Goal: Task Accomplishment & Management: Use online tool/utility

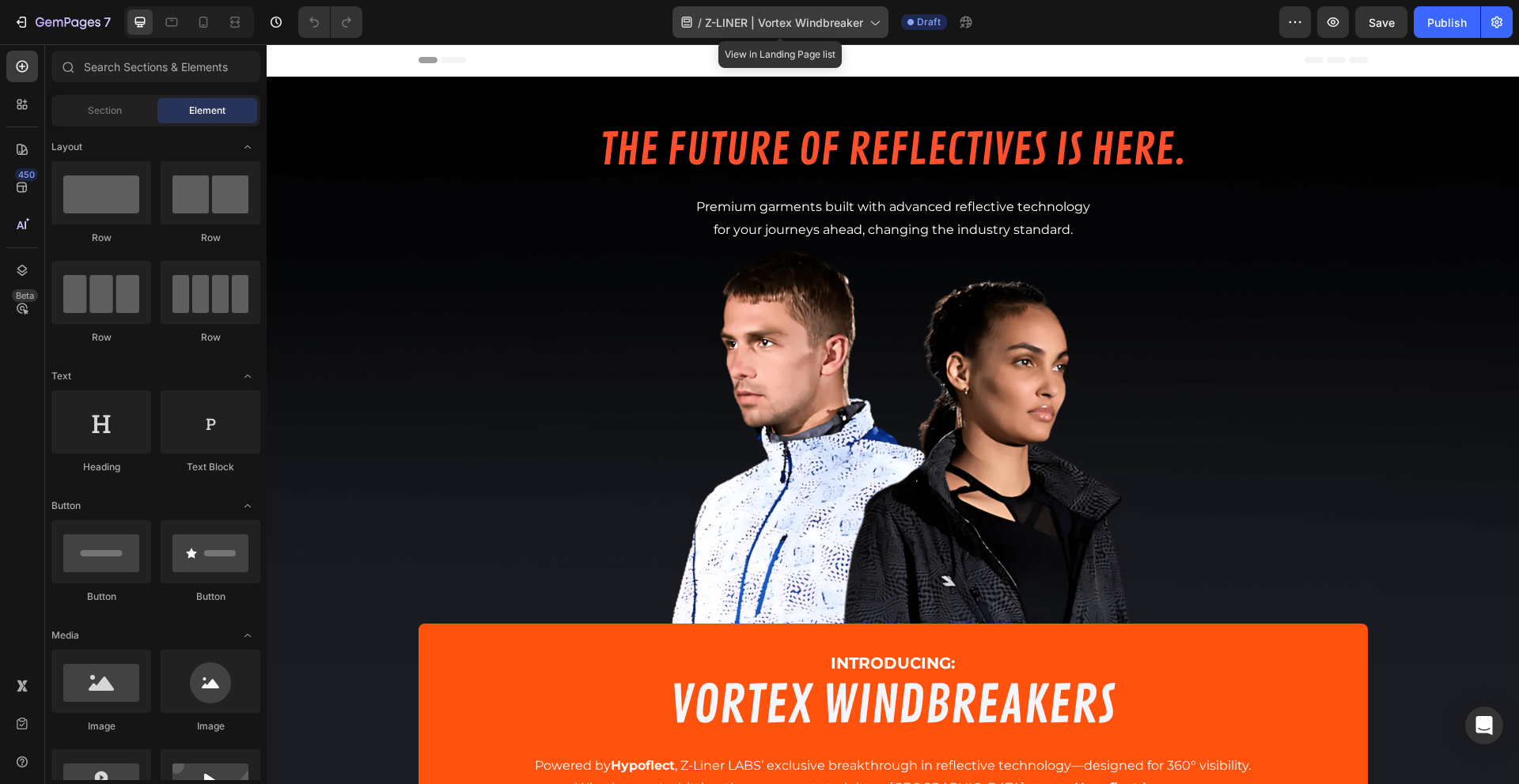
click at [737, 21] on span "Z-LINER | Vortex Windbreaker" at bounding box center [783, 22] width 158 height 17
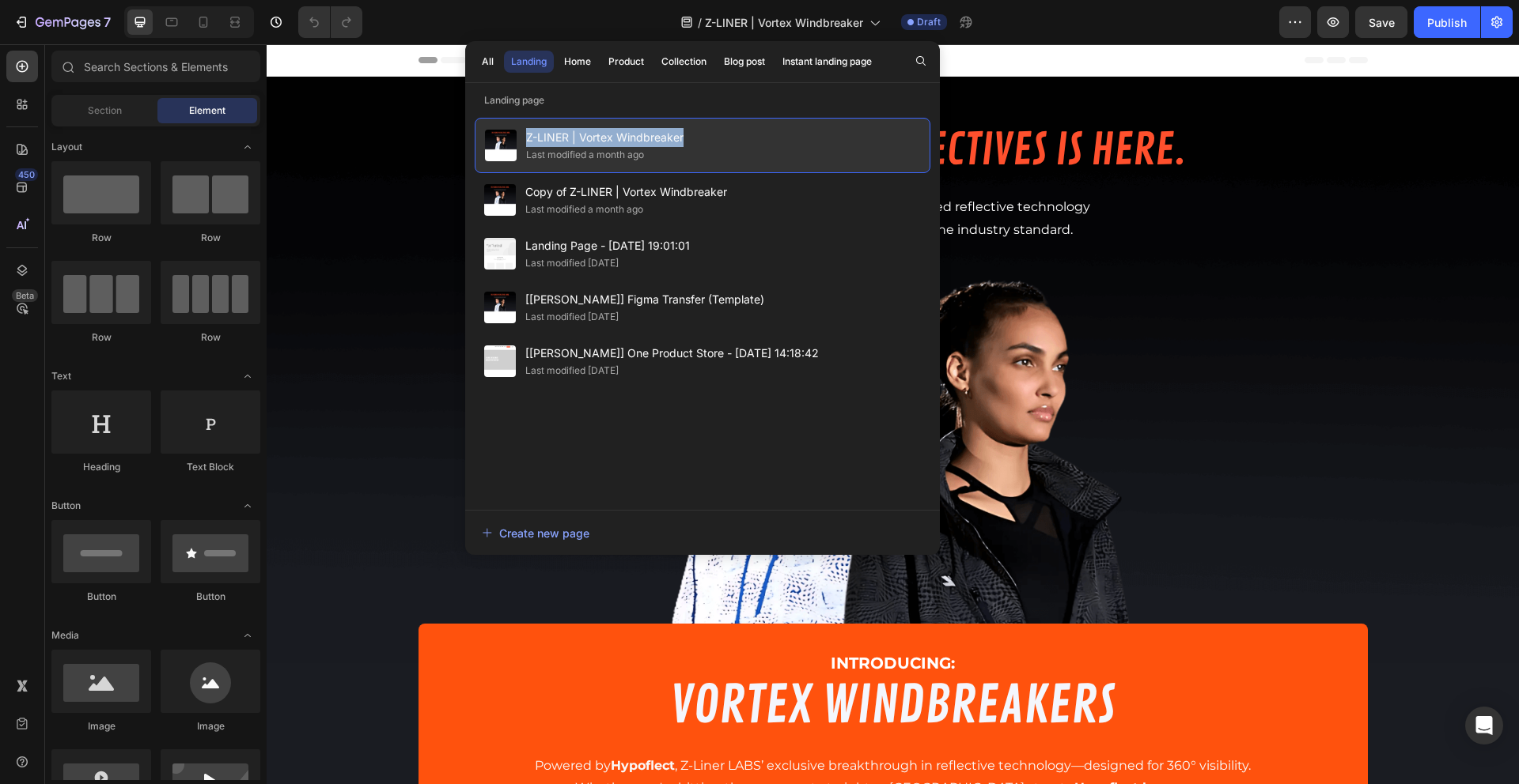
copy span "Z-LINER | Vortex Windbreaker"
drag, startPoint x: 690, startPoint y: 136, endPoint x: 524, endPoint y: 141, distance: 166.1
click at [524, 141] on div "Z-LINER | Vortex Windbreaker Last modified a month ago" at bounding box center [703, 145] width 456 height 55
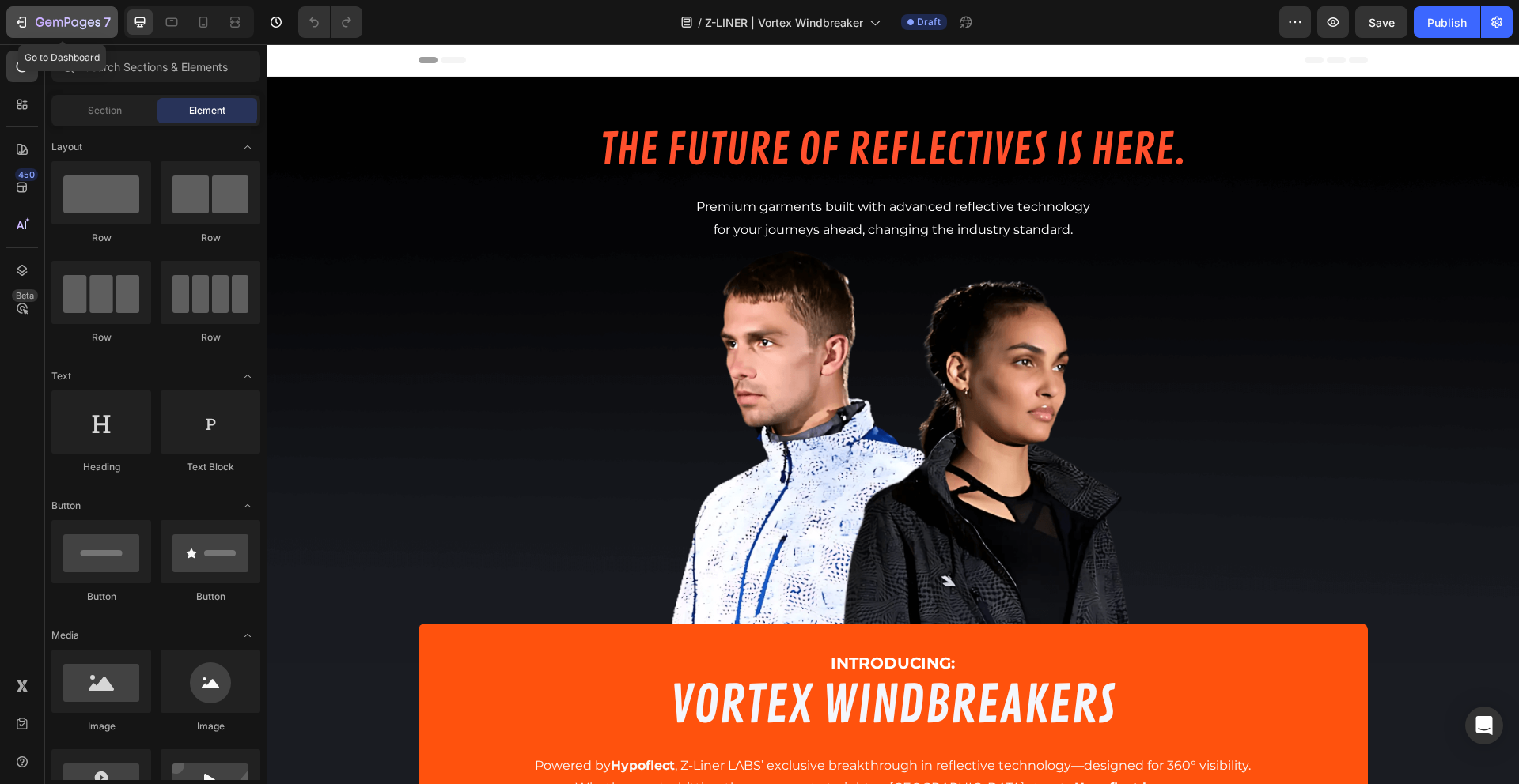
click at [19, 18] on icon "button" at bounding box center [21, 22] width 16 height 16
click at [1490, 26] on icon "button" at bounding box center [1497, 22] width 16 height 16
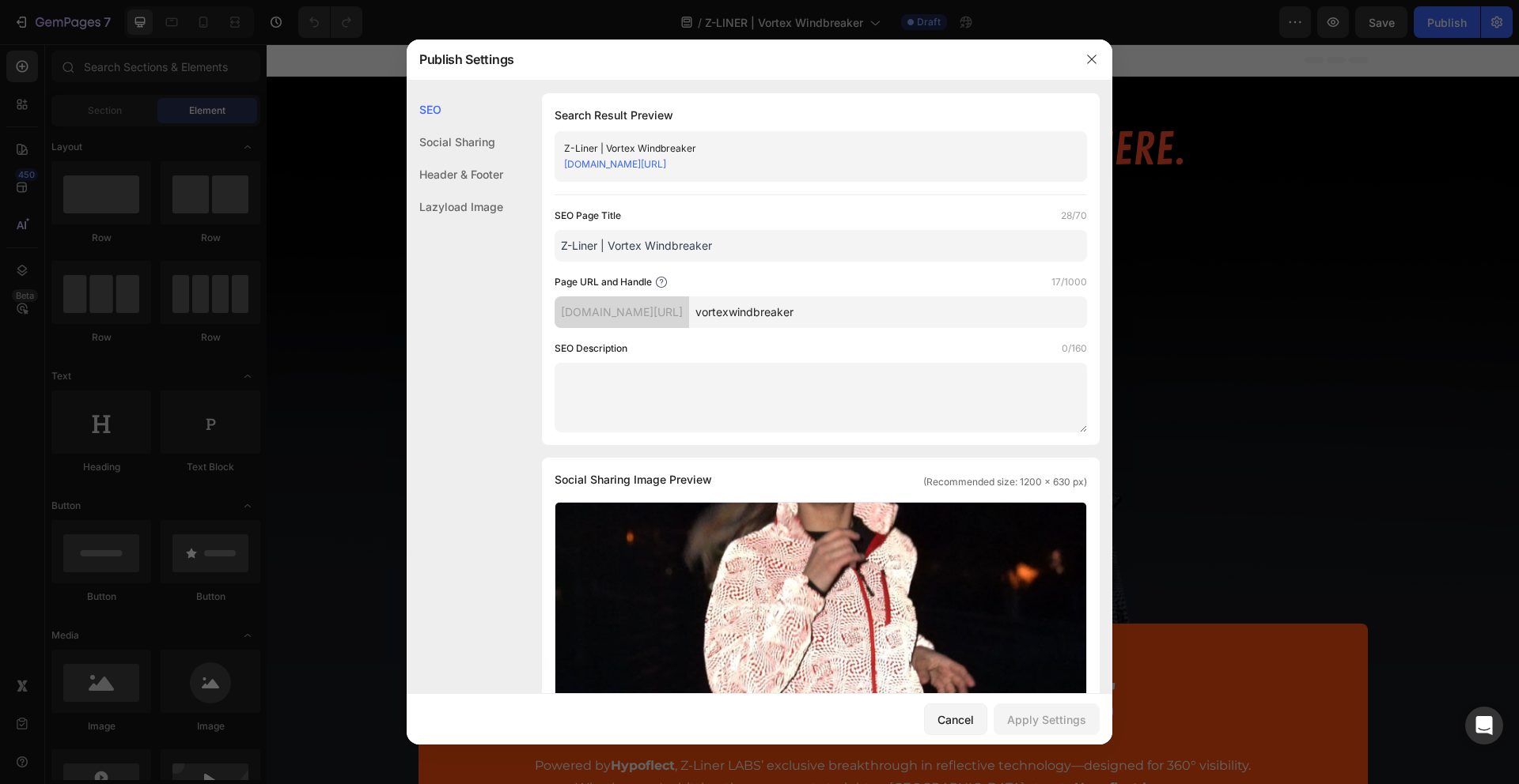
click at [634, 310] on div "[DOMAIN_NAME][URL]" at bounding box center [622, 312] width 135 height 32
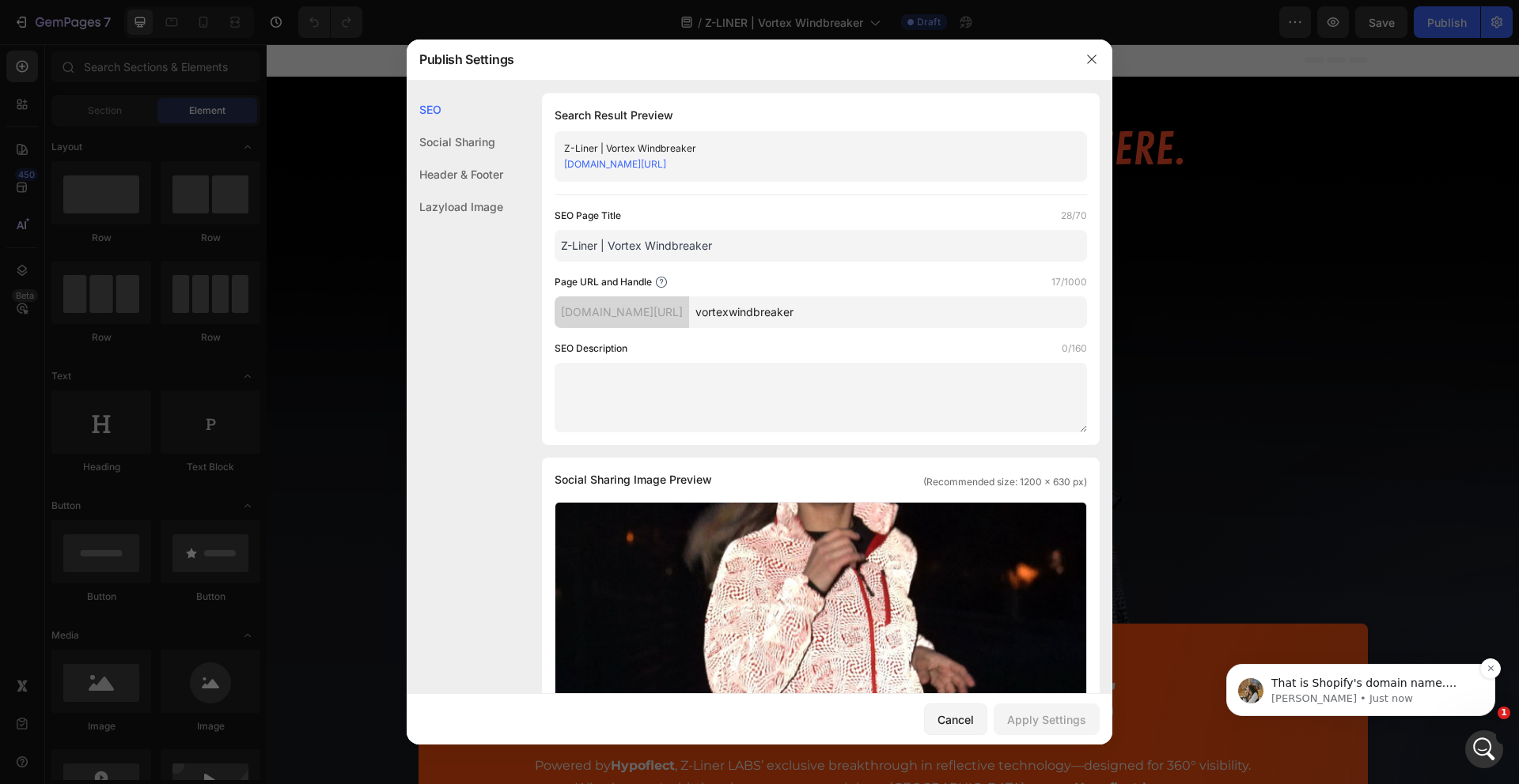
click at [1362, 702] on p "[PERSON_NAME] • Just now" at bounding box center [1373, 699] width 204 height 14
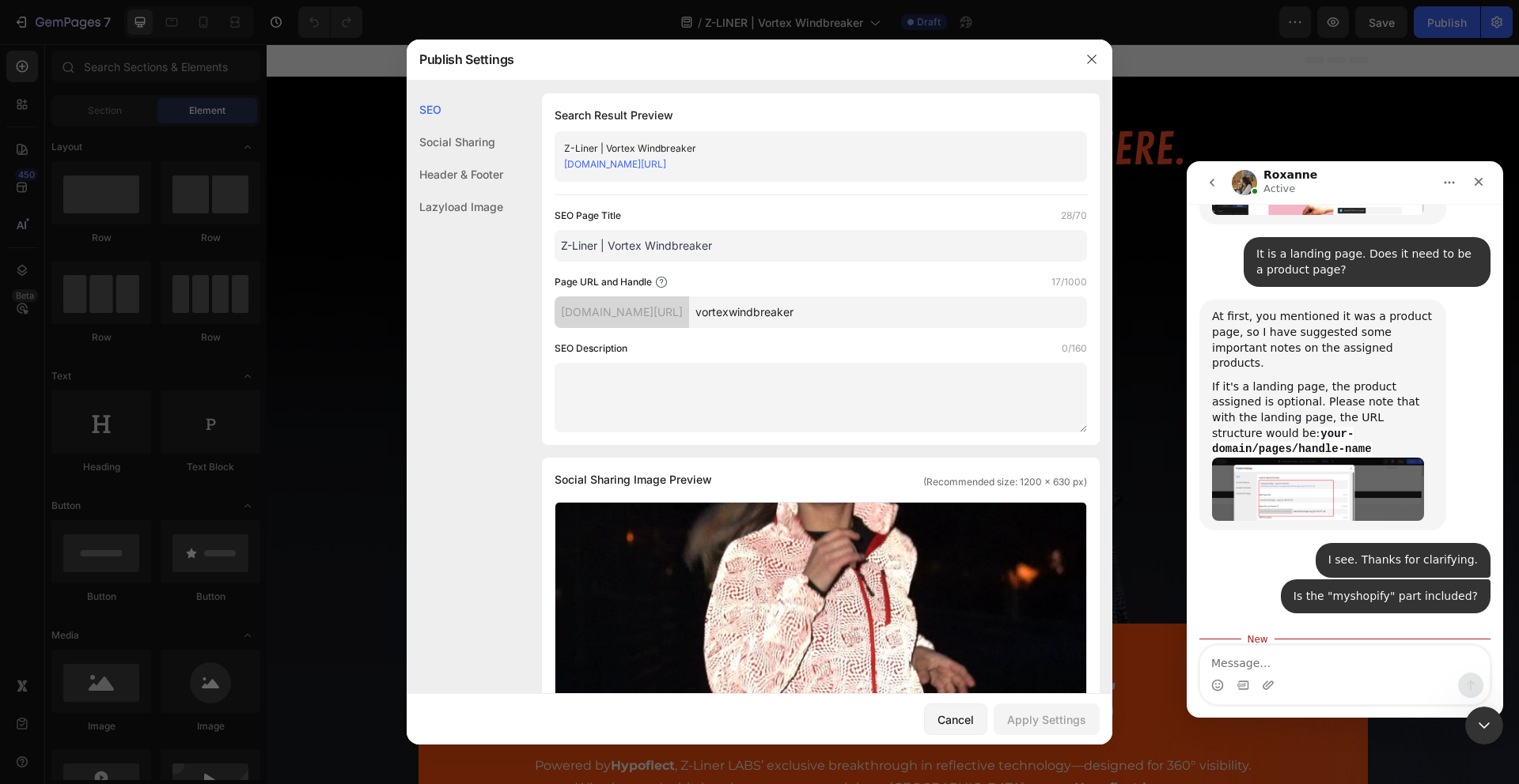
scroll to position [2432, 0]
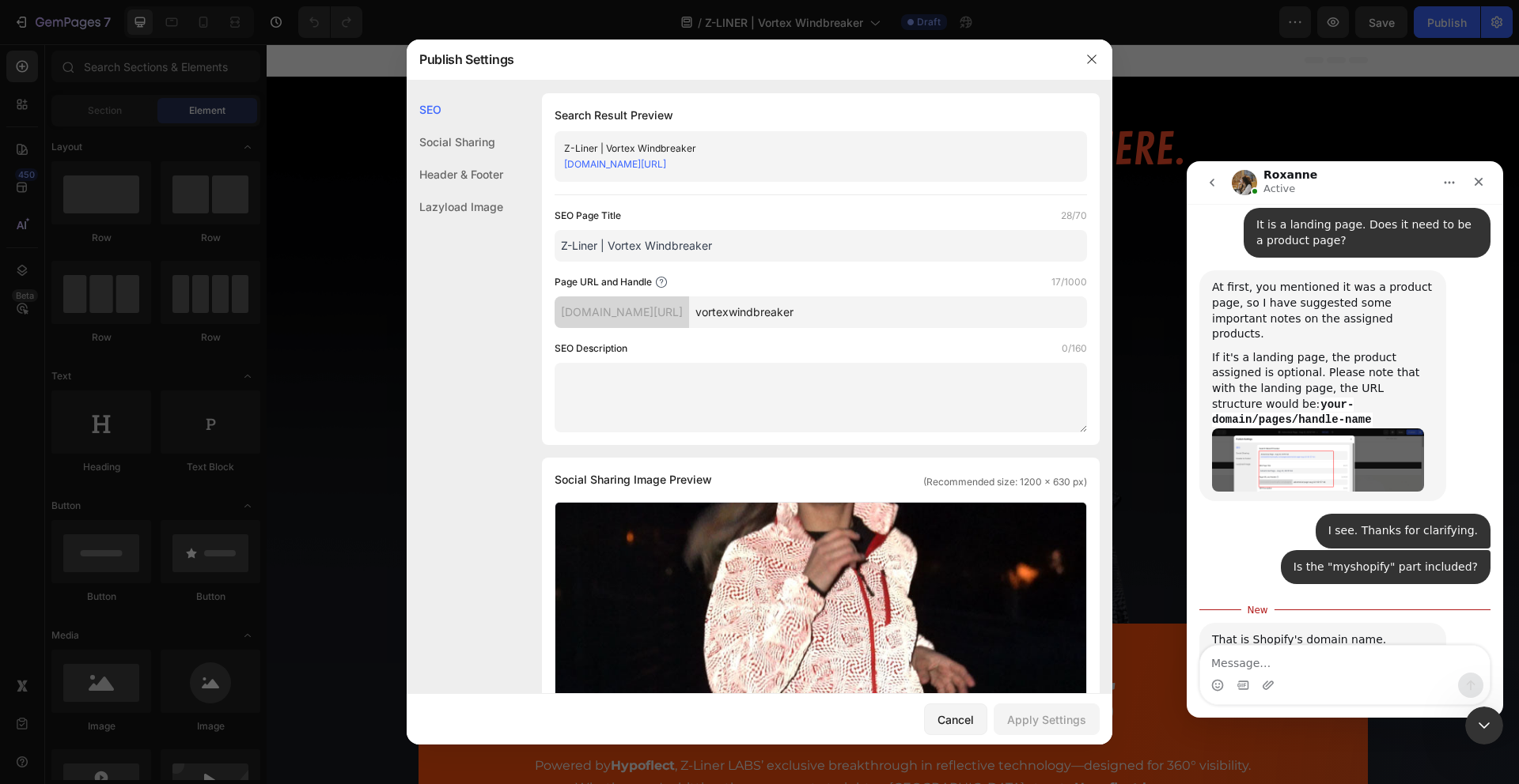
click at [1295, 662] on textarea "Message…" at bounding box center [1345, 659] width 289 height 27
type textarea "Would it be possible to remove that myshopify' part?"
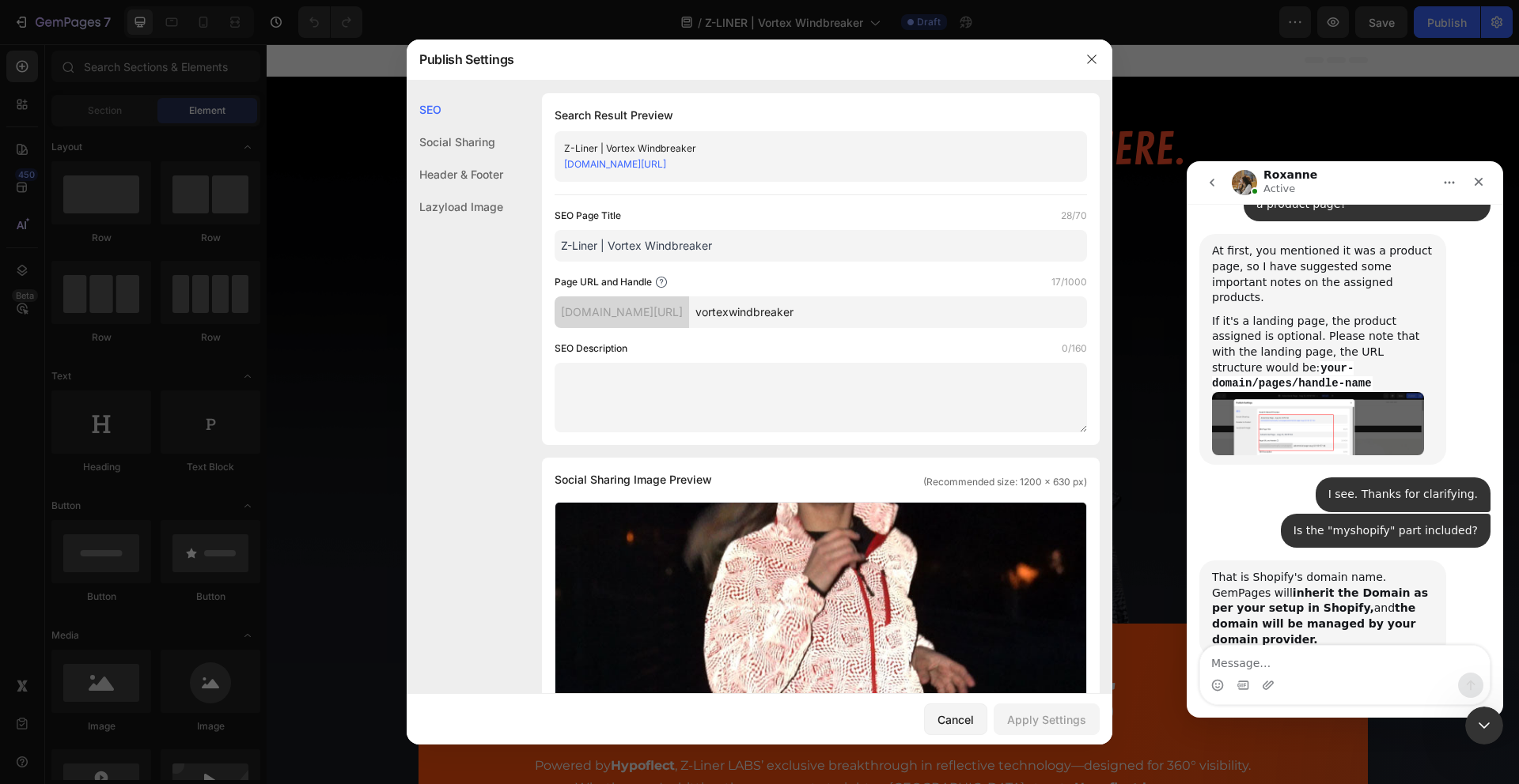
click at [689, 305] on div "[DOMAIN_NAME][URL]" at bounding box center [622, 312] width 135 height 32
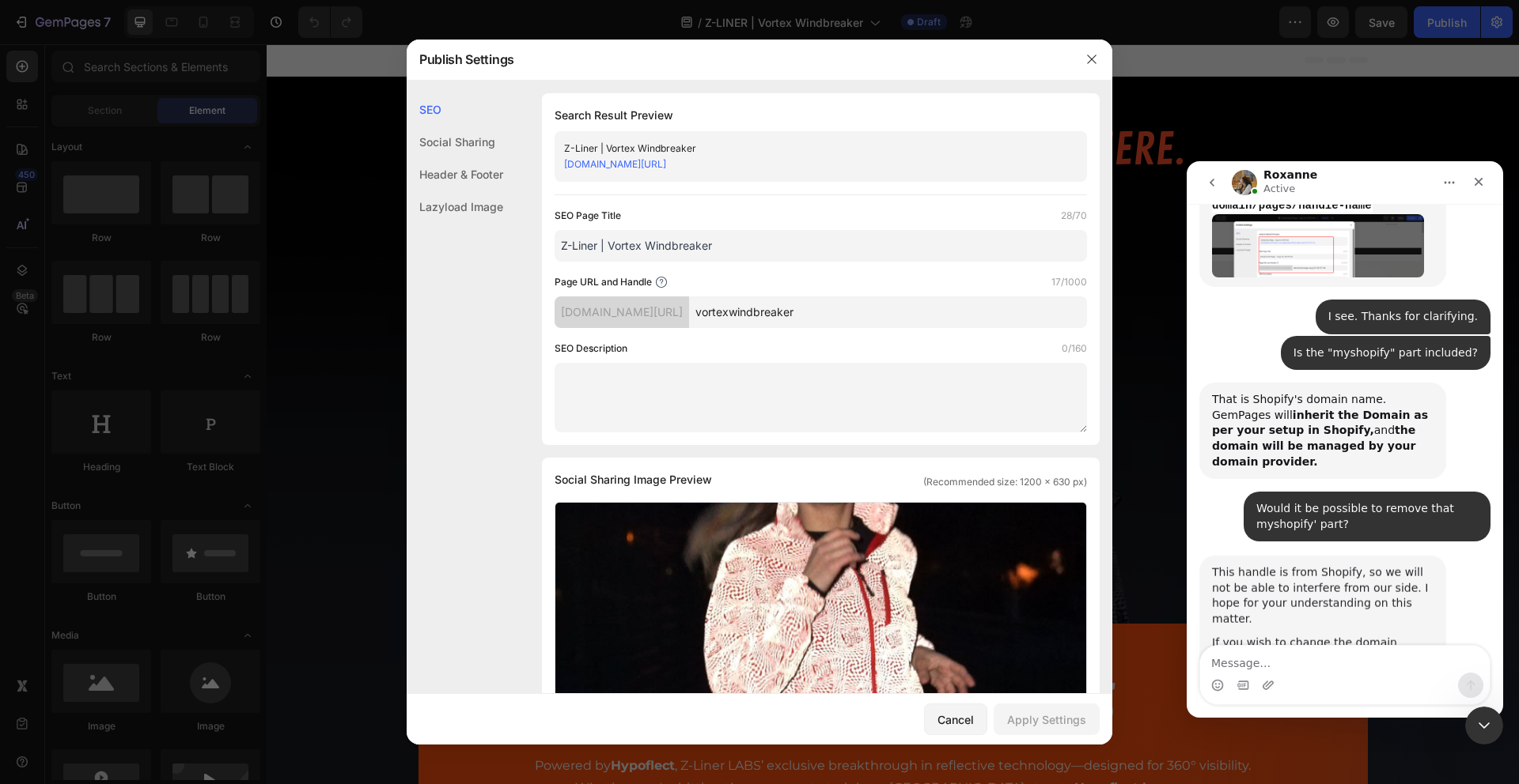
scroll to position [2646, 0]
click at [1315, 660] on textarea "Message…" at bounding box center [1345, 659] width 289 height 27
click at [1094, 55] on icon "button" at bounding box center [1091, 59] width 12 height 12
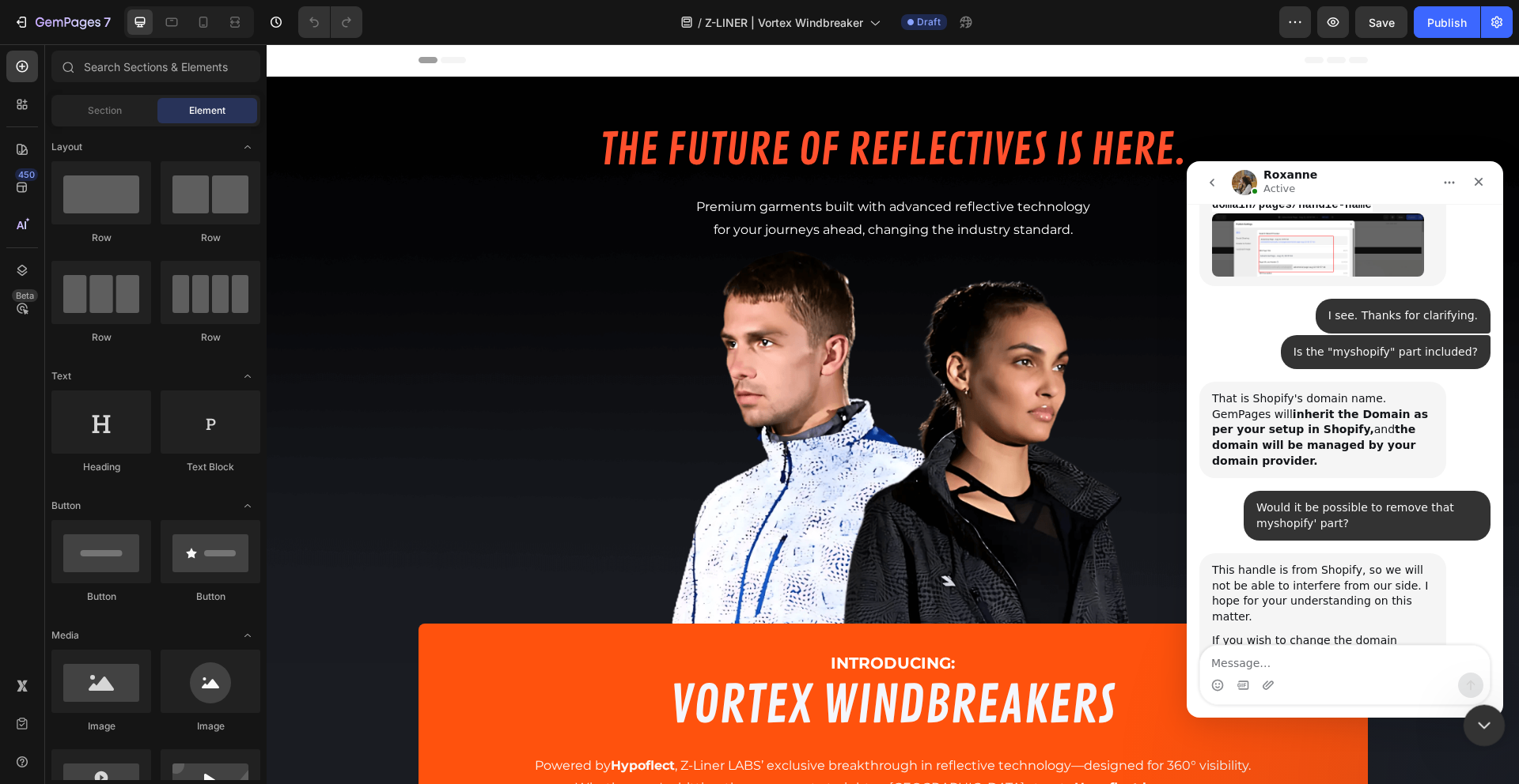
drag, startPoint x: 1484, startPoint y: 716, endPoint x: 1254, endPoint y: 668, distance: 235.0
click html
click at [1261, 666] on textarea "Message…" at bounding box center [1345, 659] width 289 height 27
click at [1277, 665] on textarea "we have a doain where the 'myshopify'" at bounding box center [1345, 659] width 289 height 27
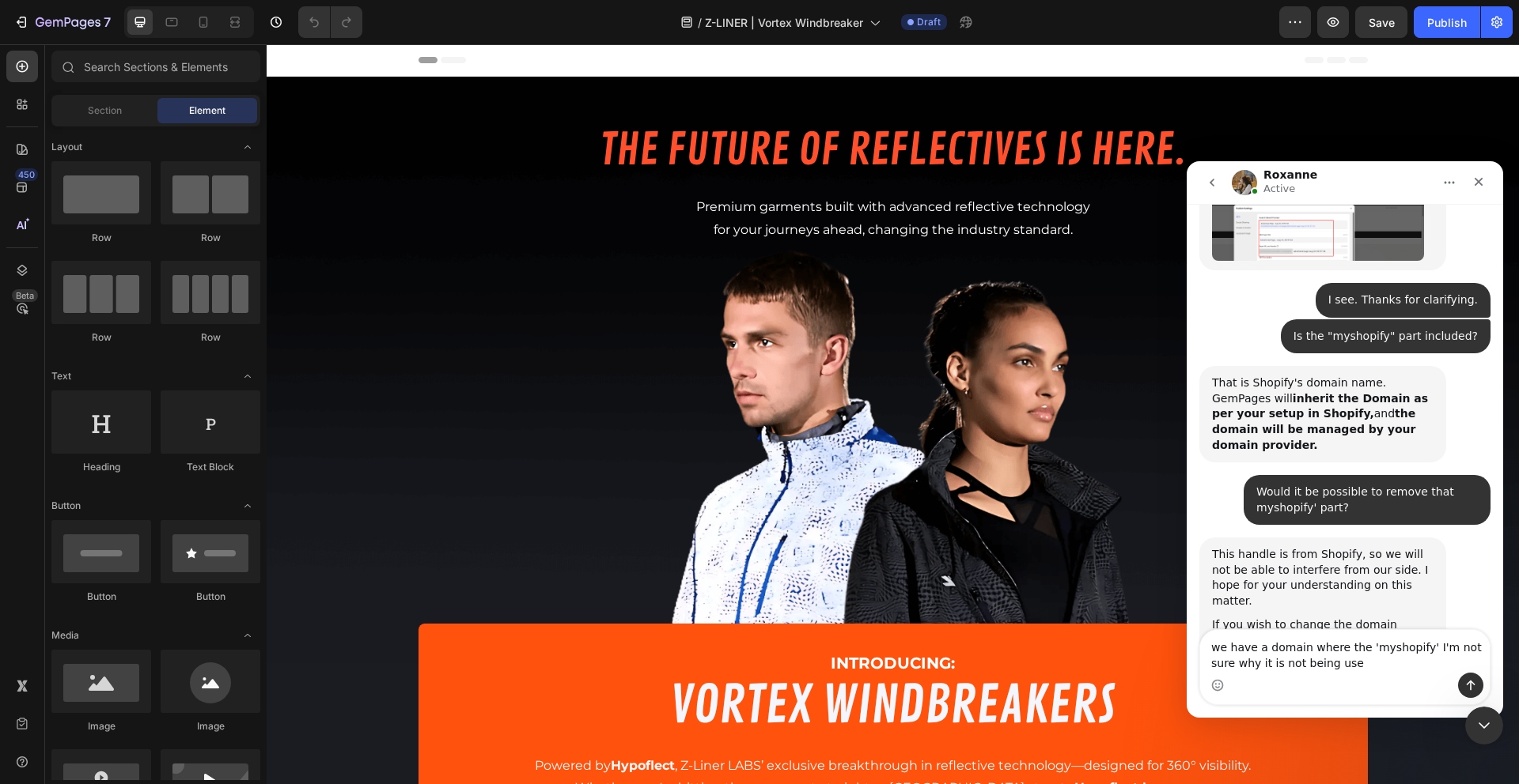
type textarea "we have a domain where the 'myshopify' I'm not sure why it is not being used"
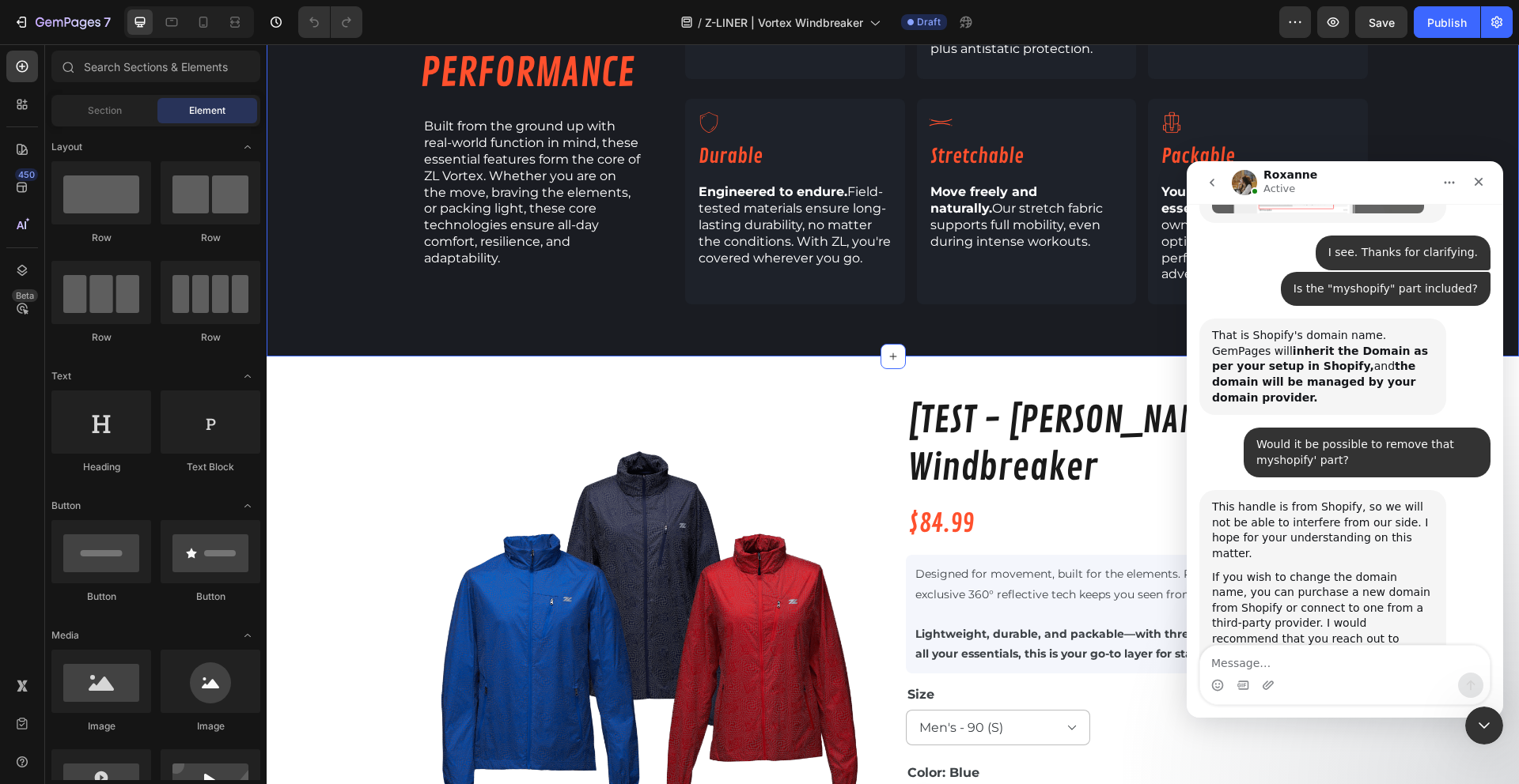
scroll to position [1404, 0]
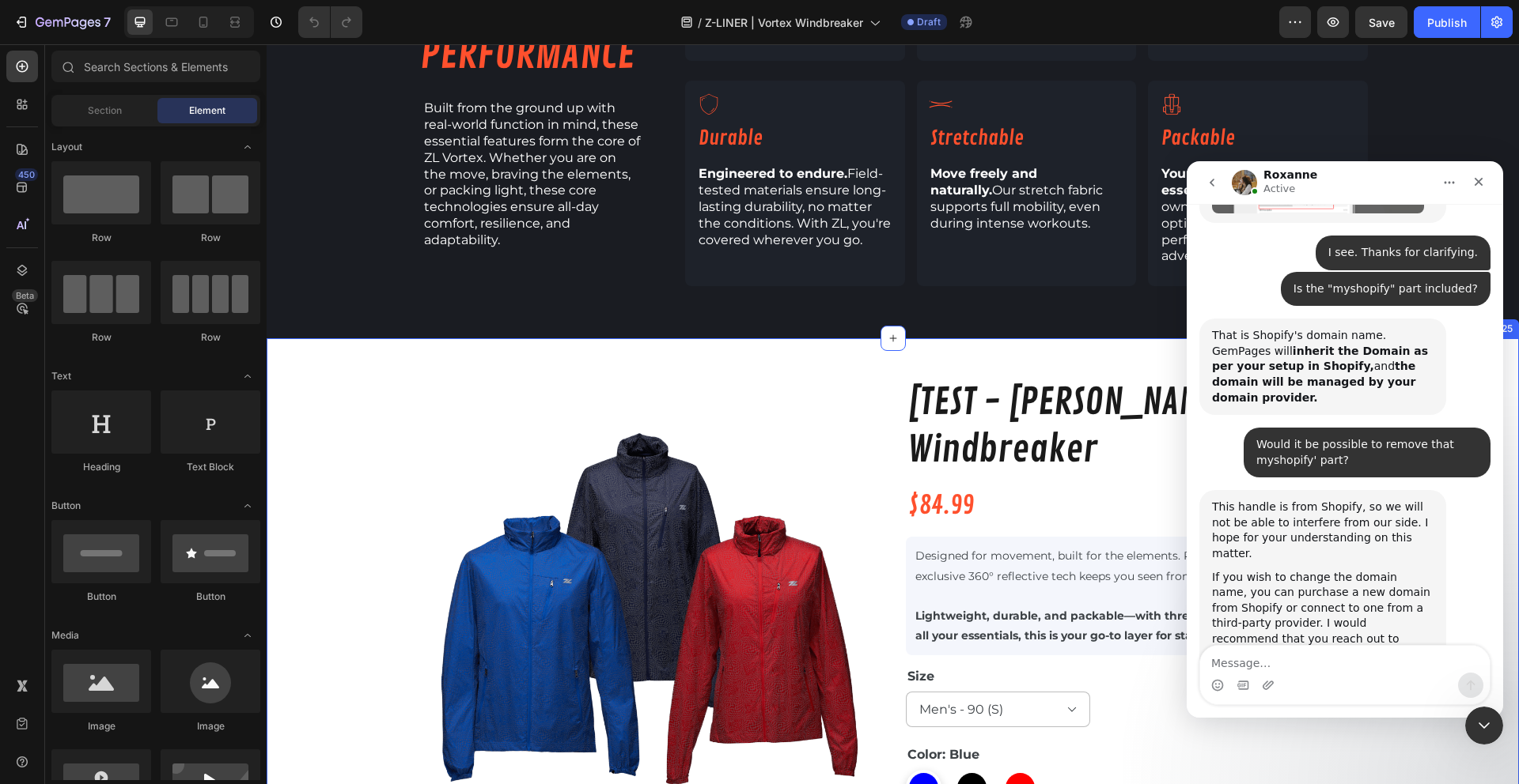
click at [285, 386] on div "Product Images [TEST - [PERSON_NAME]] Vortex Windbreaker Product Title $84.99 P…" at bounding box center [892, 669] width 1252 height 583
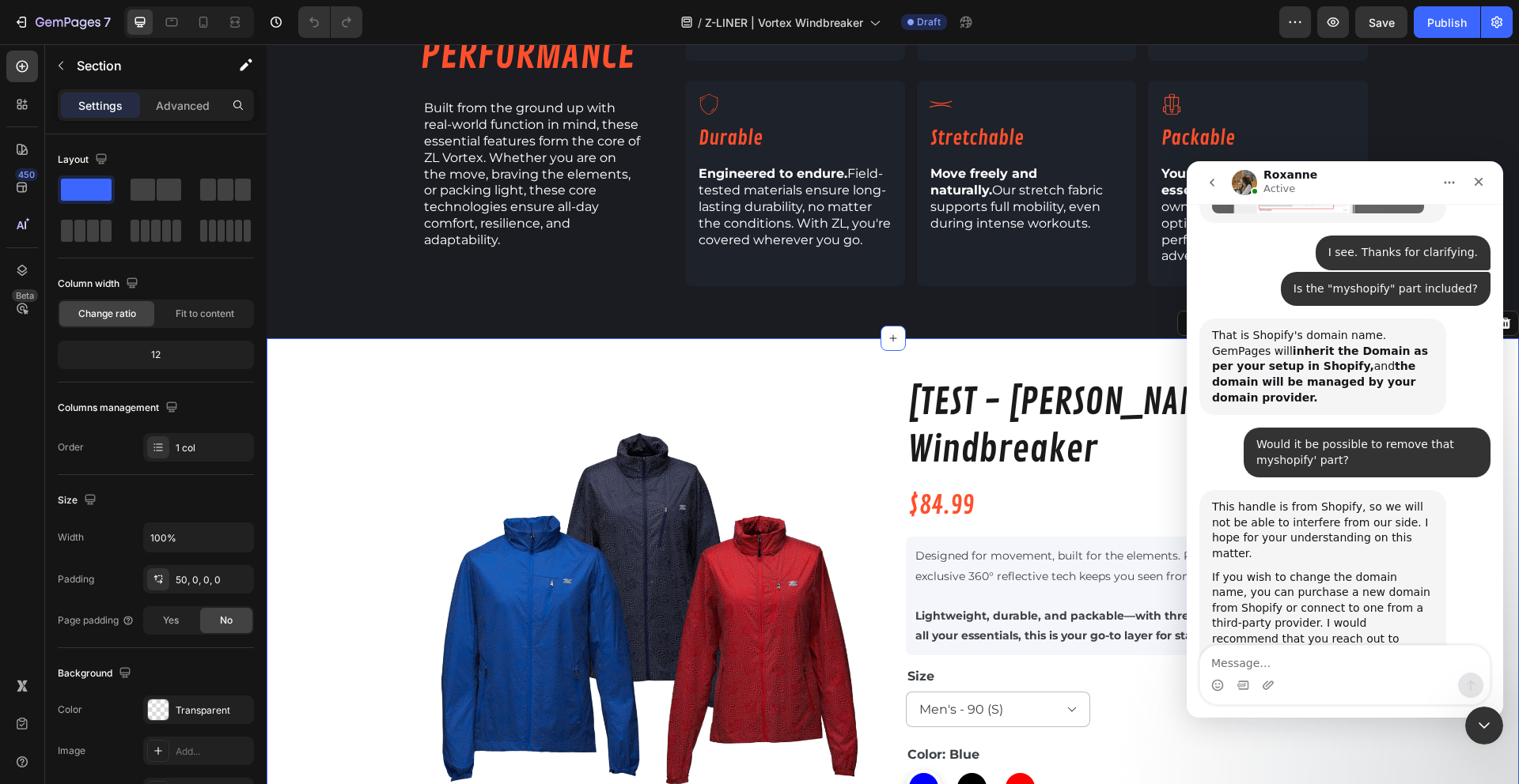
click at [368, 339] on div "Product Images [TEST - [PERSON_NAME]] Vortex Windbreaker Product Title $84.99 P…" at bounding box center [892, 650] width 1252 height 623
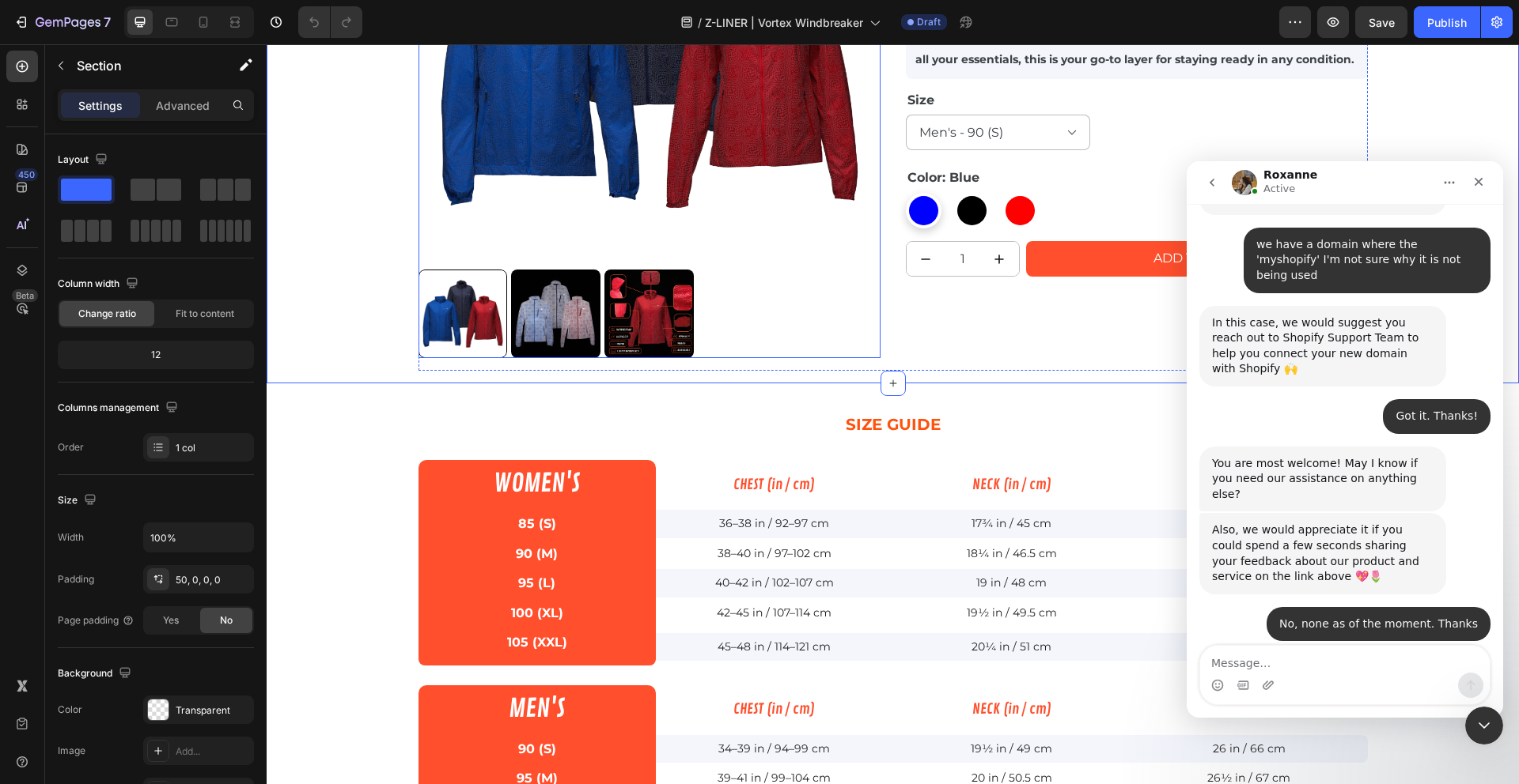
scroll to position [2188, 0]
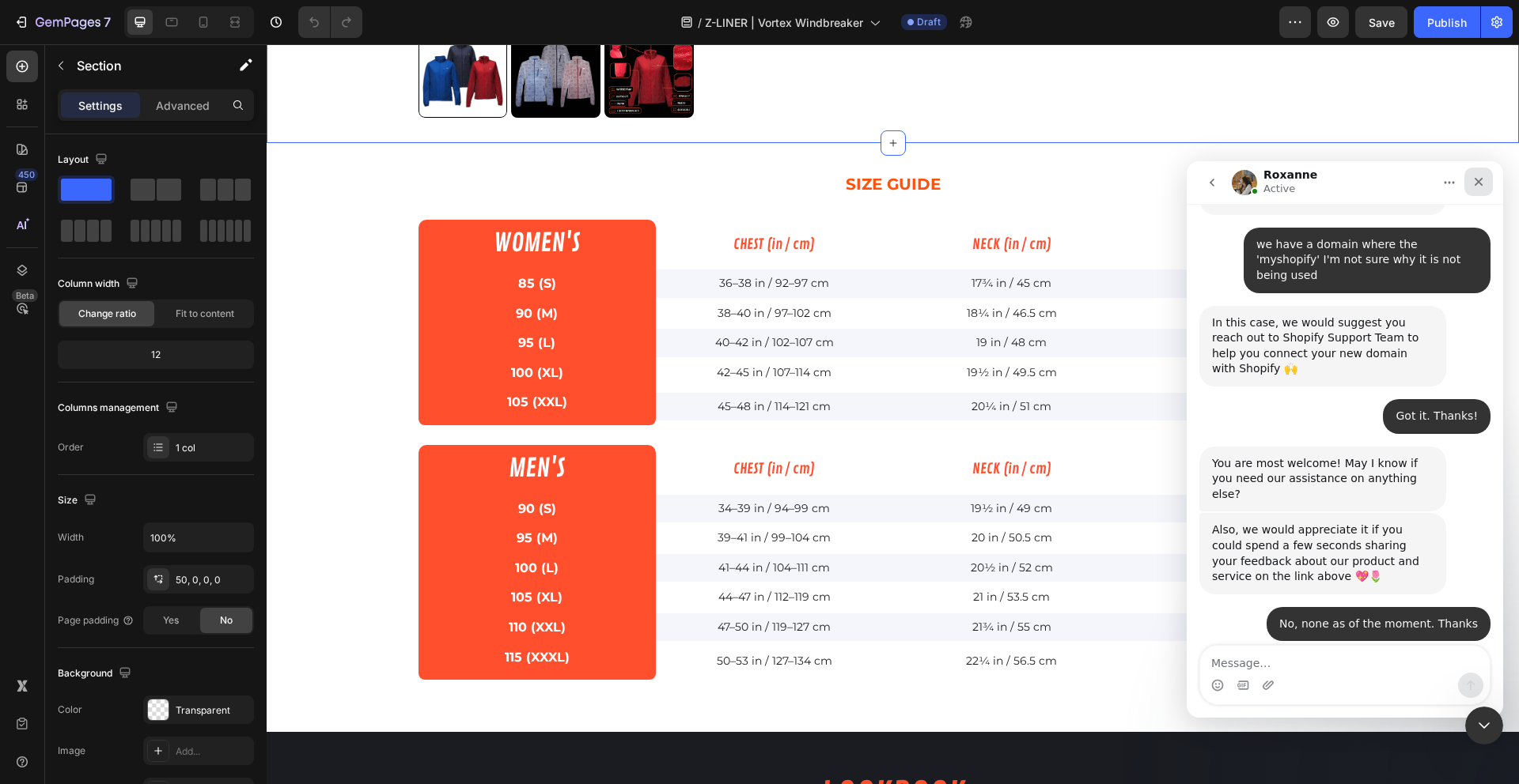
click at [1476, 182] on icon "Close" at bounding box center [1478, 182] width 12 height 12
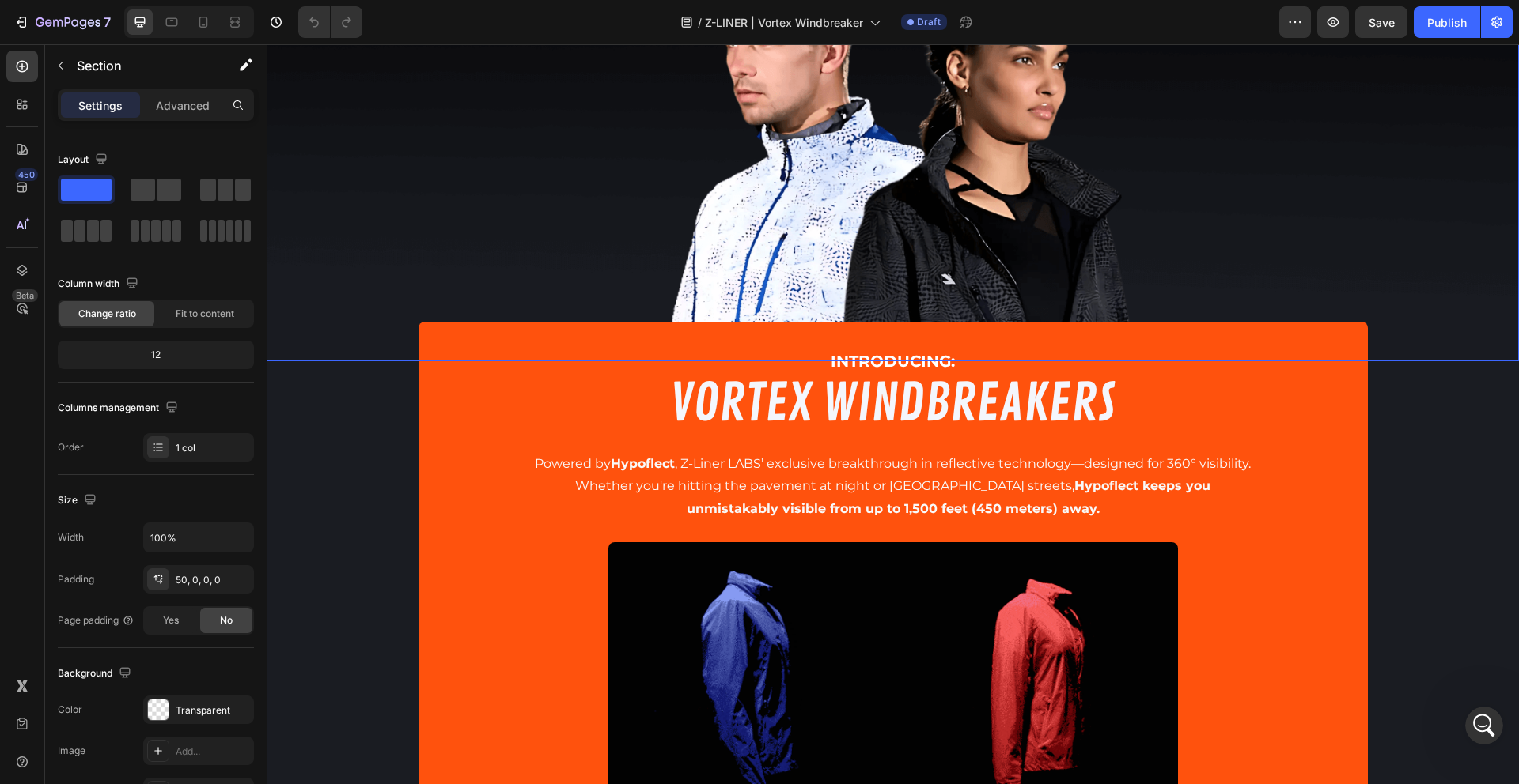
scroll to position [425, 0]
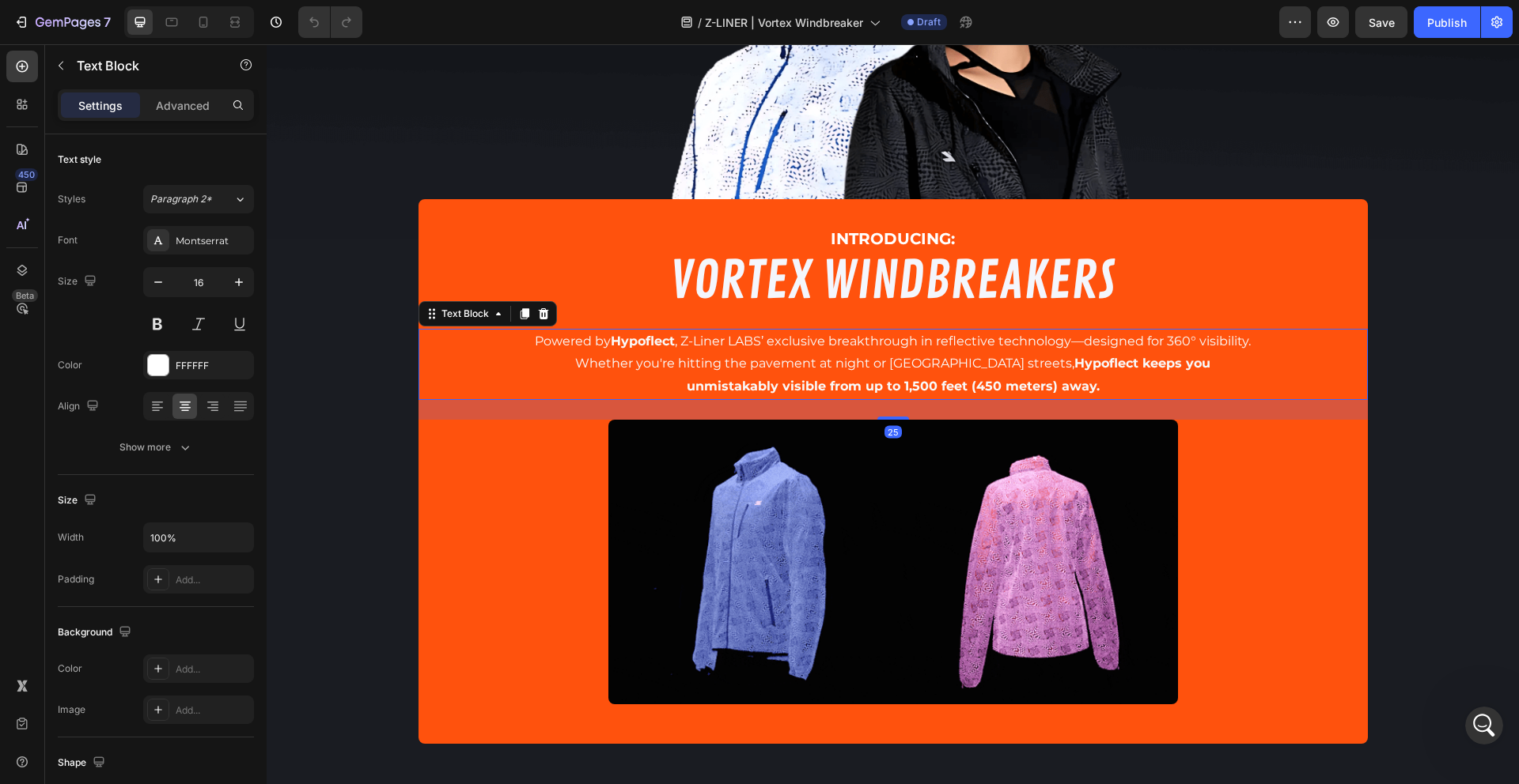
click at [636, 356] on span "Whether you're hitting the pavement at night or navigating city streets, Hypofl…" at bounding box center [893, 363] width 635 height 15
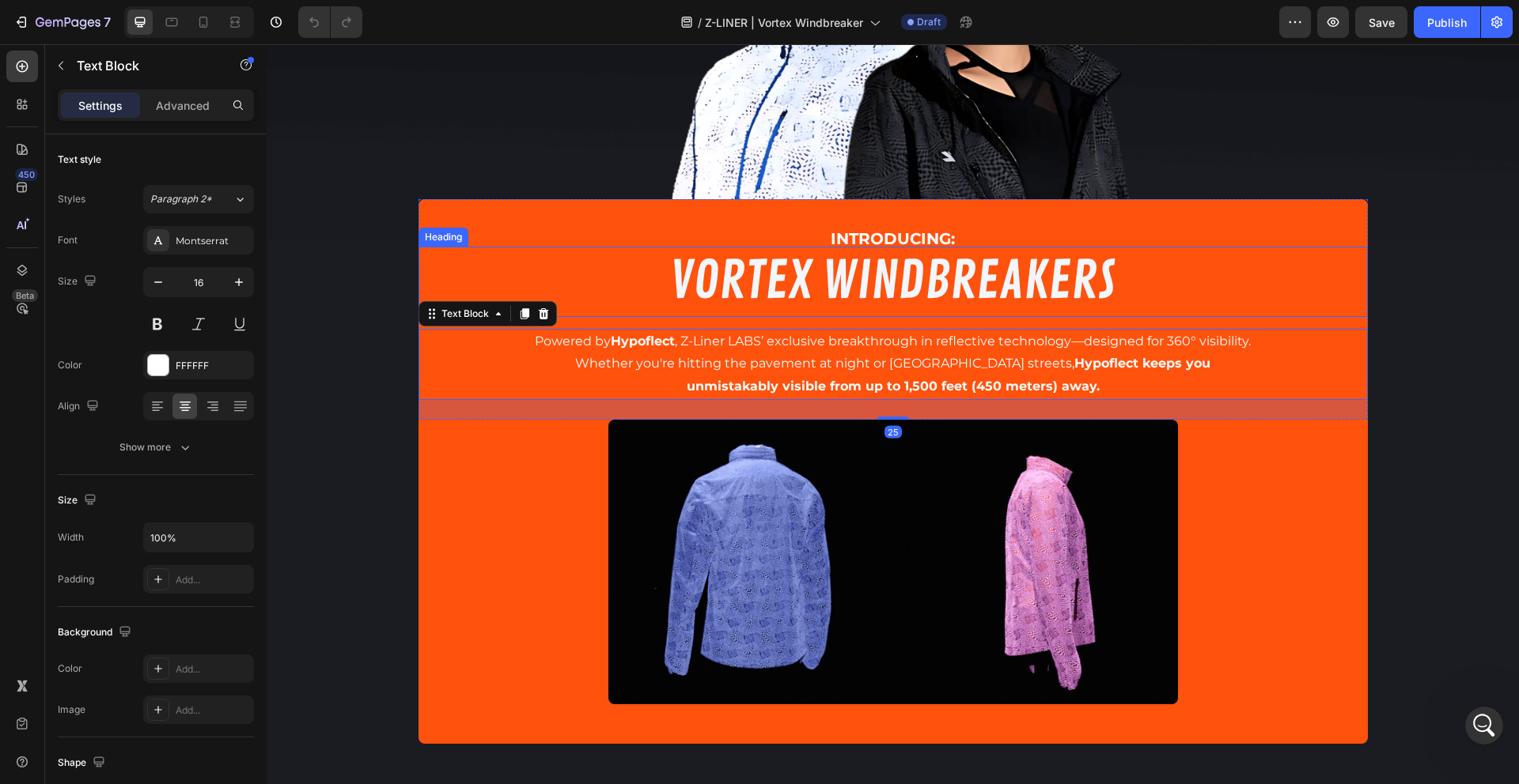
click at [813, 247] on h2 "VORTEX WINDBREAKERS" at bounding box center [893, 281] width 949 height 70
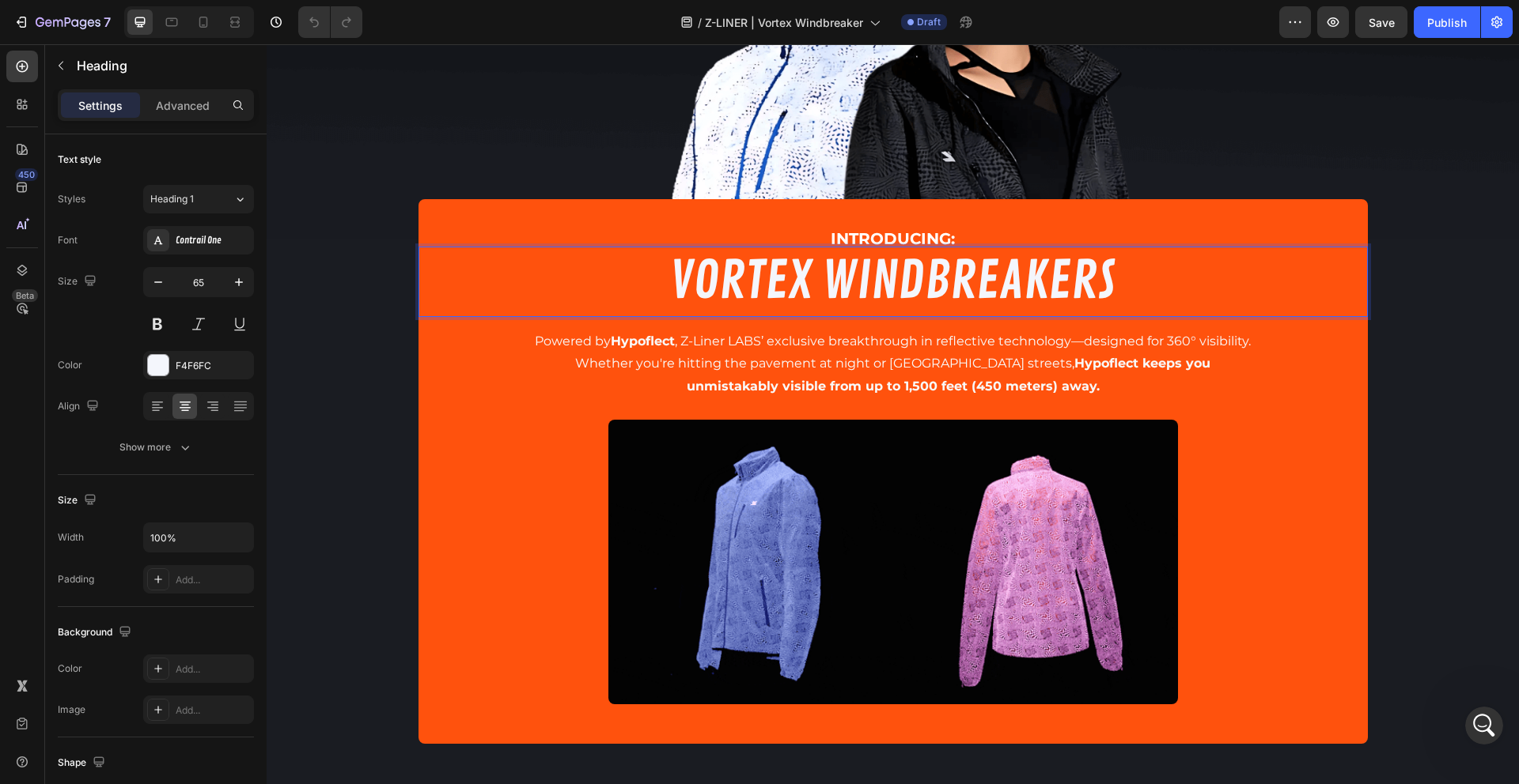
click at [793, 291] on h2 "VORTEX WINDBREAKERS" at bounding box center [893, 281] width 949 height 70
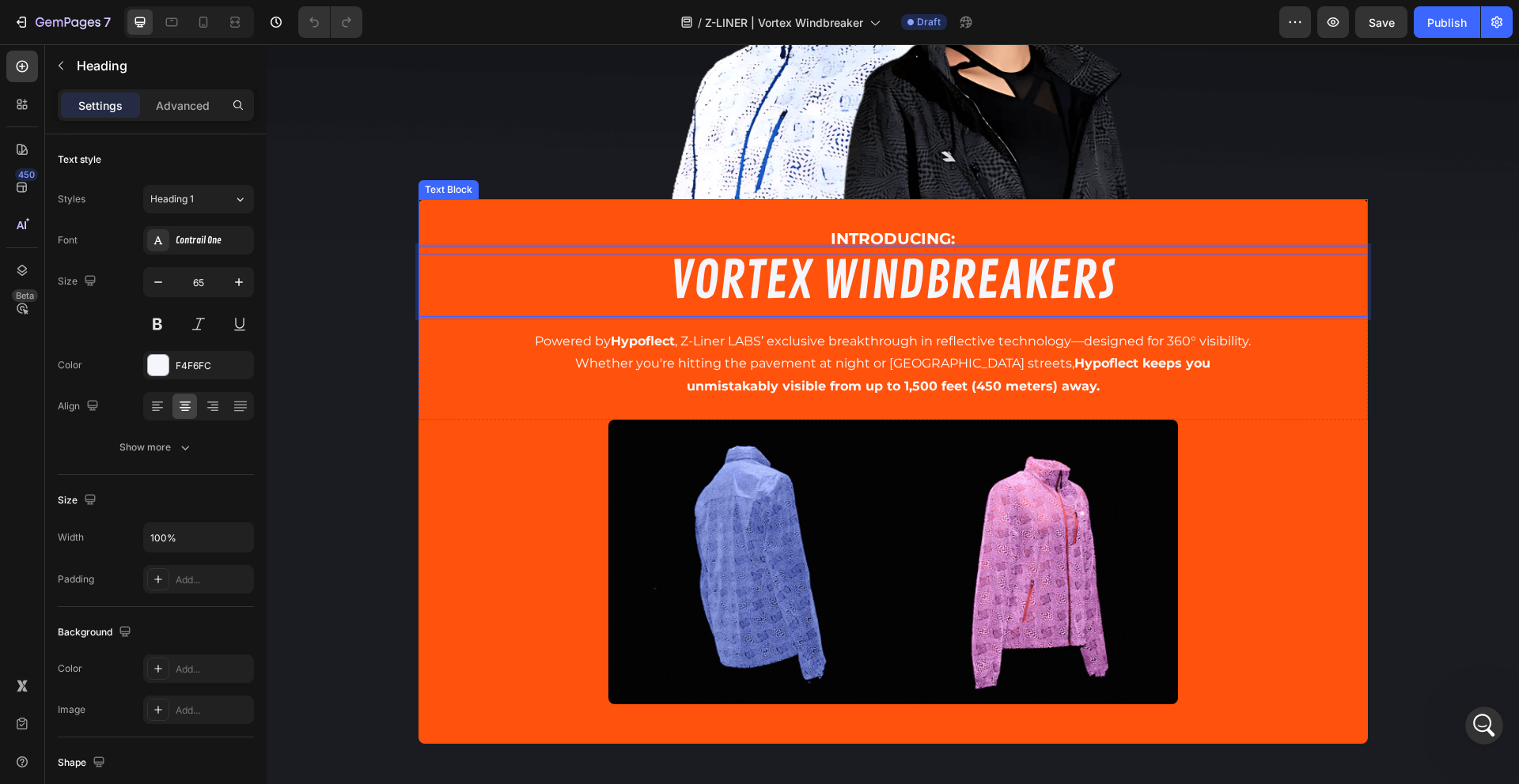
click at [804, 224] on p "INTRODUCING:" at bounding box center [893, 239] width 946 height 28
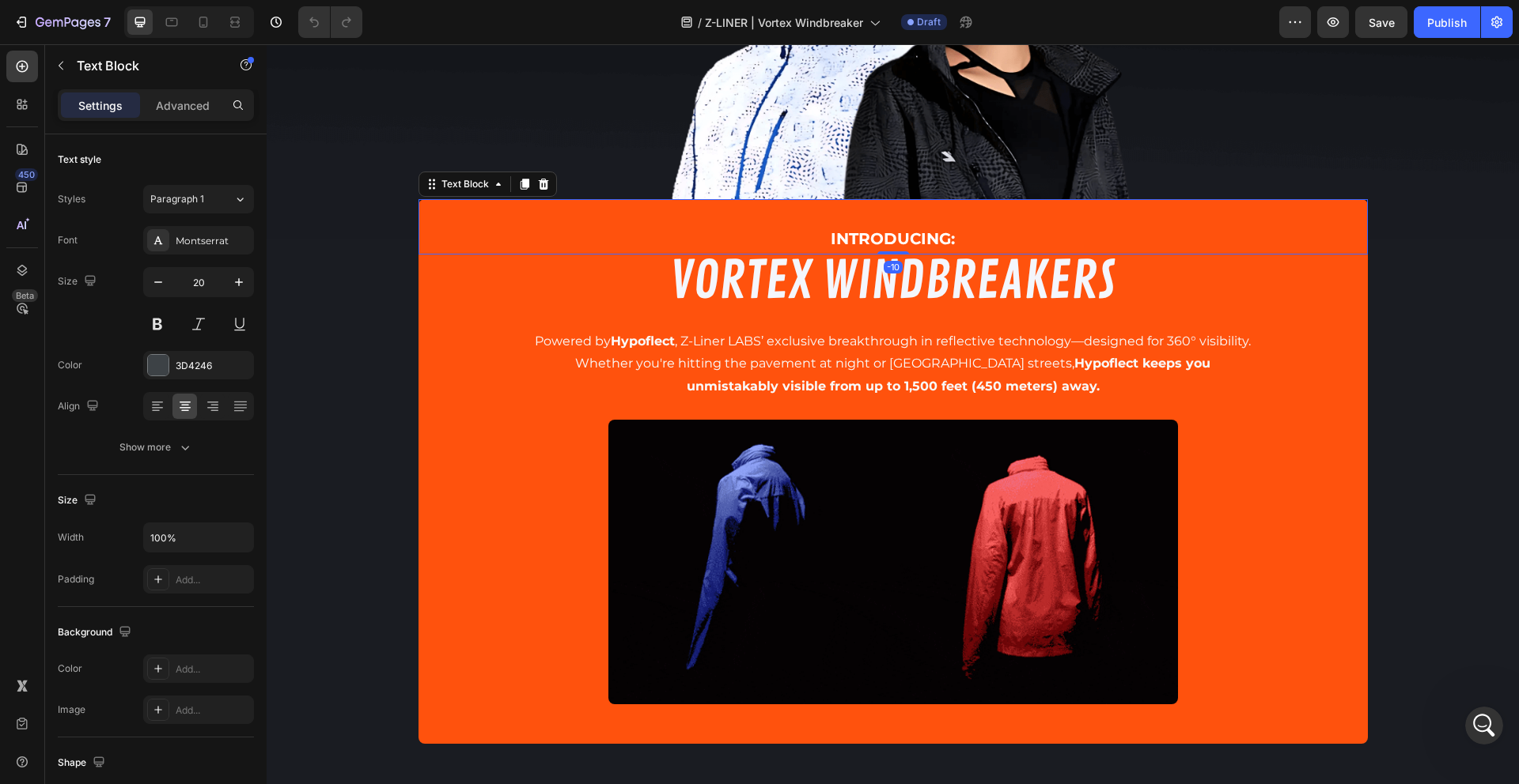
click at [897, 232] on strong "INTRODUCING:" at bounding box center [893, 239] width 124 height 19
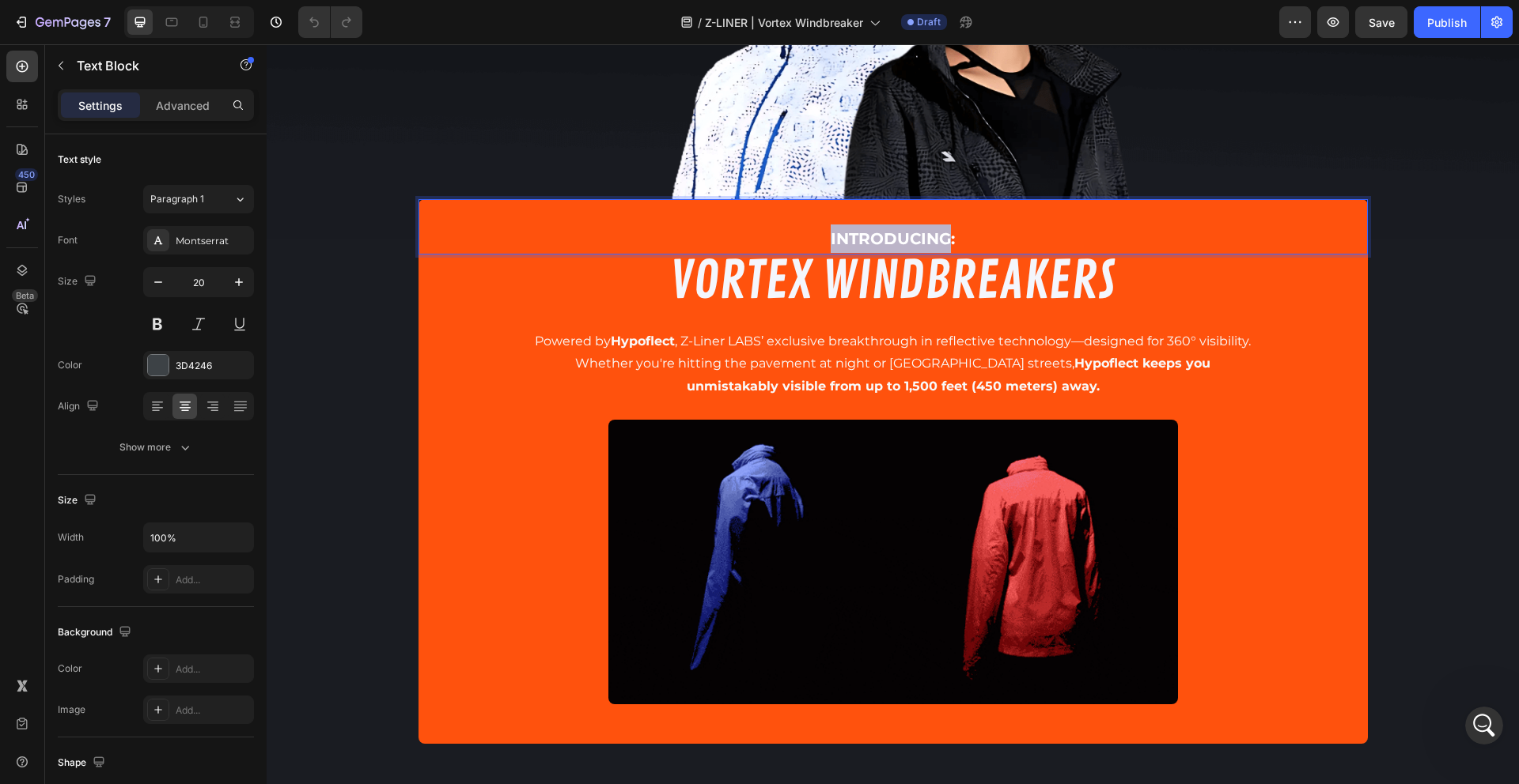
click at [897, 232] on strong "INTRODUCING:" at bounding box center [893, 239] width 124 height 19
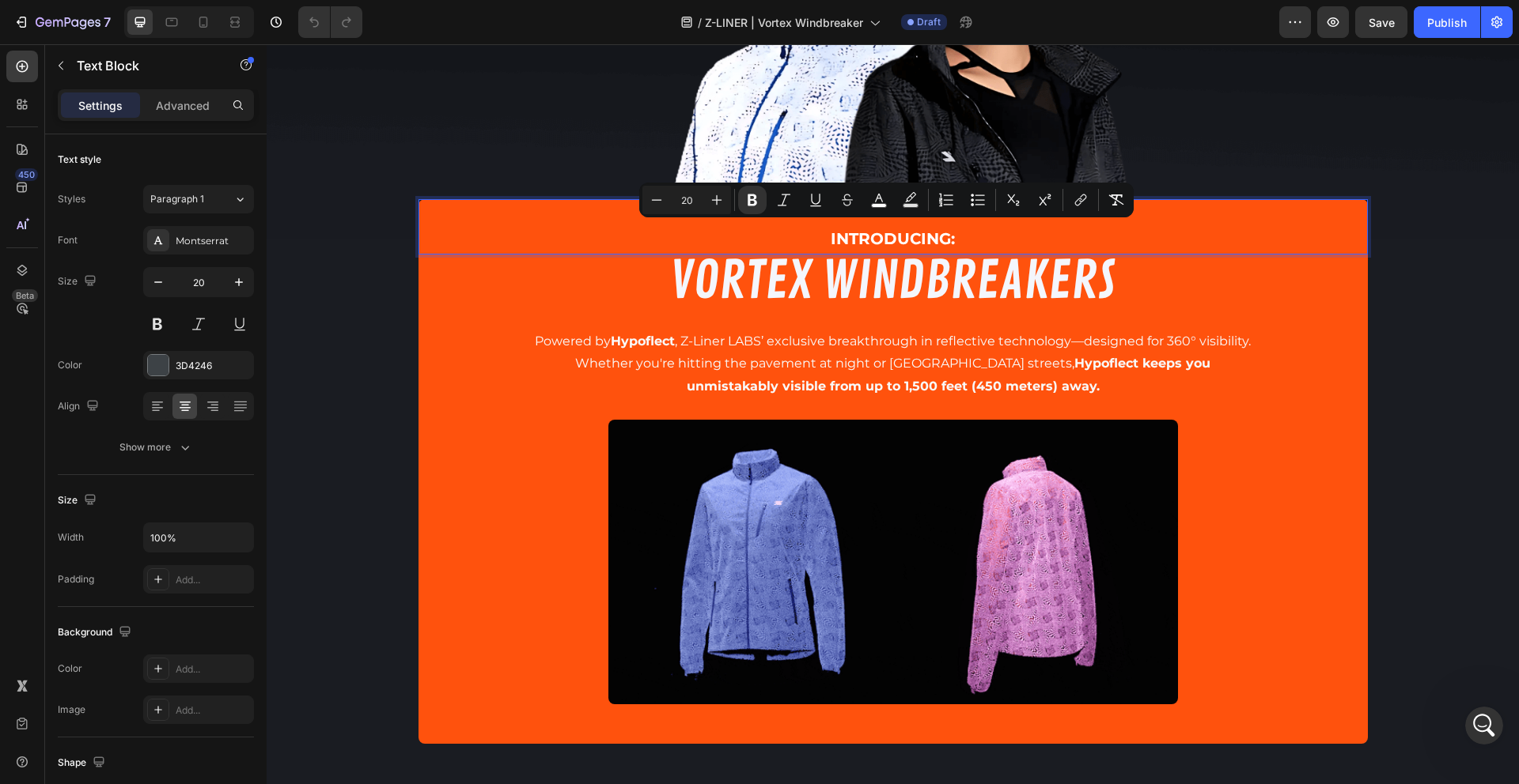
click at [748, 376] on p "unmistakably visible from up to 1,500 feet (450 meters) away." at bounding box center [893, 388] width 946 height 23
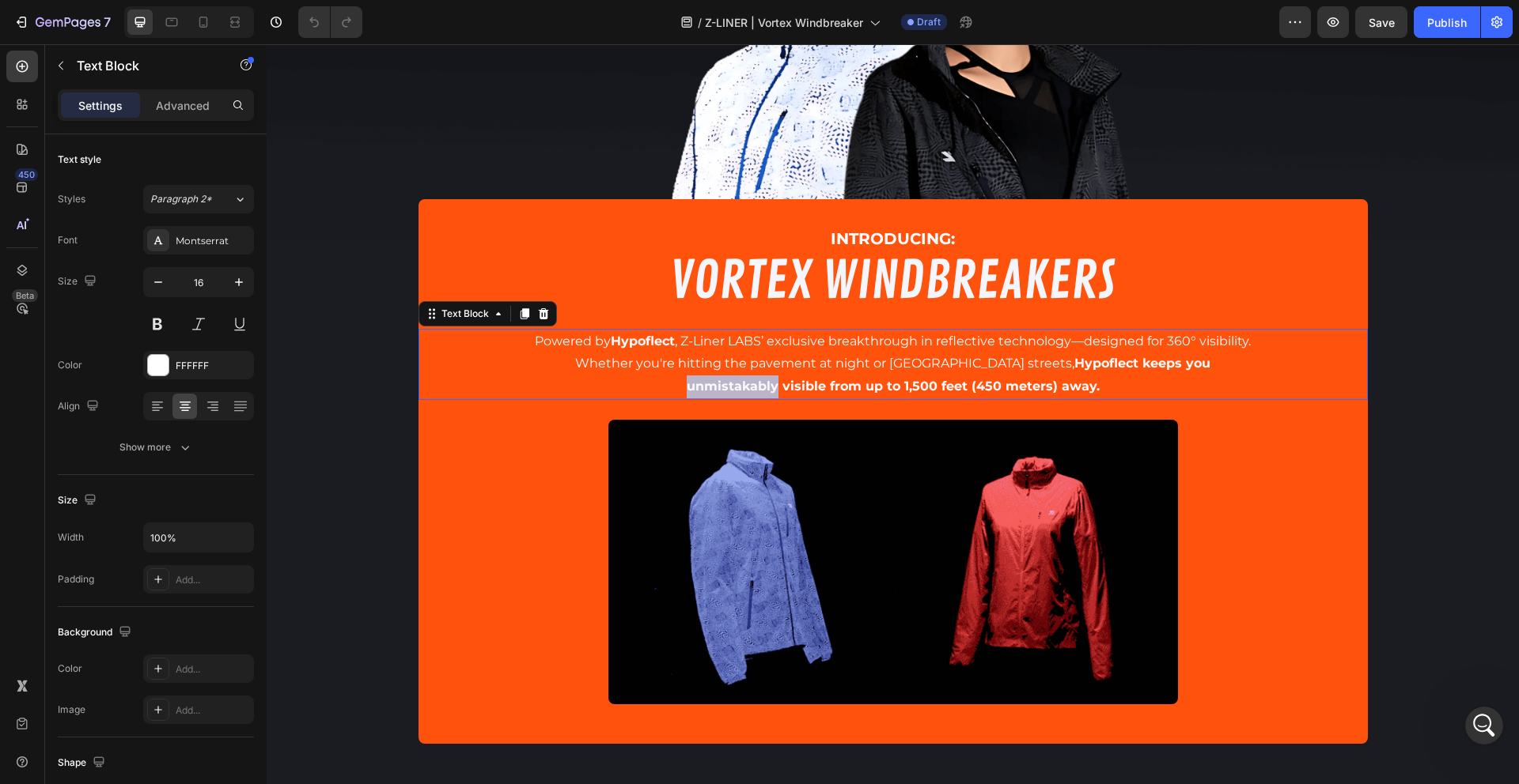
click at [748, 376] on p "unmistakably visible from up to 1,500 feet (450 meters) away." at bounding box center [893, 388] width 946 height 23
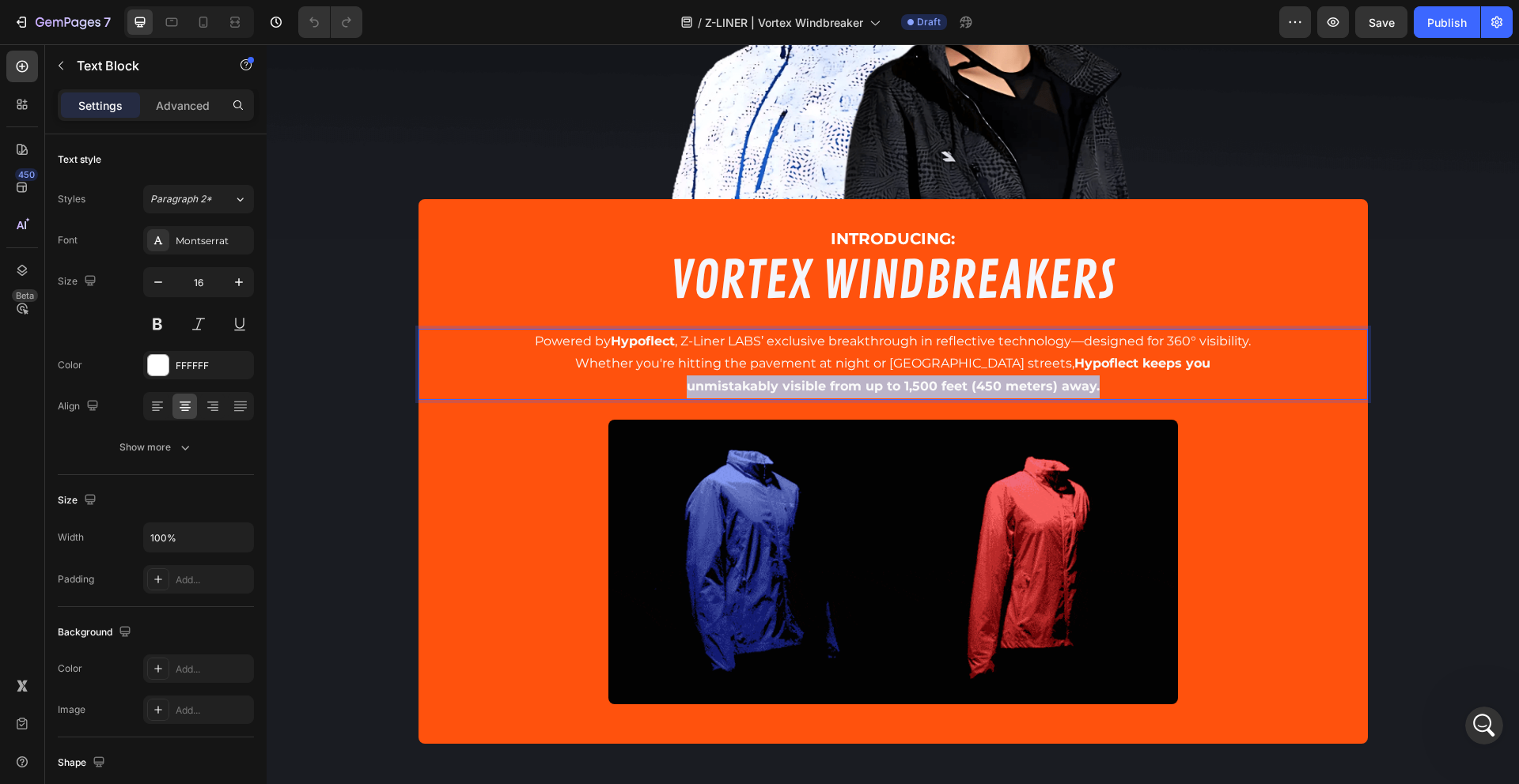
click at [748, 376] on p "unmistakably visible from up to 1,500 feet (450 meters) away." at bounding box center [893, 388] width 946 height 23
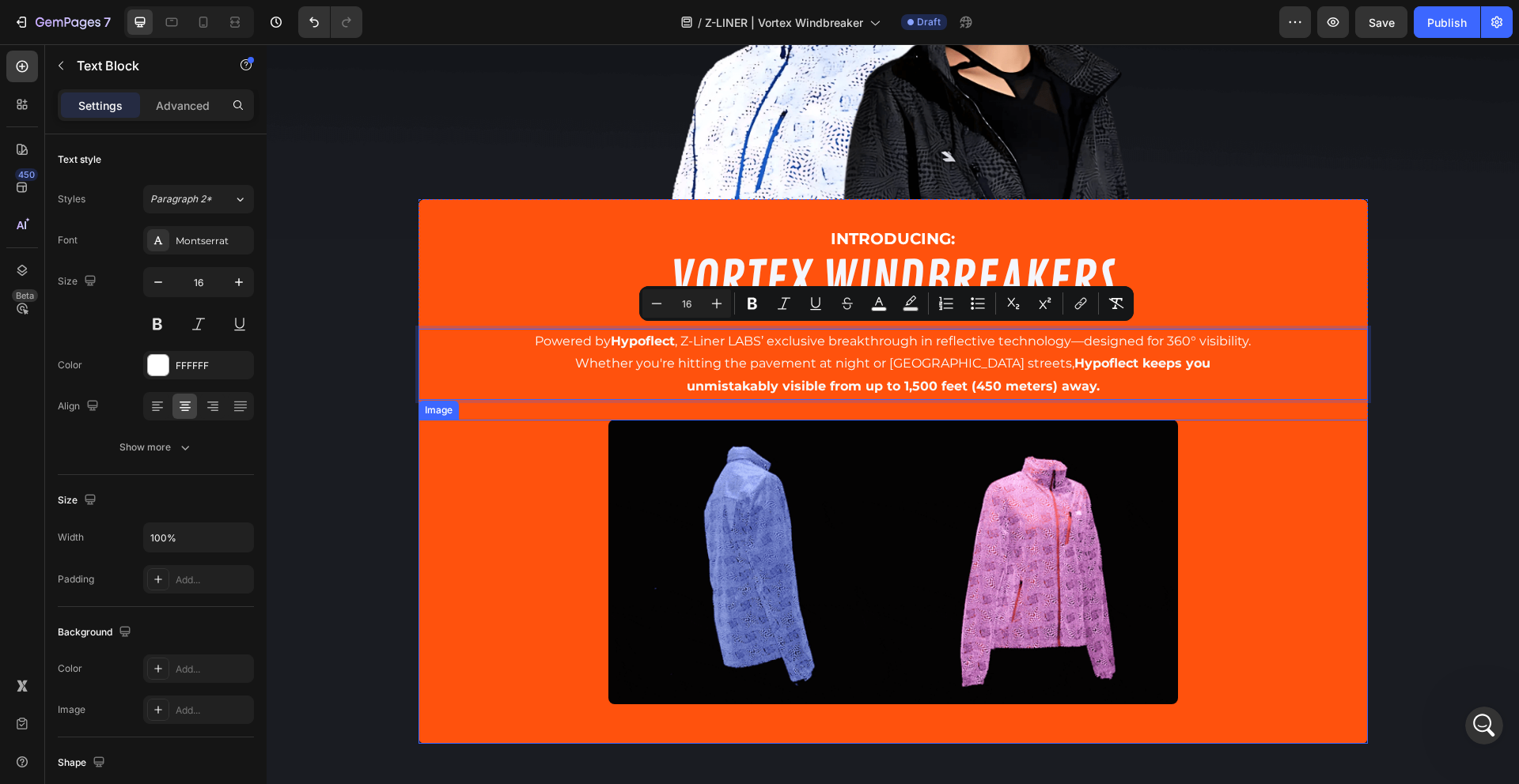
click at [552, 524] on div at bounding box center [893, 561] width 949 height 285
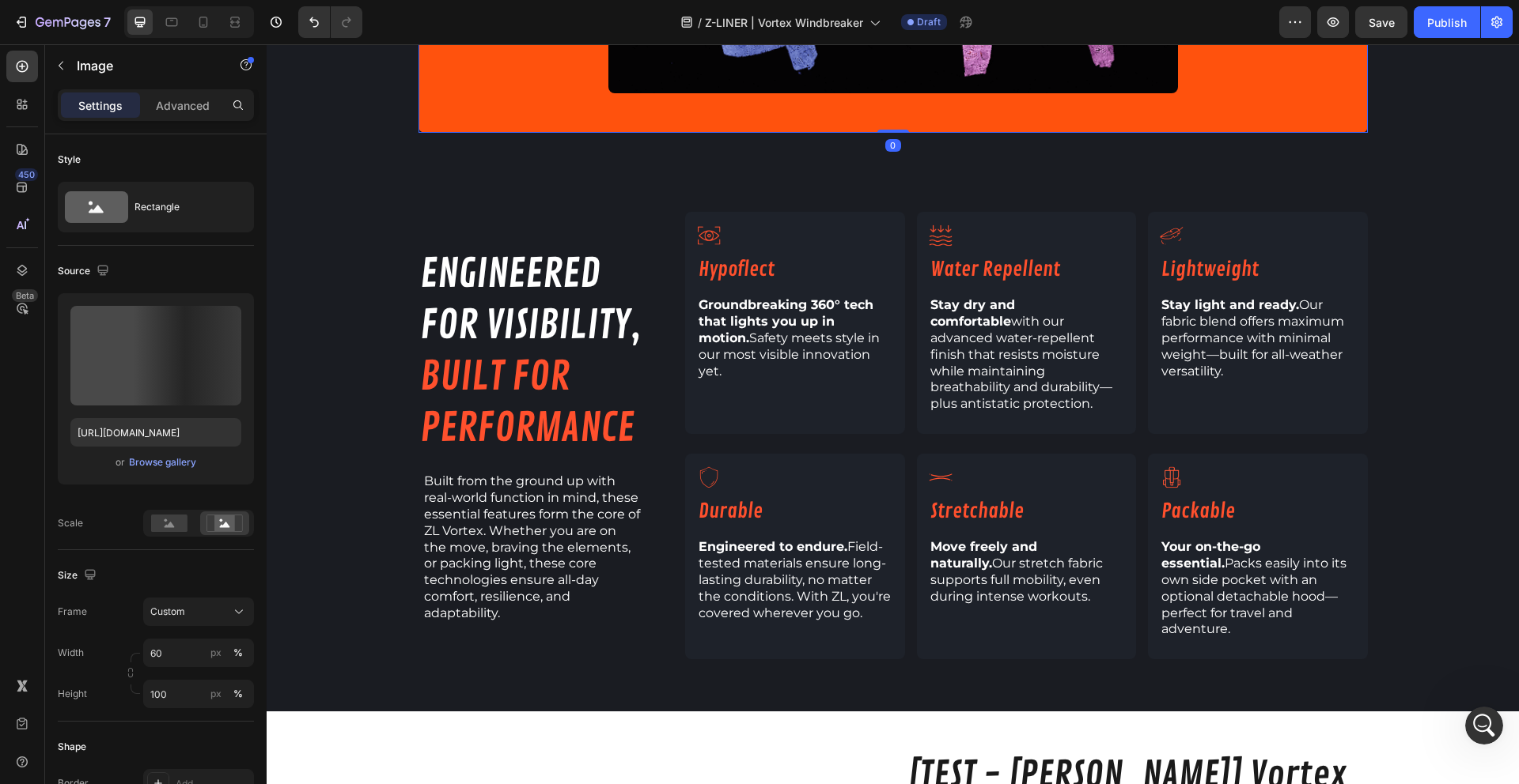
scroll to position [347, 0]
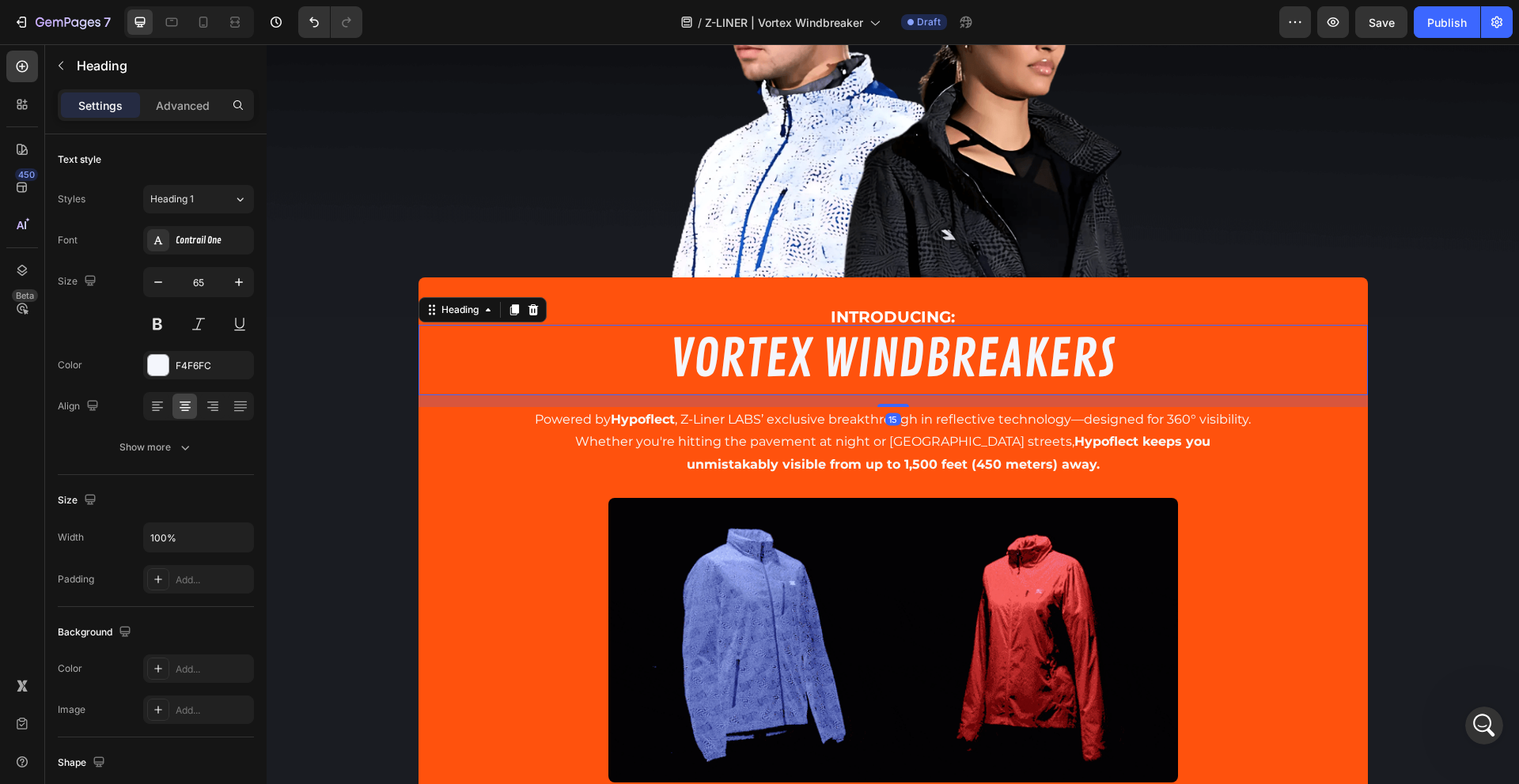
click at [838, 360] on p "VORTEX WINDBREAKERS" at bounding box center [893, 360] width 946 height 67
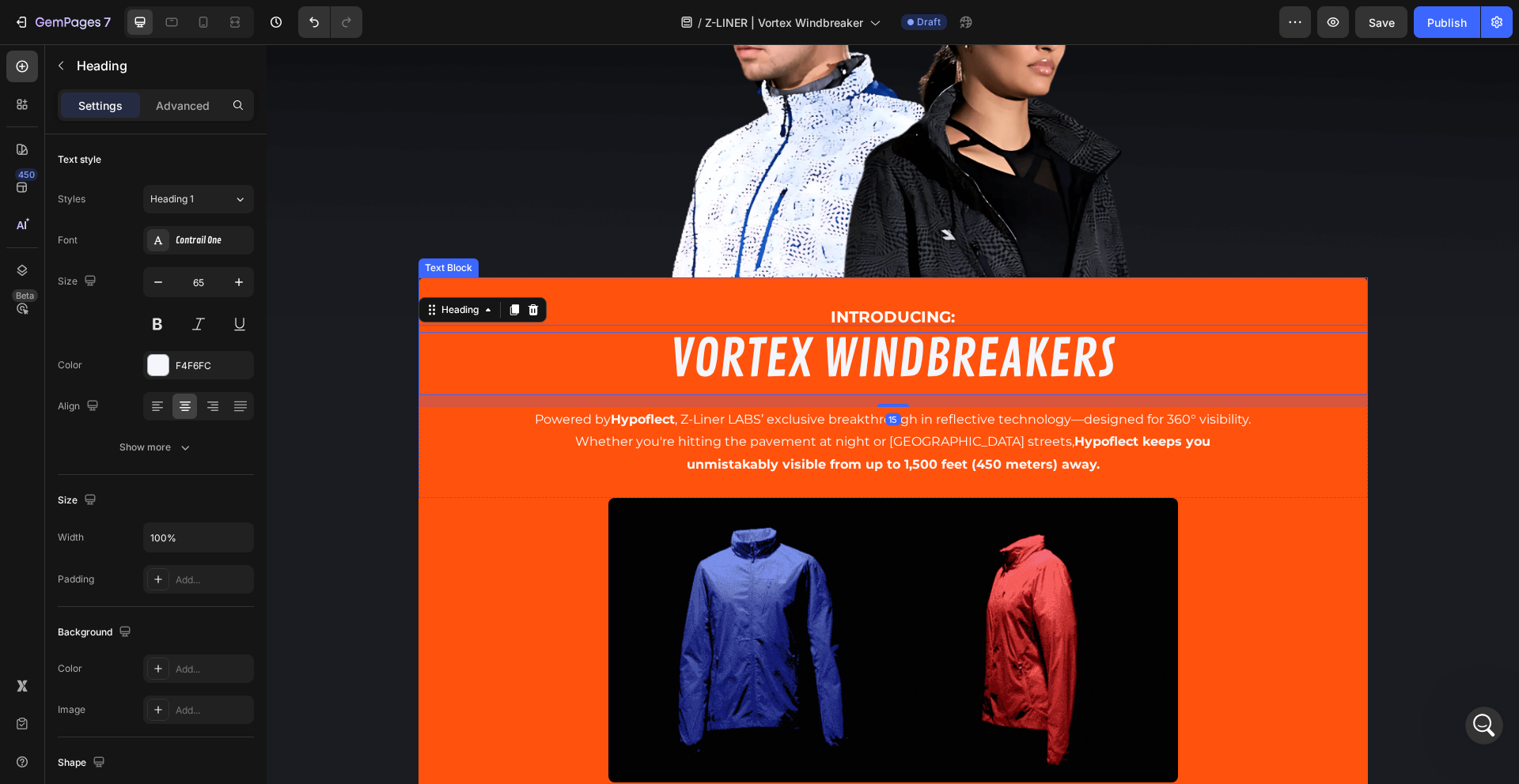
click at [920, 312] on strong "INTRODUCING:" at bounding box center [893, 317] width 124 height 19
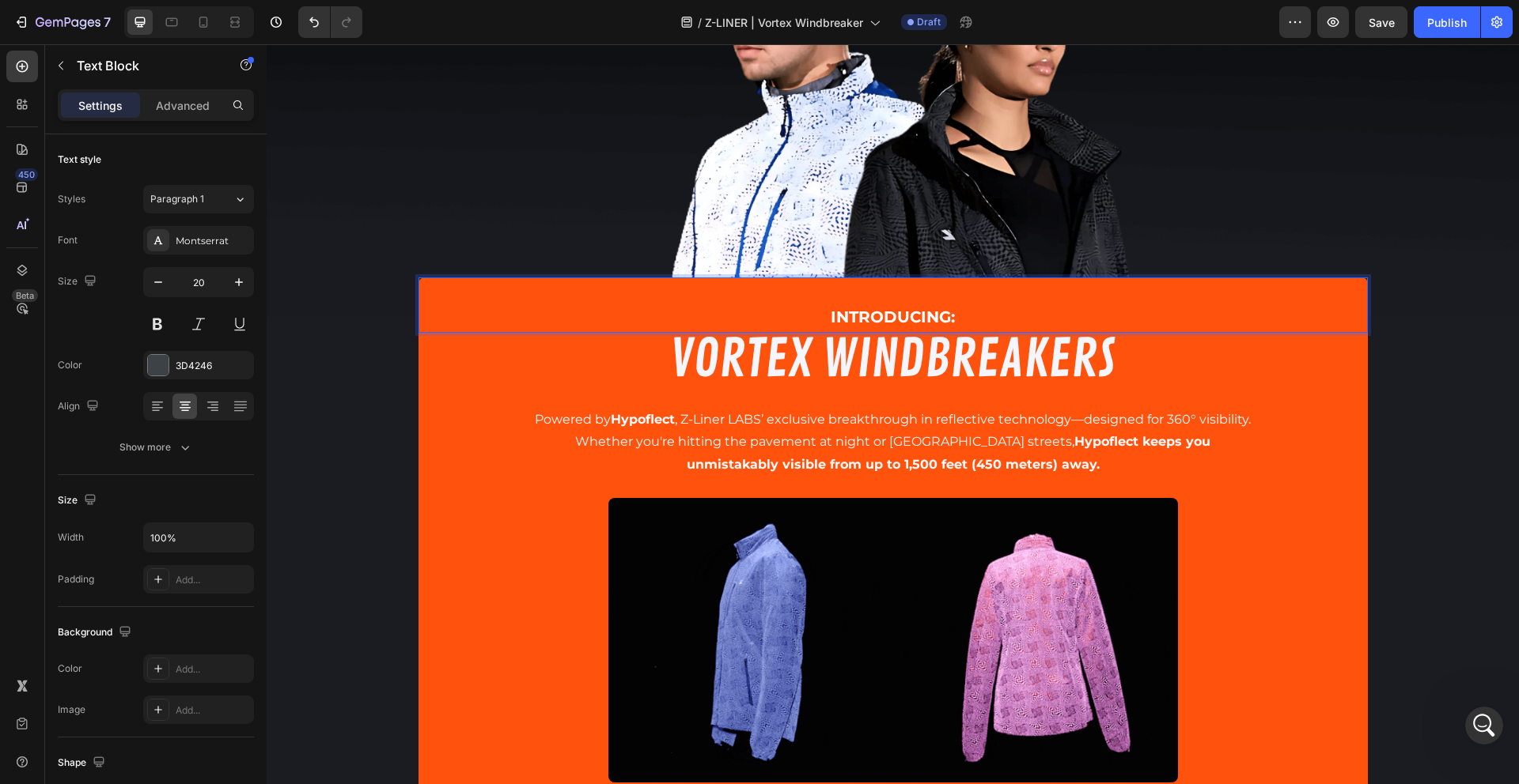
click at [933, 308] on strong "INTRODUCING:" at bounding box center [893, 317] width 124 height 19
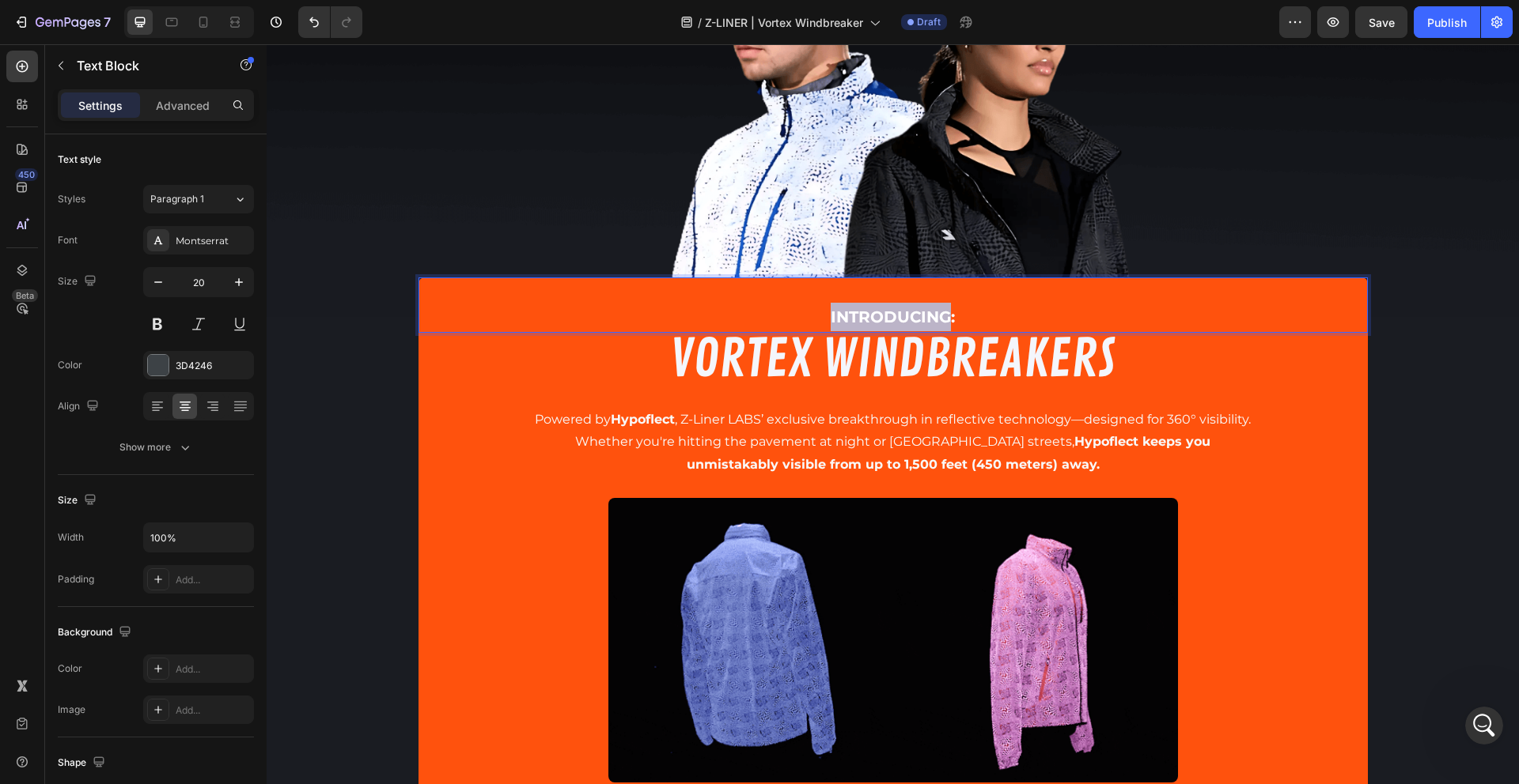
click at [933, 308] on strong "INTRODUCING:" at bounding box center [893, 317] width 124 height 19
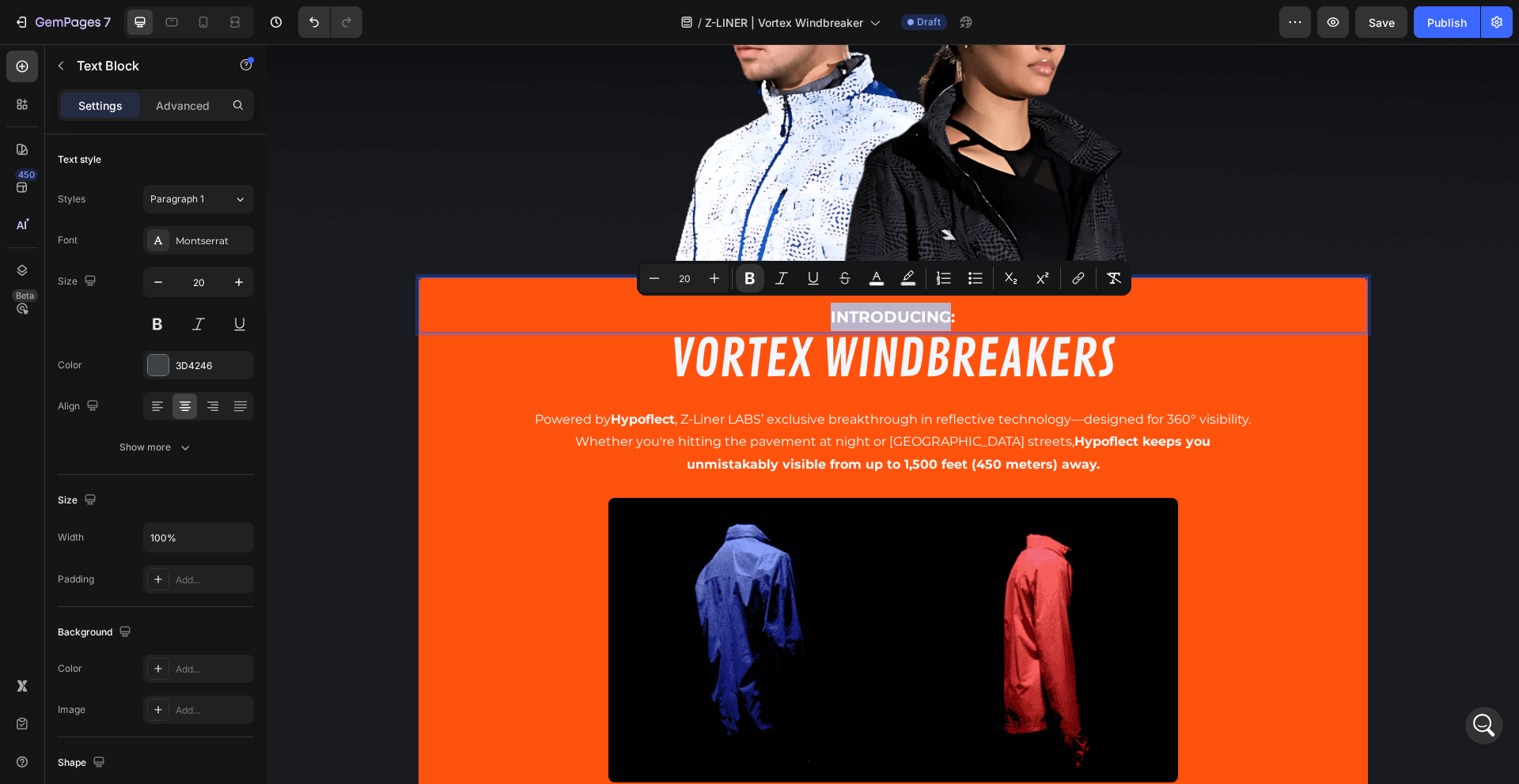
click at [945, 311] on strong "INTRODUCING:" at bounding box center [893, 317] width 124 height 19
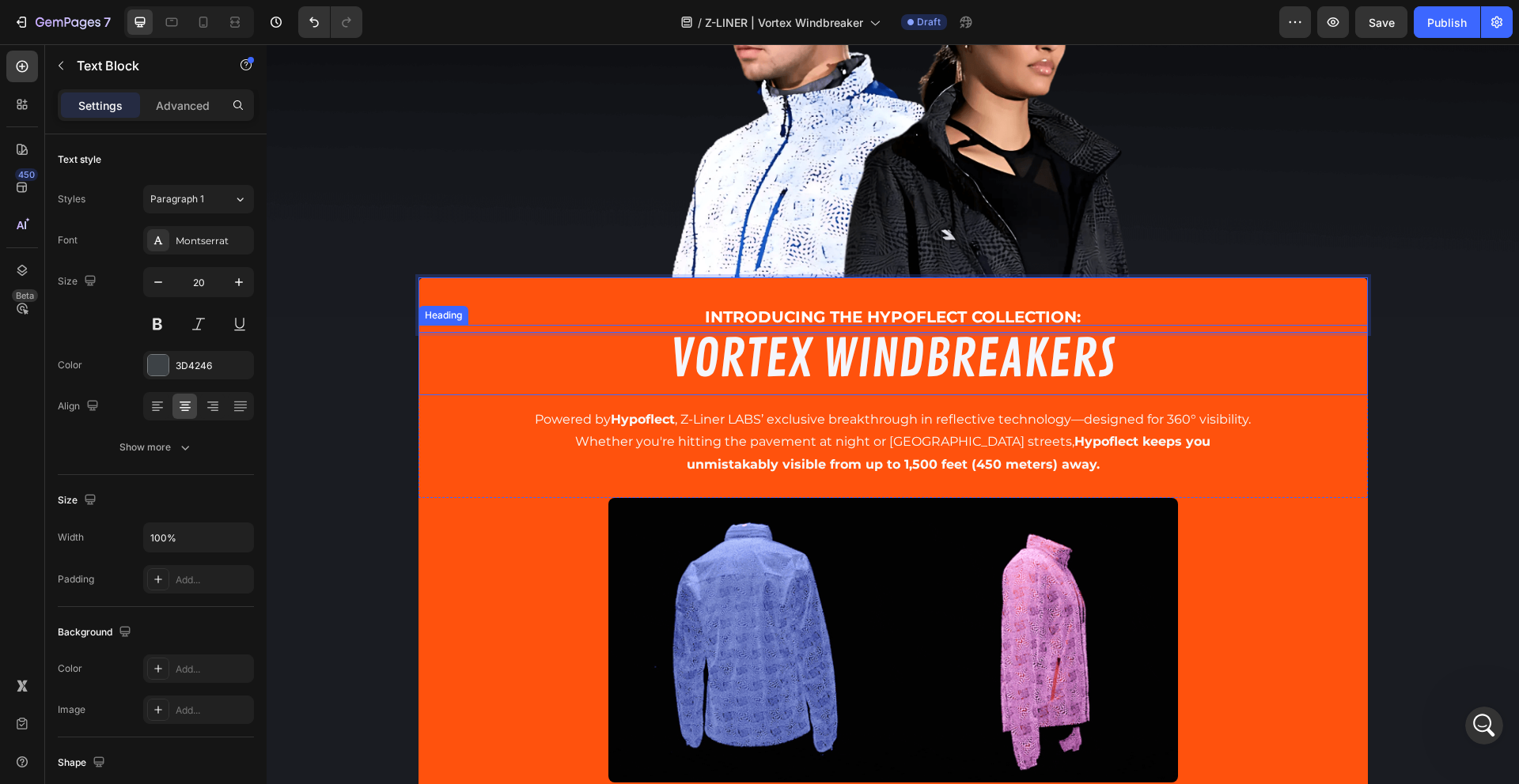
click at [931, 343] on p "VORTEX WINDBREAKERS" at bounding box center [893, 360] width 946 height 67
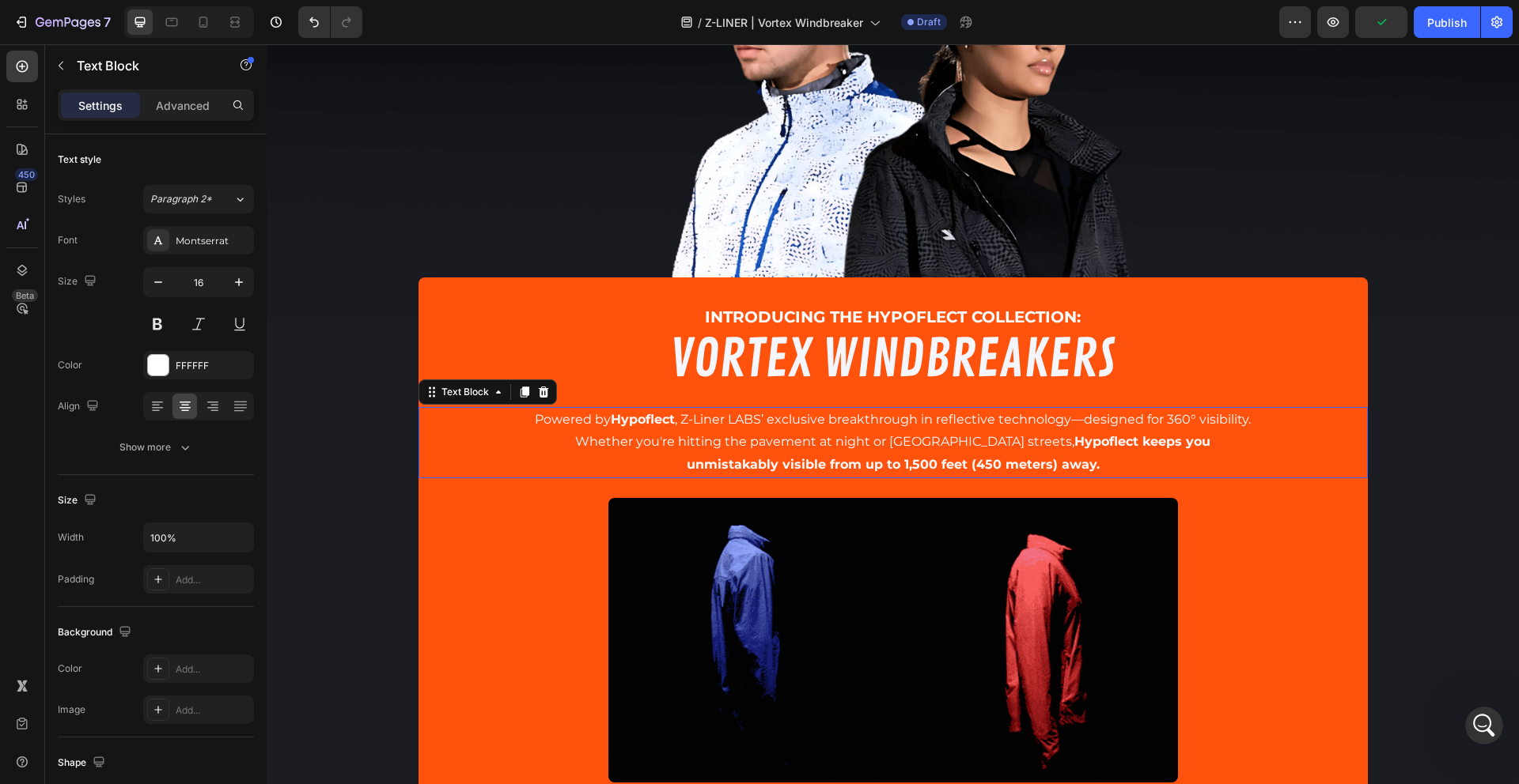
click at [900, 421] on p "Powered by Hypoflect , Z-Liner LABS’ exclusive breakthrough in reflective techn…" at bounding box center [893, 420] width 946 height 23
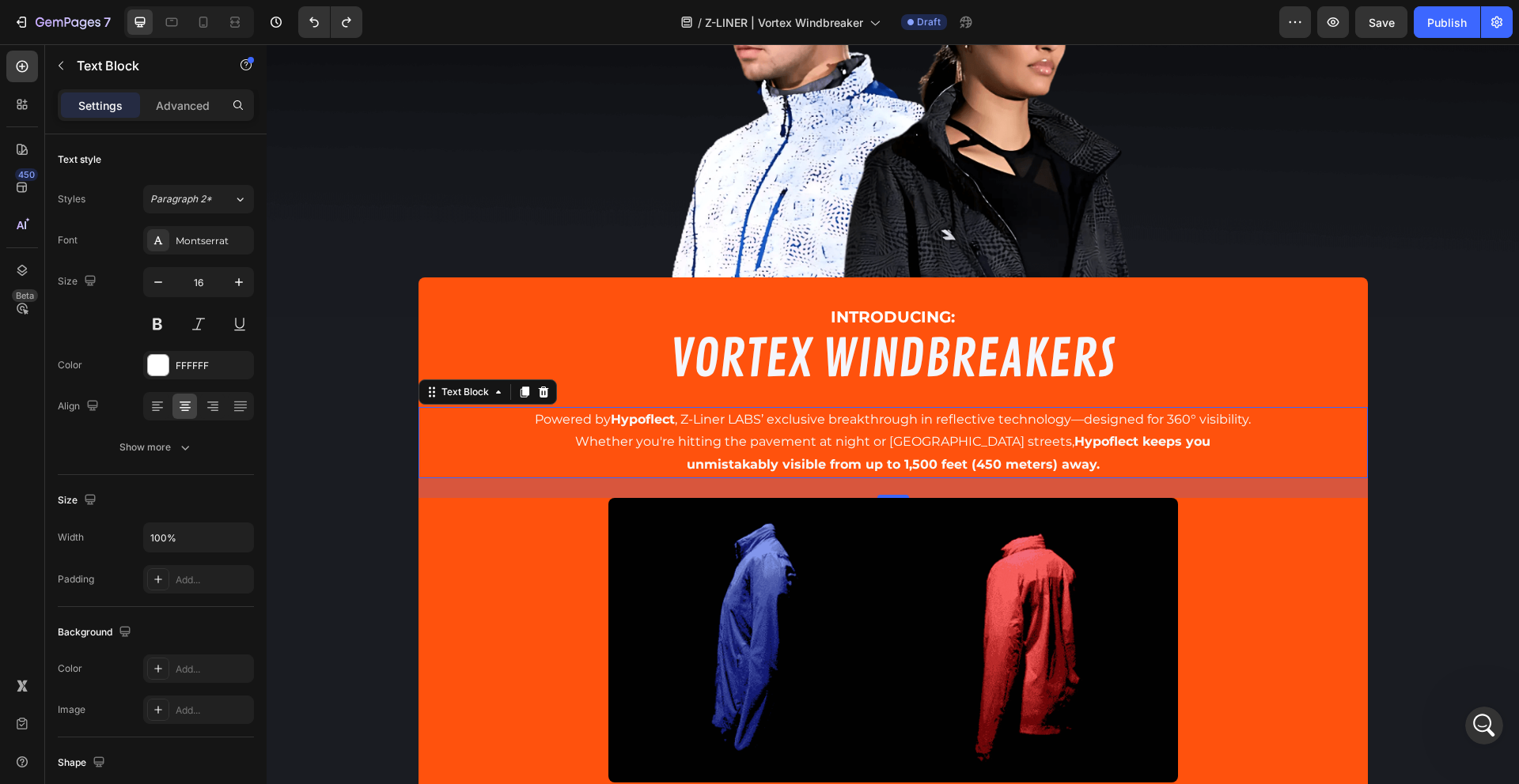
click at [788, 365] on h2 "VORTEX WINDBREAKERS" at bounding box center [893, 359] width 949 height 70
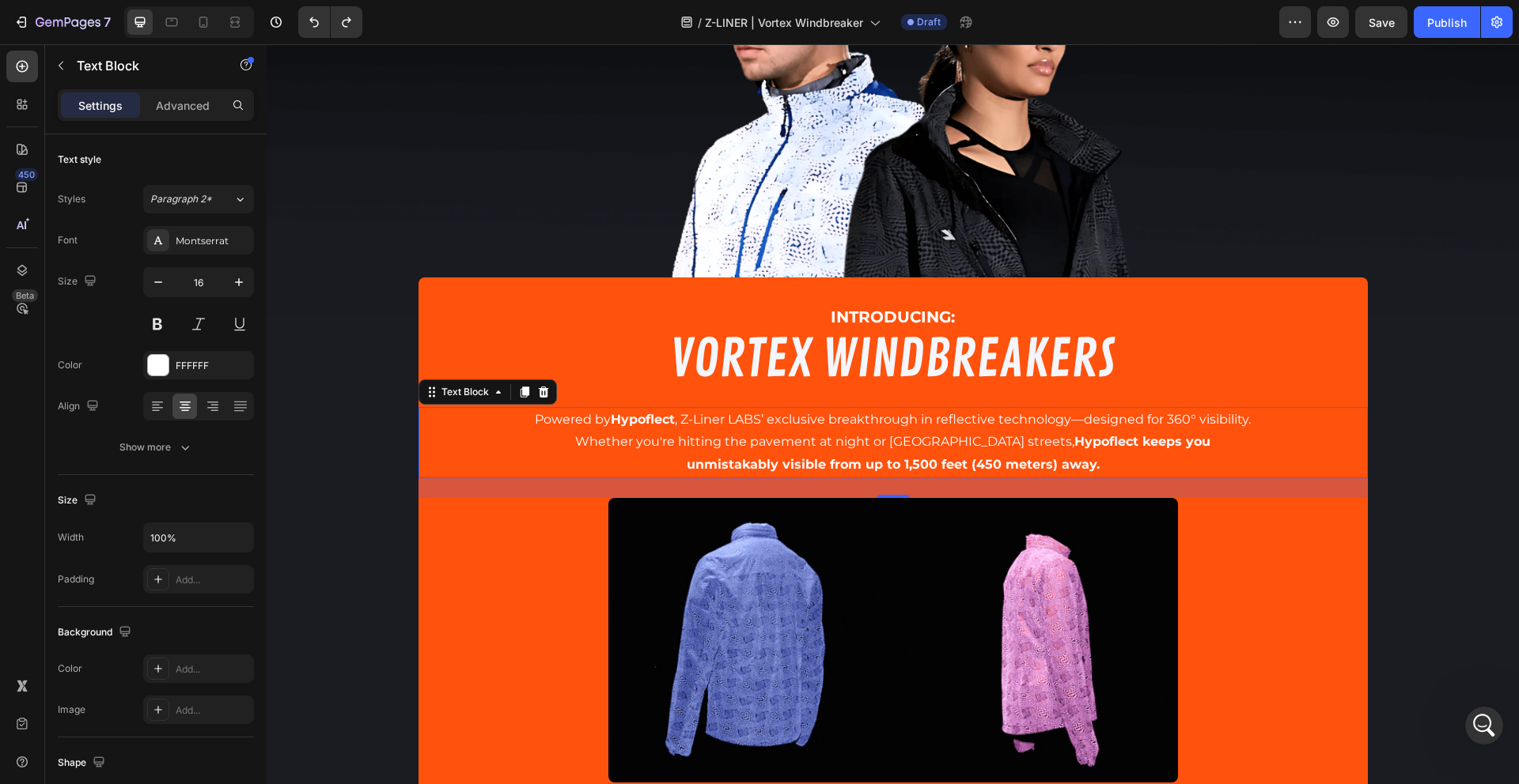
click at [788, 365] on h2 "VORTEX WINDBREAKERS" at bounding box center [893, 359] width 949 height 70
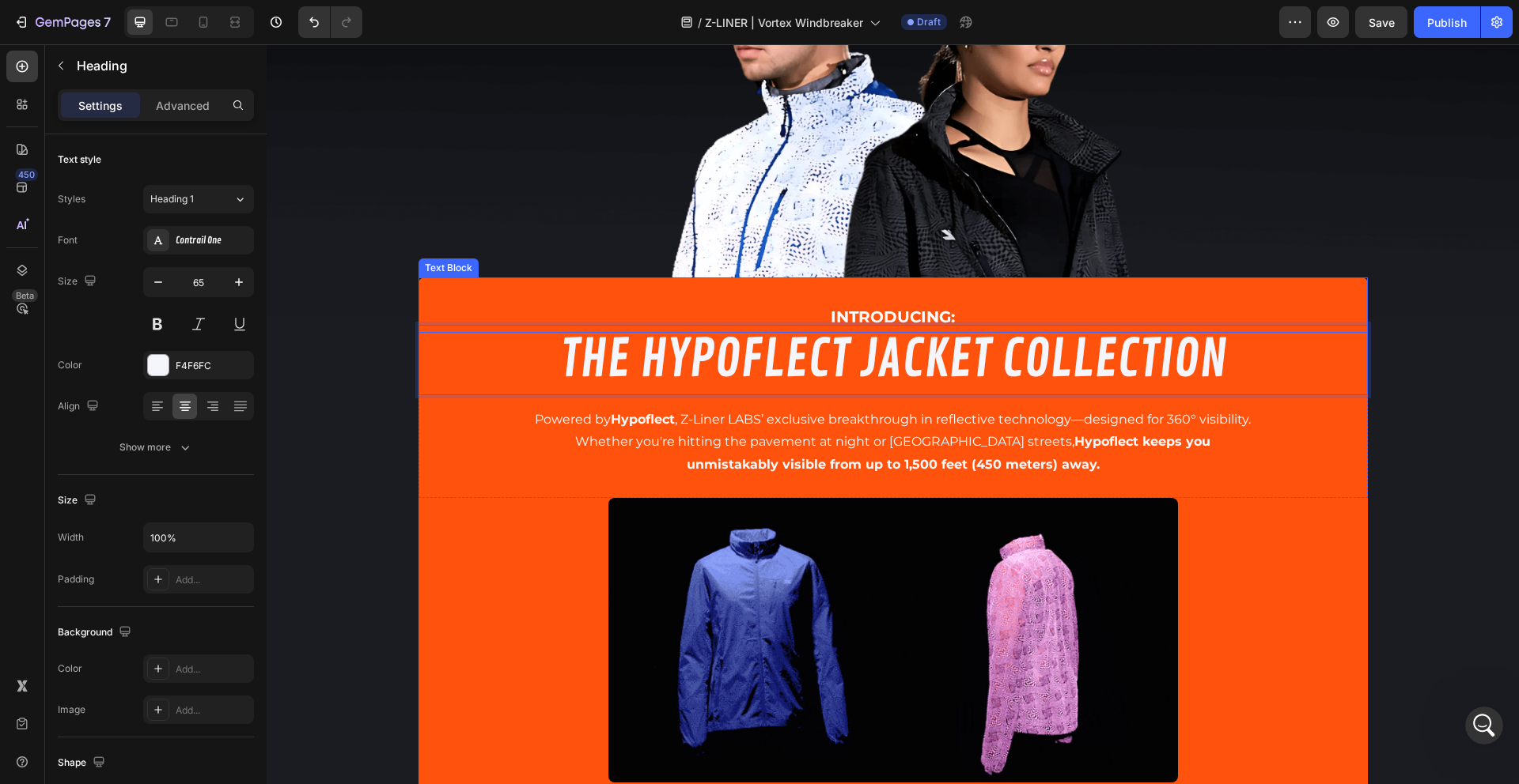
click at [558, 281] on div "INTRODUCING: Text Block" at bounding box center [893, 305] width 949 height 55
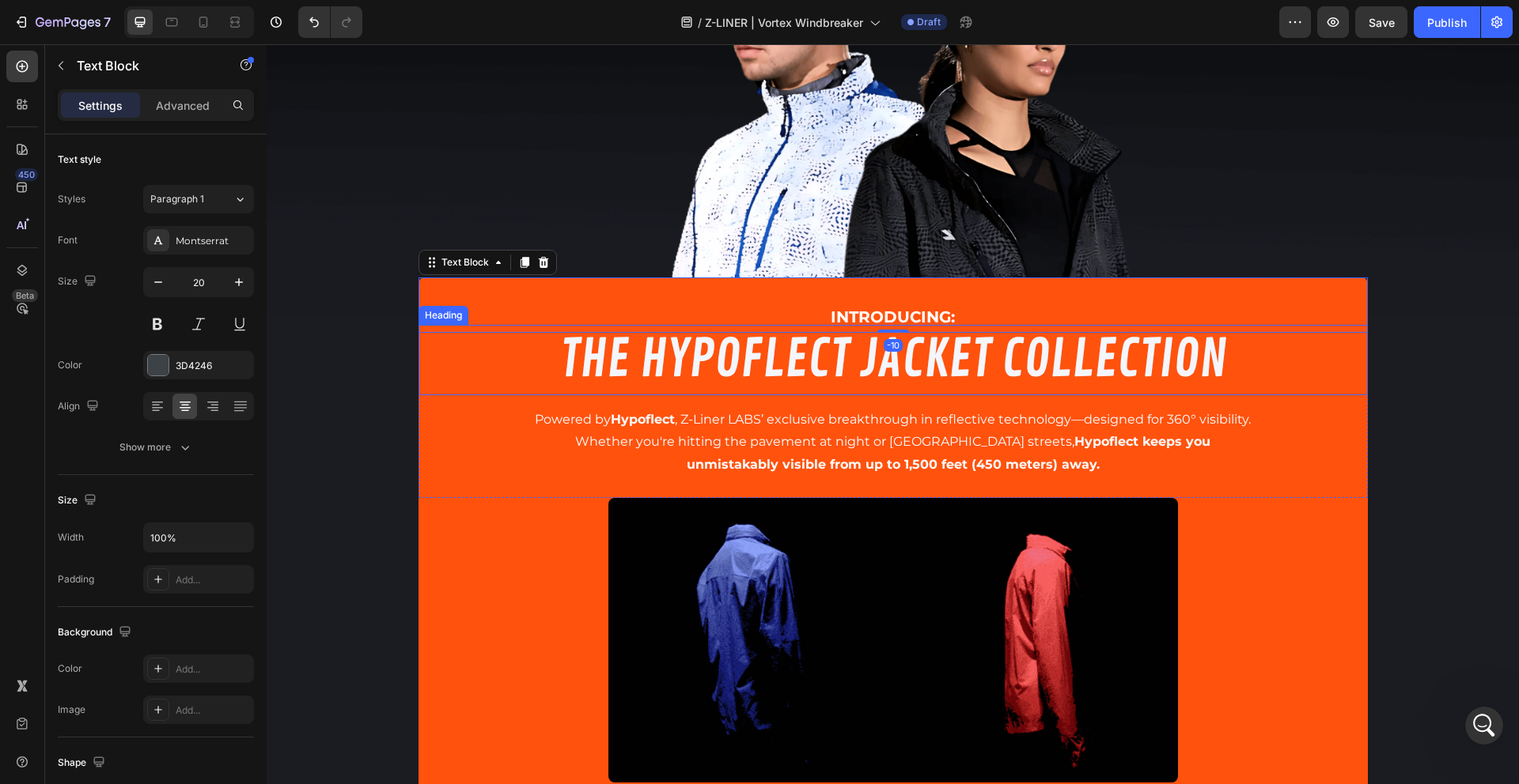
click at [659, 368] on p "THE HYPOFLECT JACKET COLLECTION" at bounding box center [893, 360] width 946 height 67
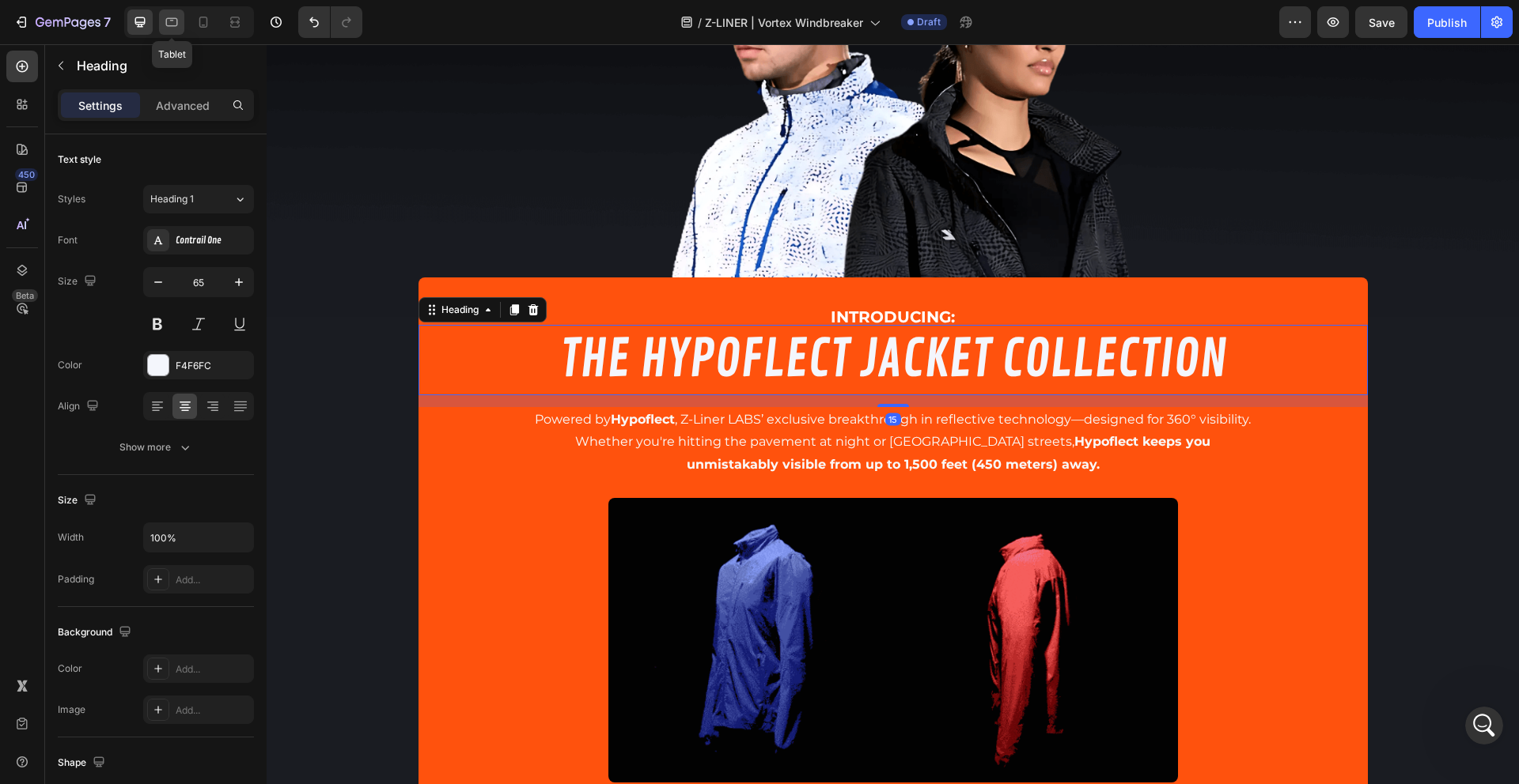
click at [173, 20] on icon at bounding box center [172, 22] width 16 height 16
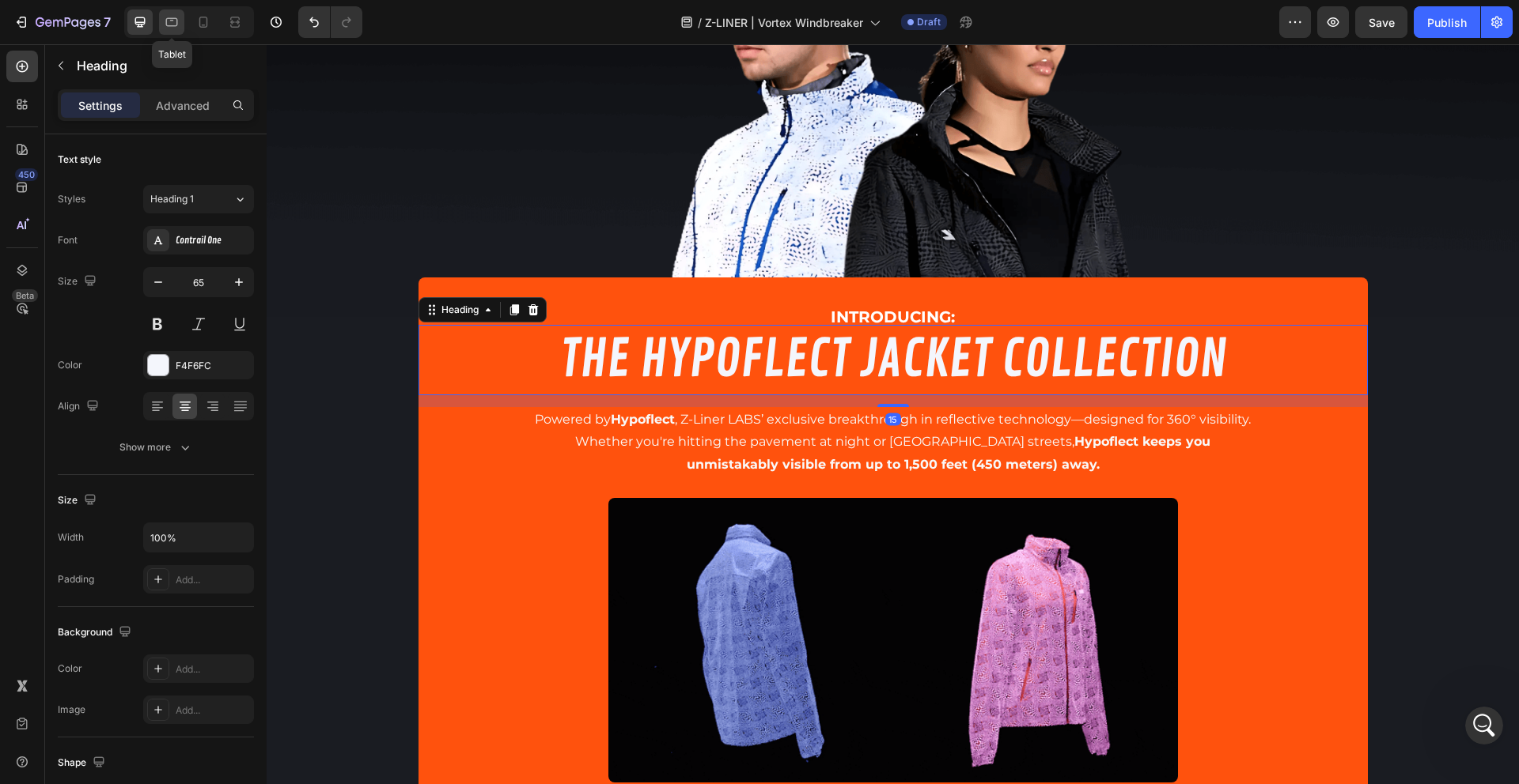
type input "52"
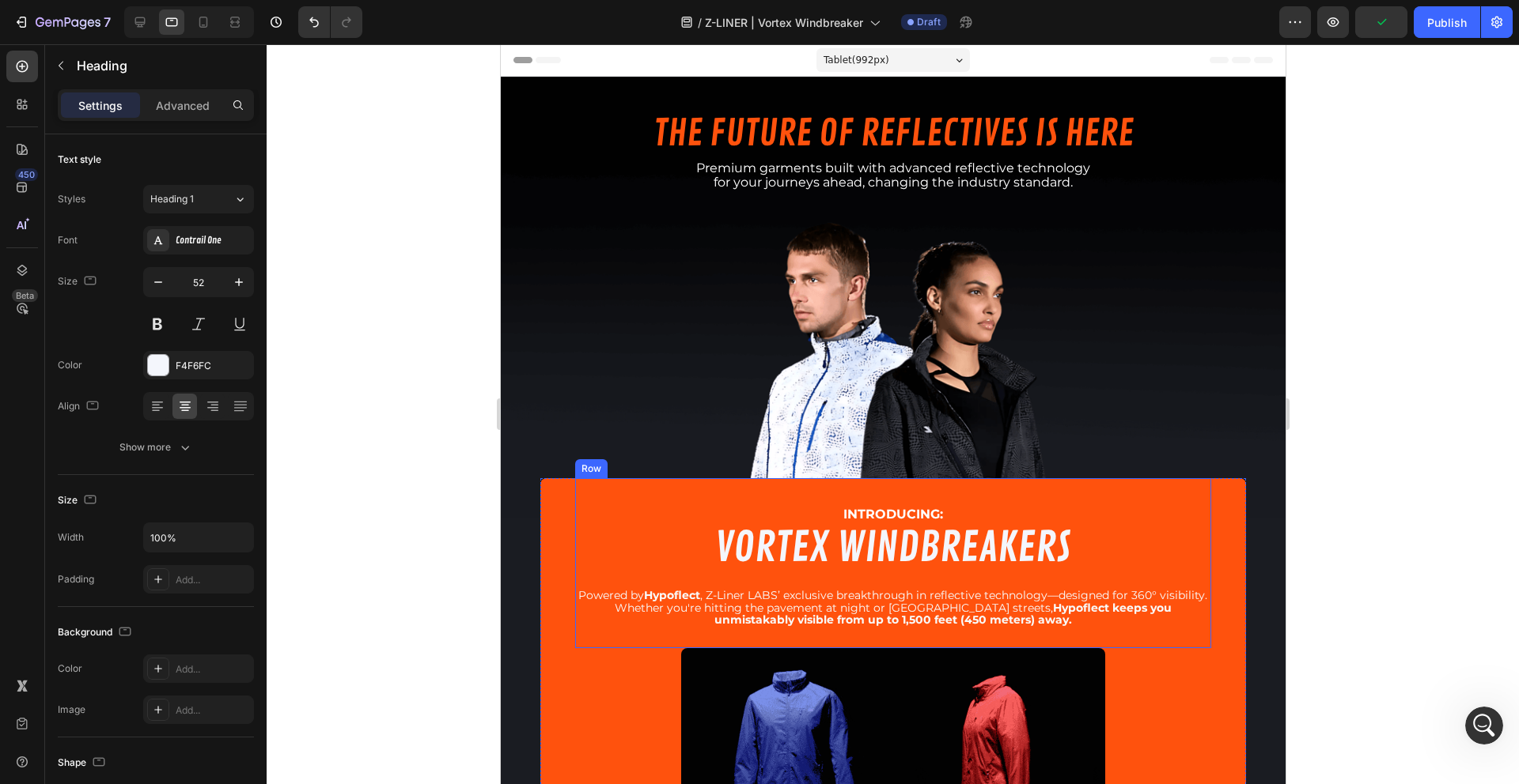
click at [809, 547] on h2 "VORTEX WINDBREAKERS" at bounding box center [892, 549] width 636 height 57
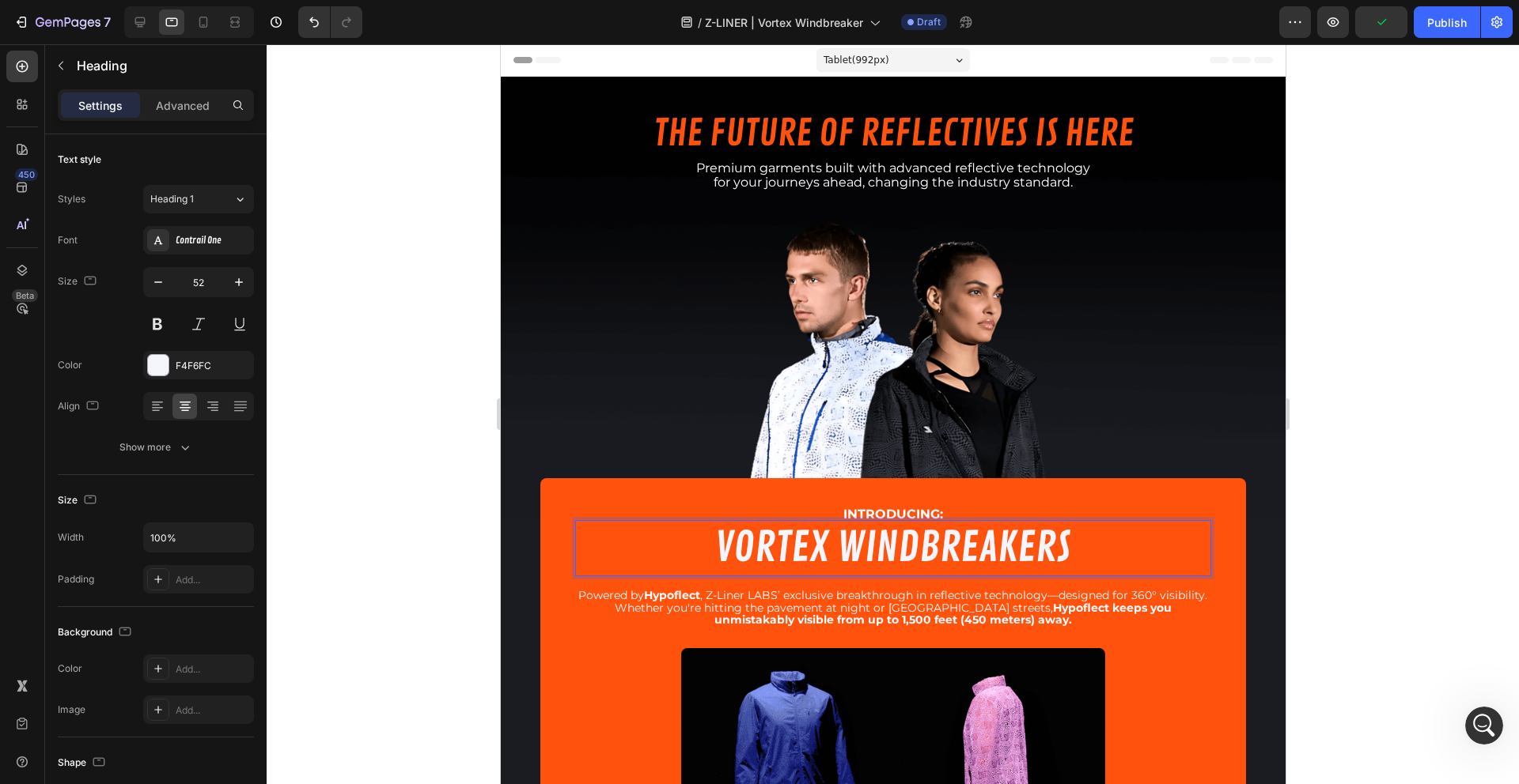
click at [809, 547] on h2 "VORTEX WINDBREAKERS" at bounding box center [892, 549] width 636 height 57
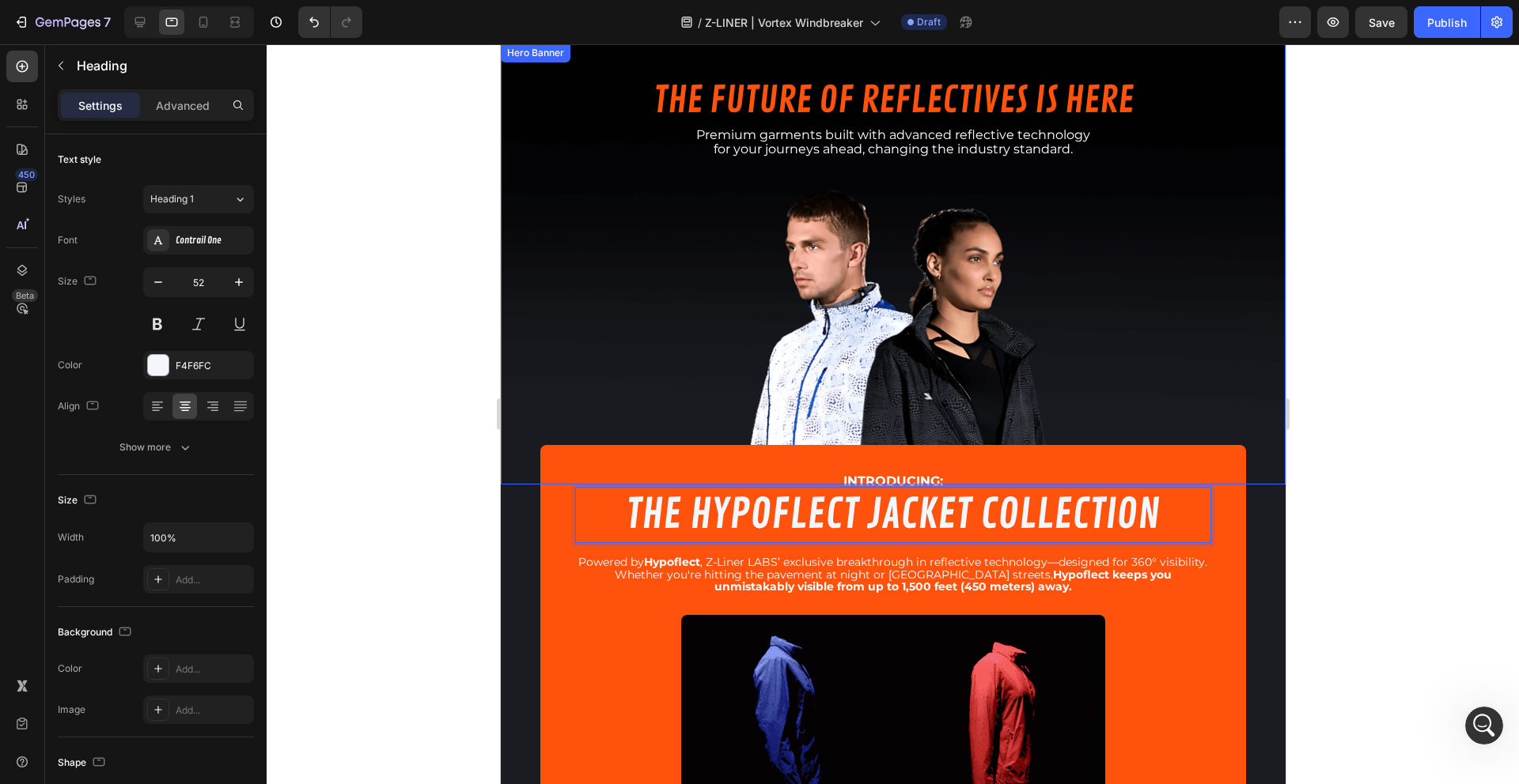
scroll to position [94, 0]
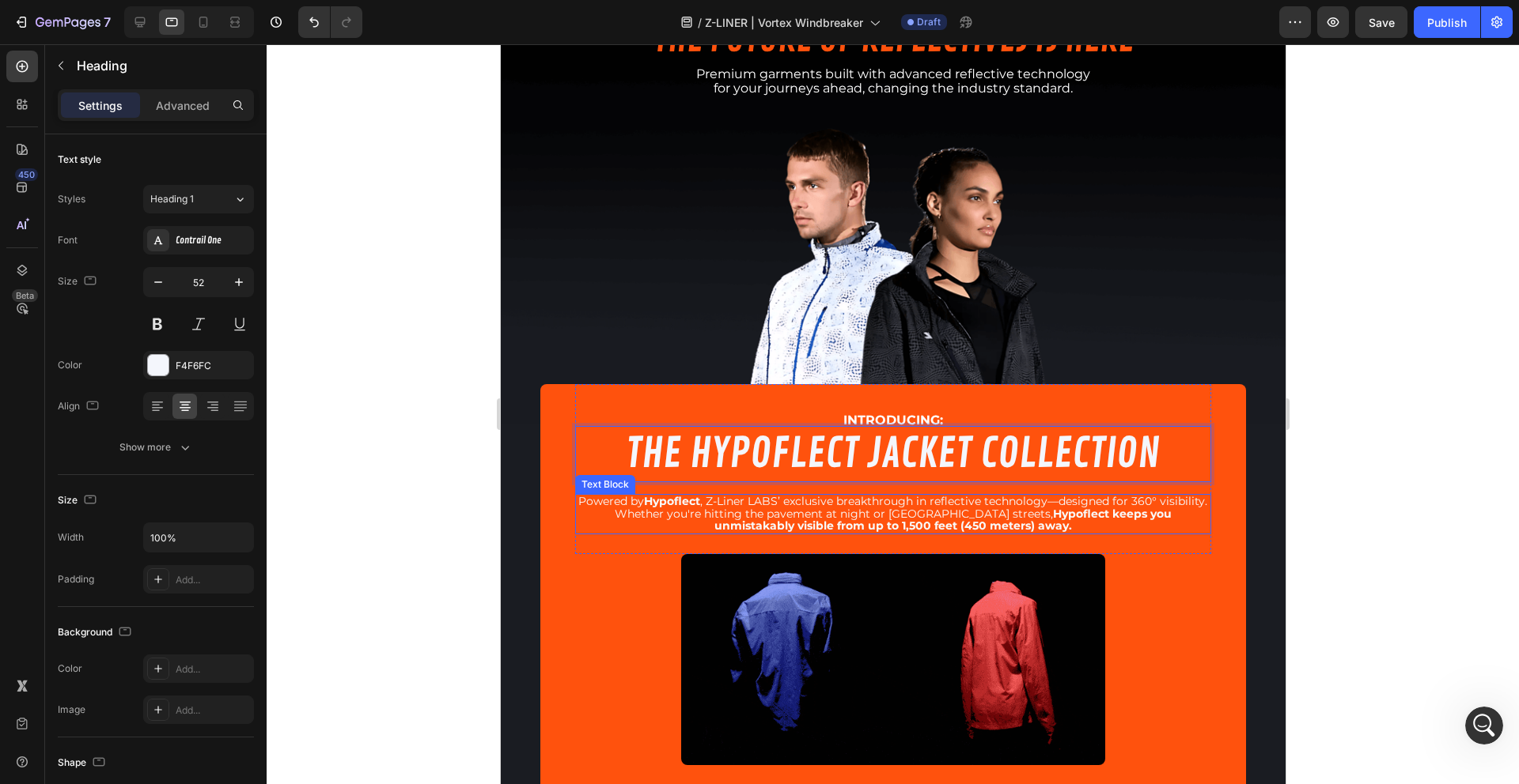
click at [896, 499] on span "Powered by Hypoflect , Z-Liner LABS’ exclusive breakthrough in reflective techn…" at bounding box center [892, 501] width 629 height 14
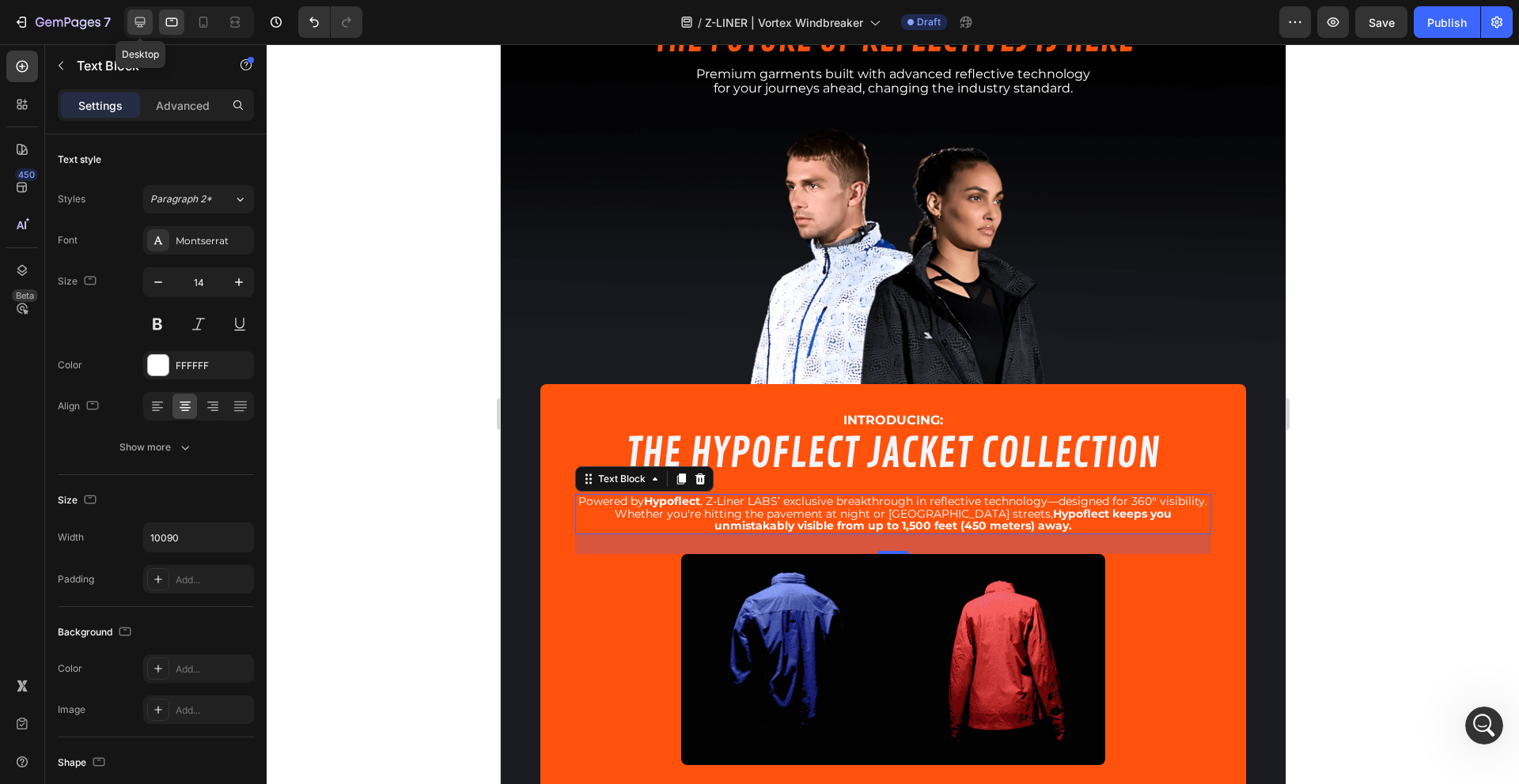
click at [142, 29] on icon at bounding box center [140, 22] width 16 height 16
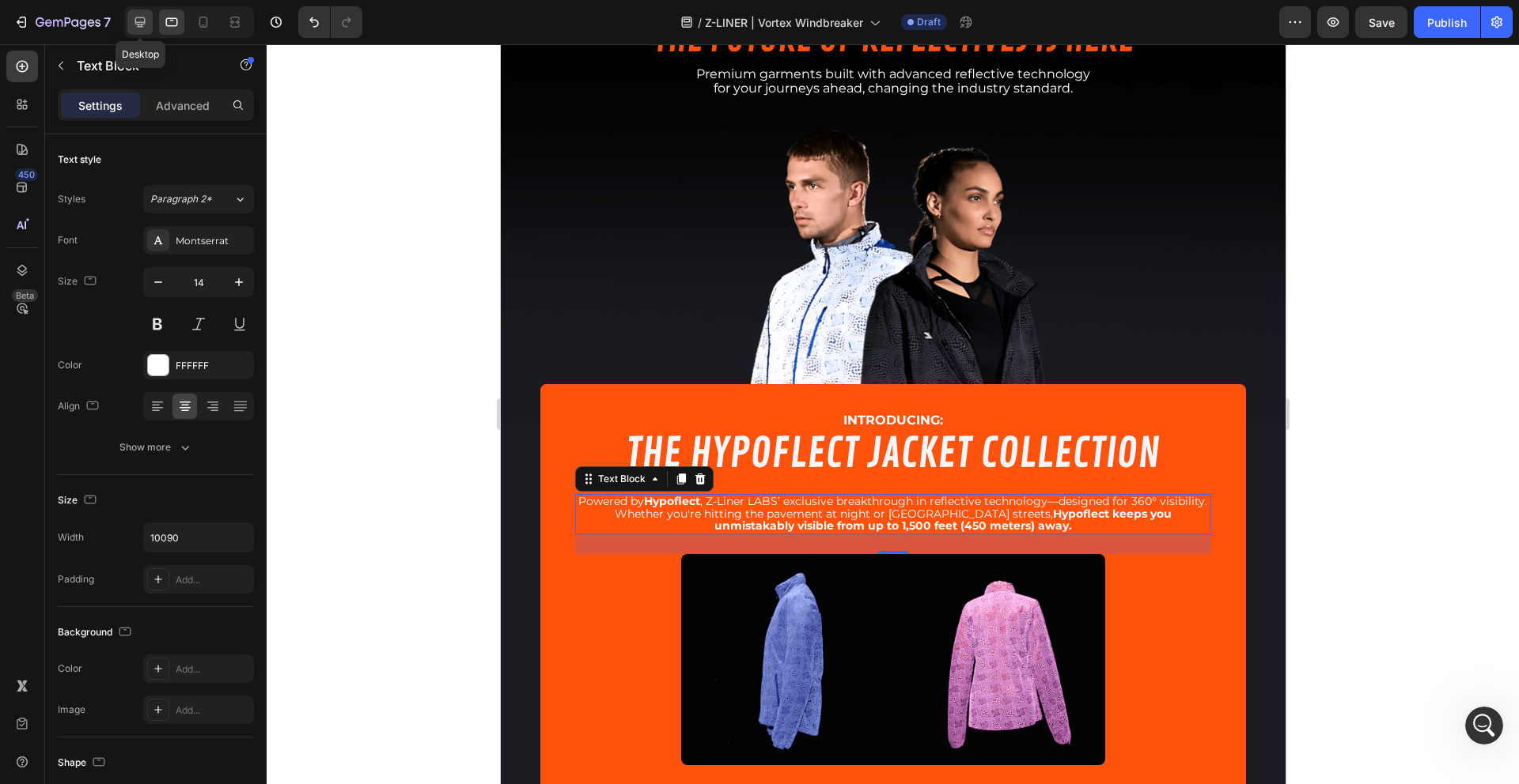
type input "16"
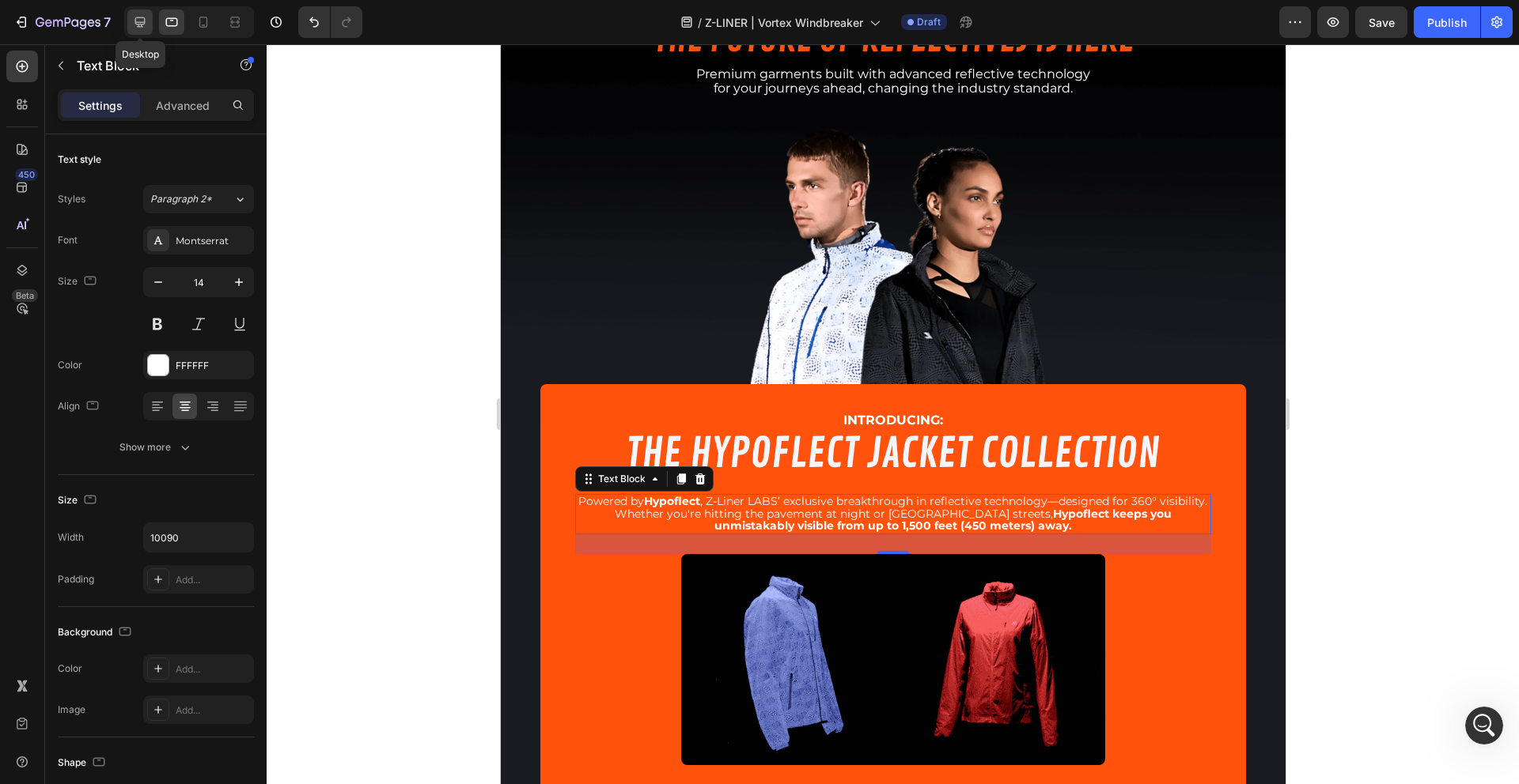
type input "100%"
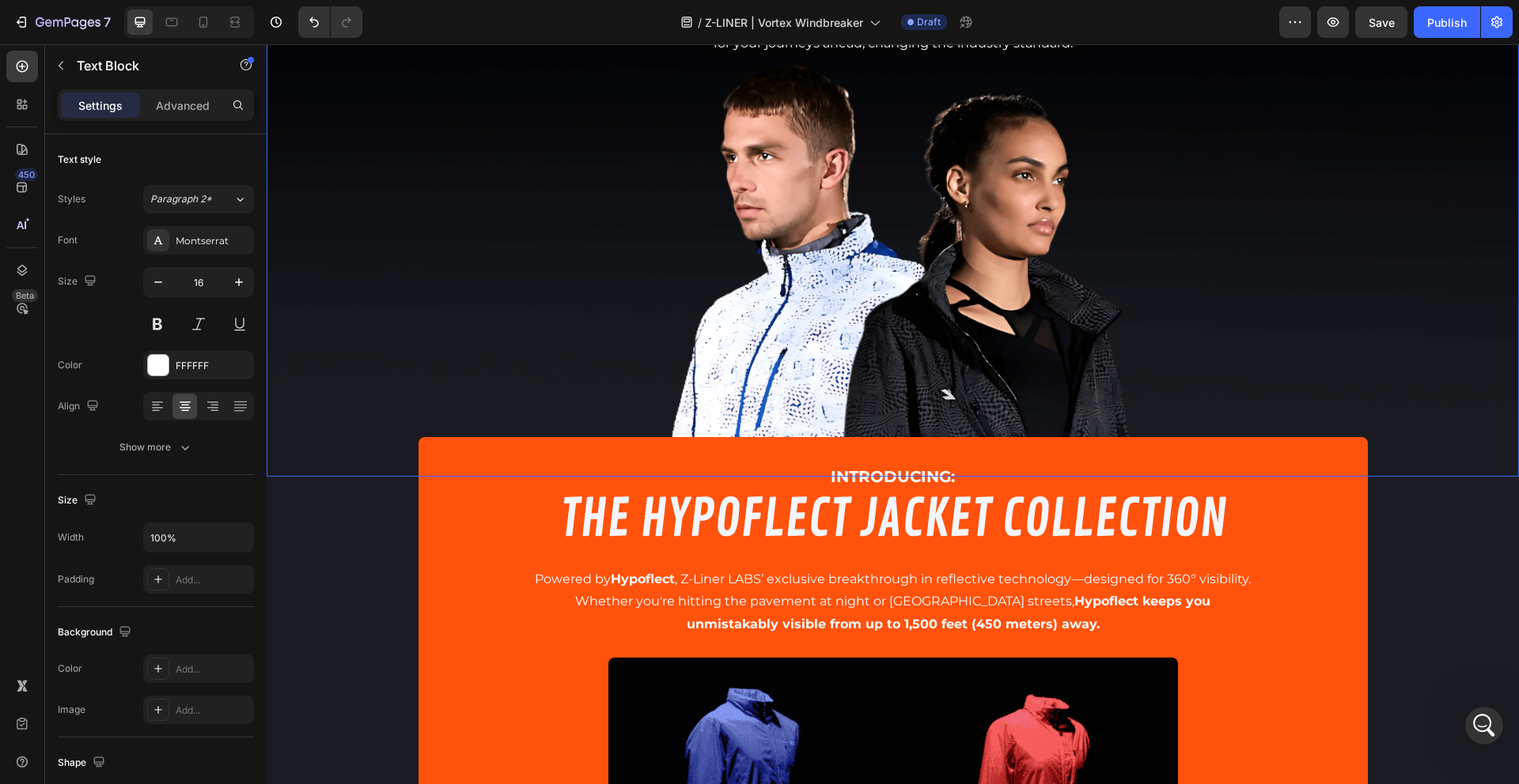
scroll to position [235, 0]
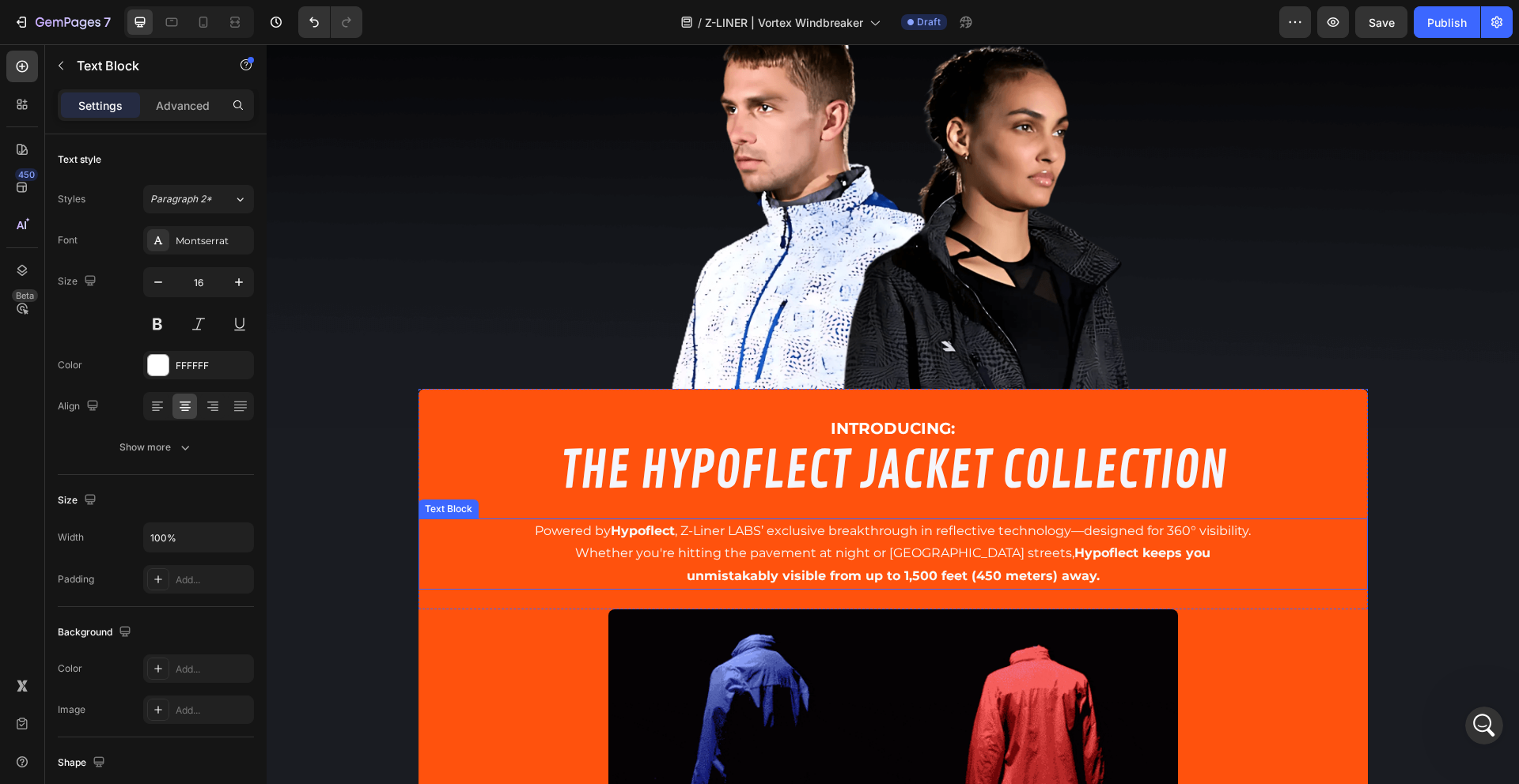
click at [592, 545] on span "Whether you're hitting the pavement at night or navigating city streets, Hypofl…" at bounding box center [893, 553] width 635 height 15
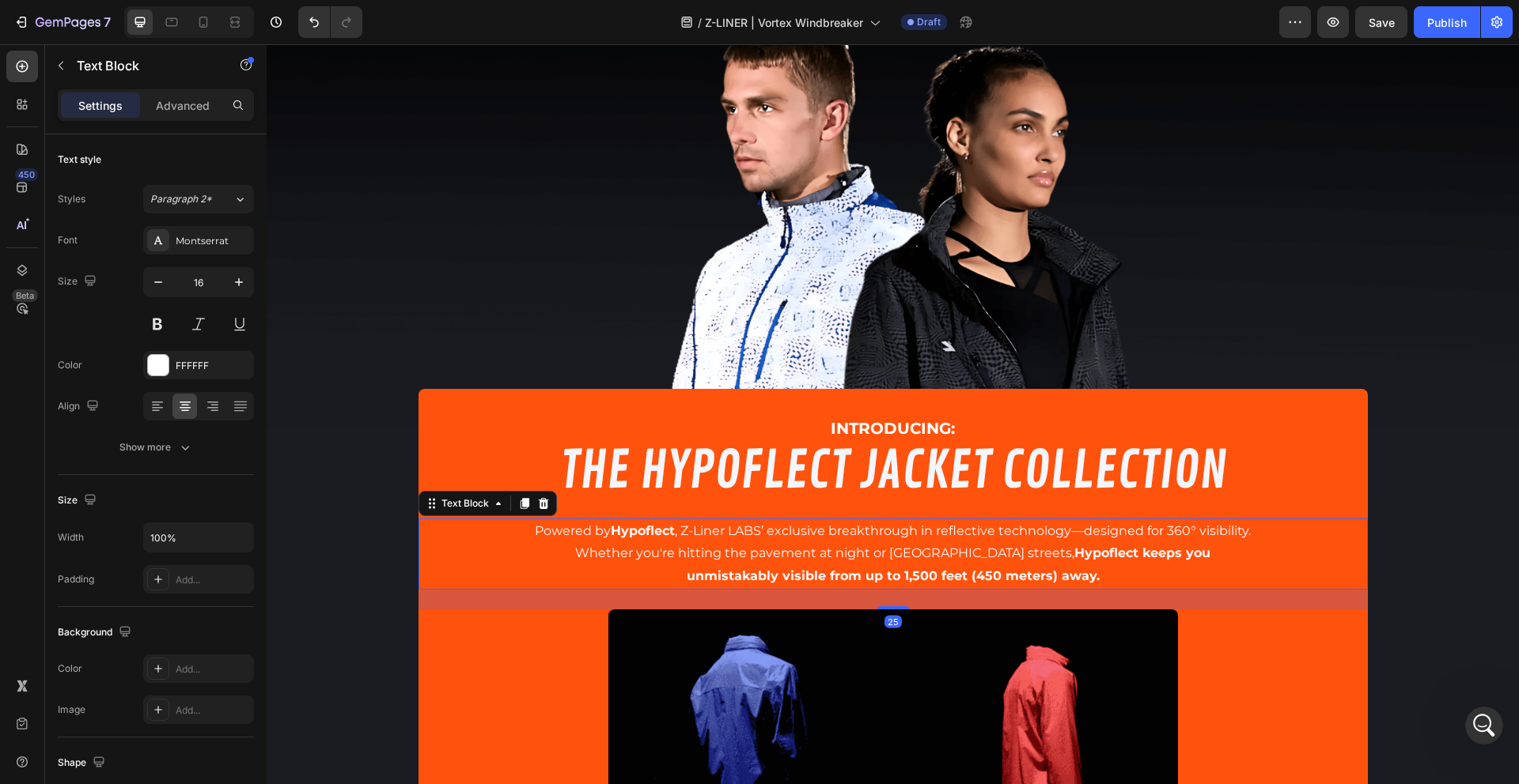
click at [592, 545] on span "Whether you're hitting the pavement at night or navigating city streets, Hypofl…" at bounding box center [893, 553] width 635 height 15
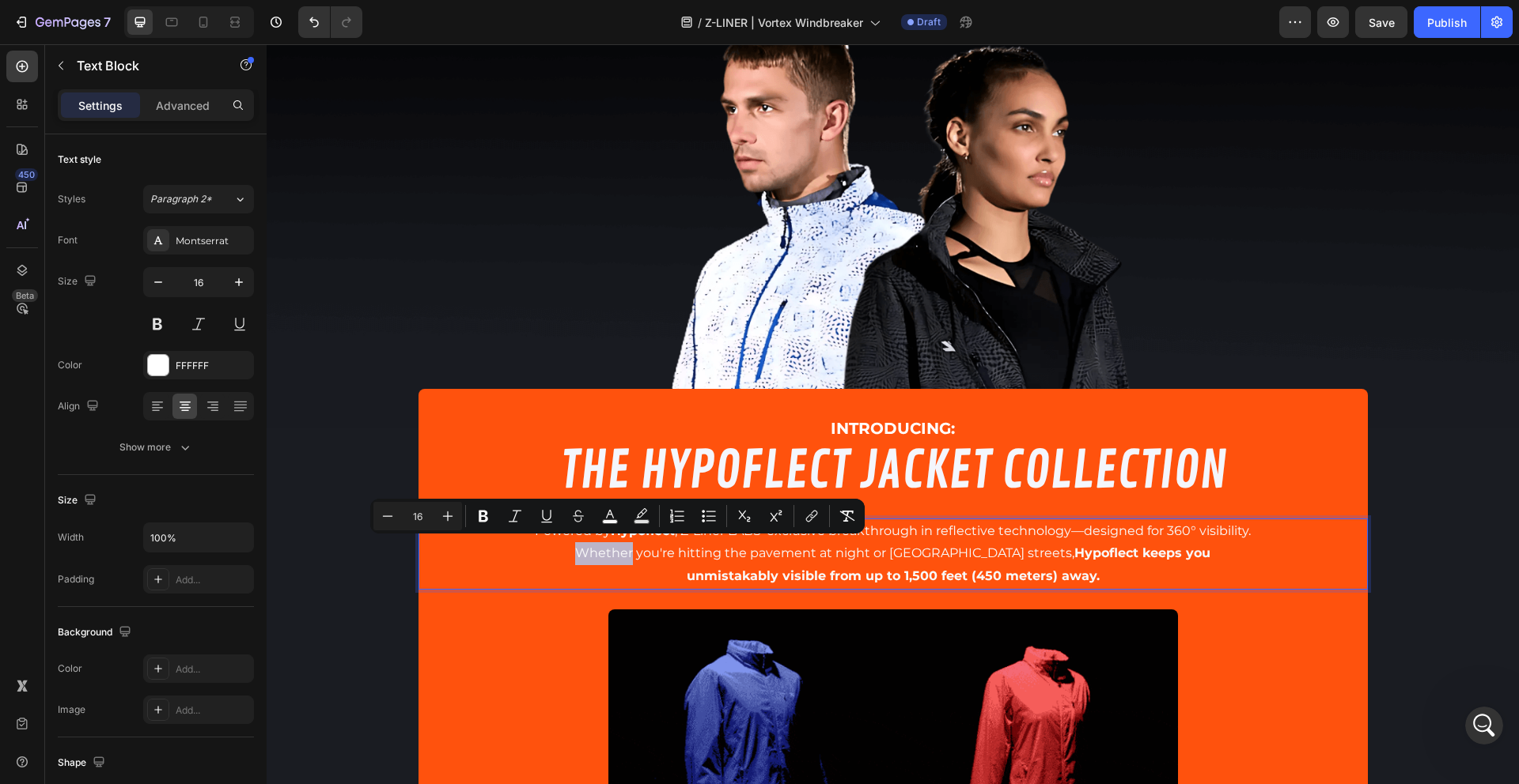
click at [594, 545] on span "Whether you're hitting the pavement at night or navigating city streets, Hypofl…" at bounding box center [893, 553] width 635 height 15
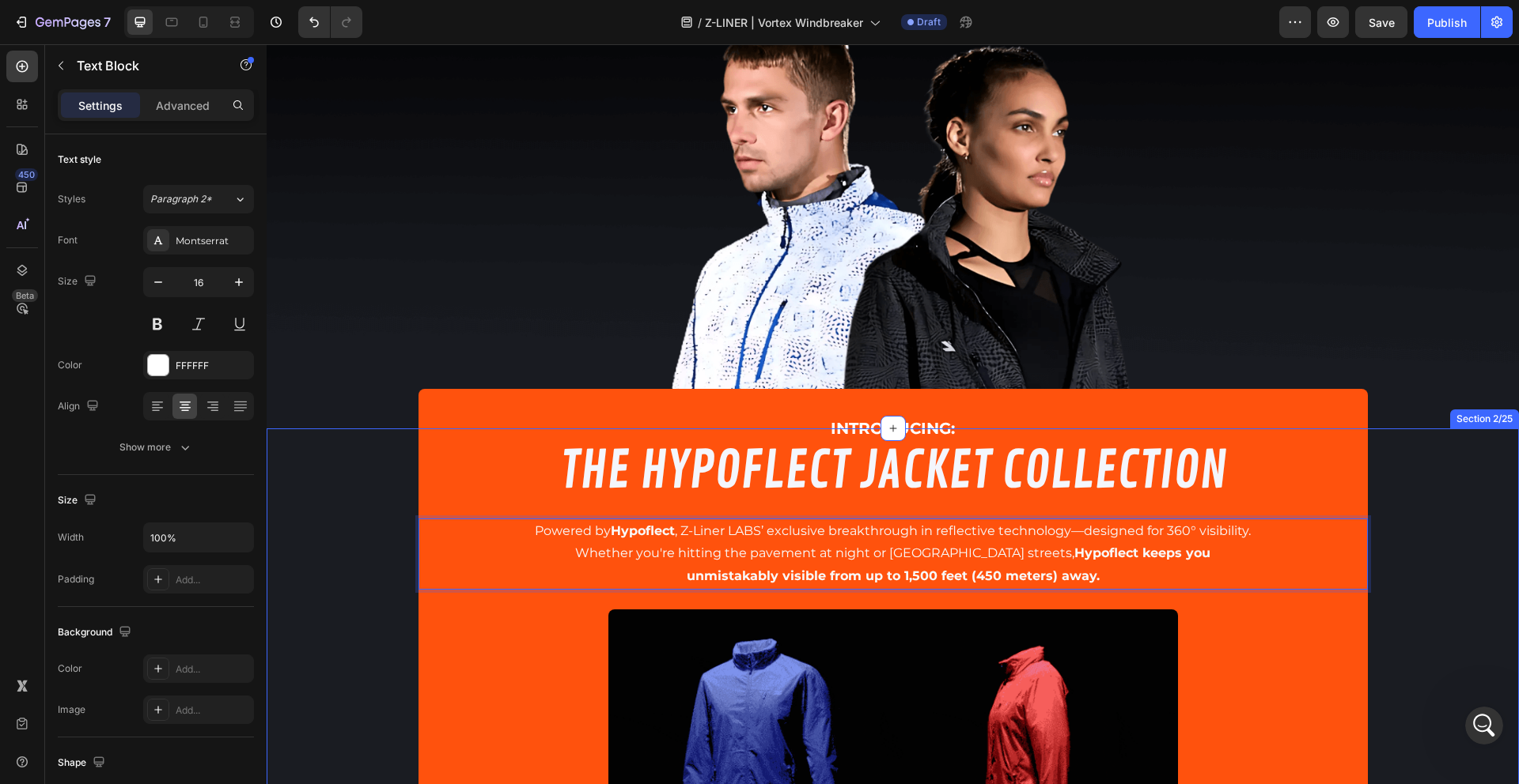
click at [329, 600] on div "INTRODUCING: Text Block THE HYPOFLECT JACKET COLLECTION Heading Powered by Hypo…" at bounding box center [892, 701] width 1252 height 466
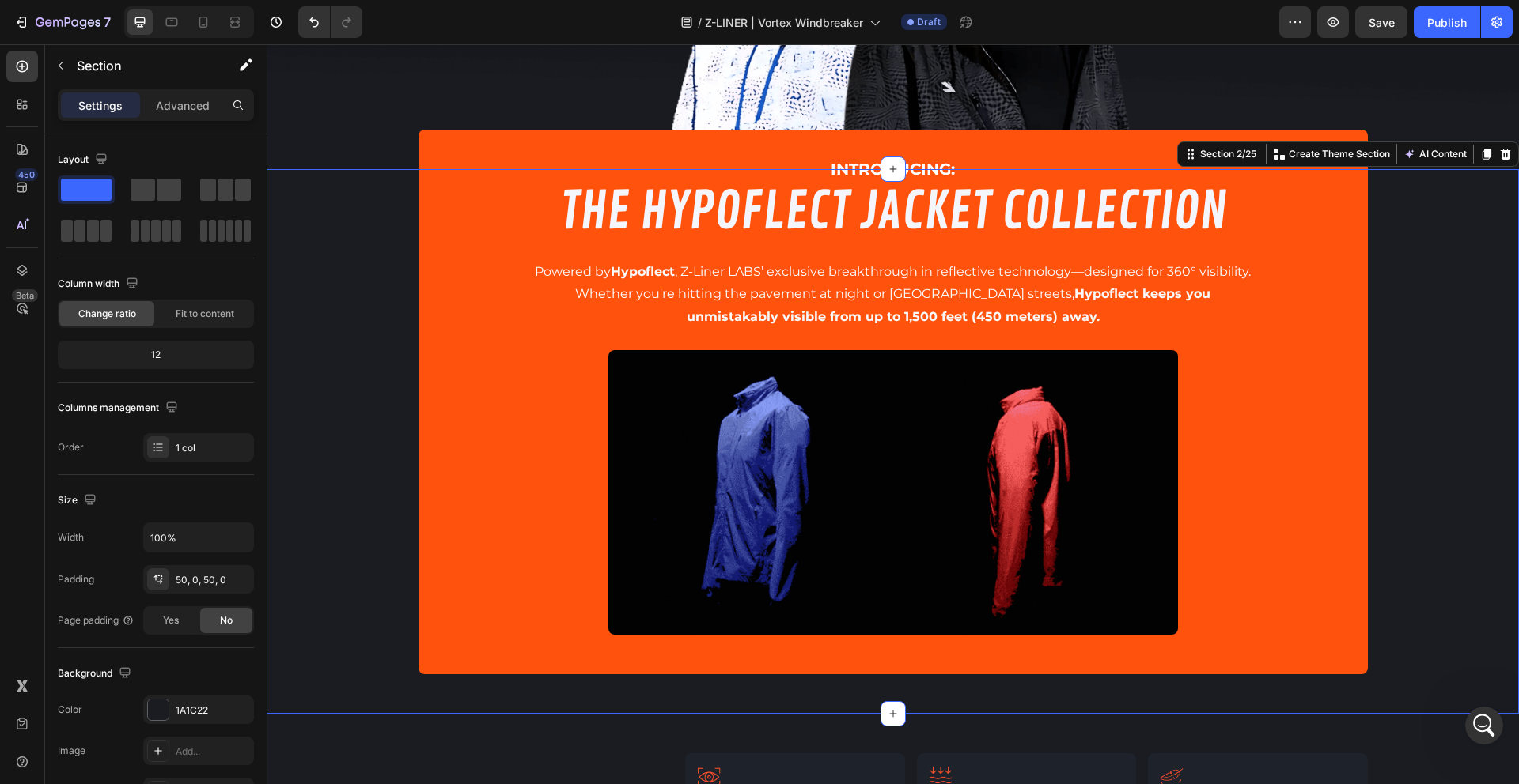
scroll to position [499, 0]
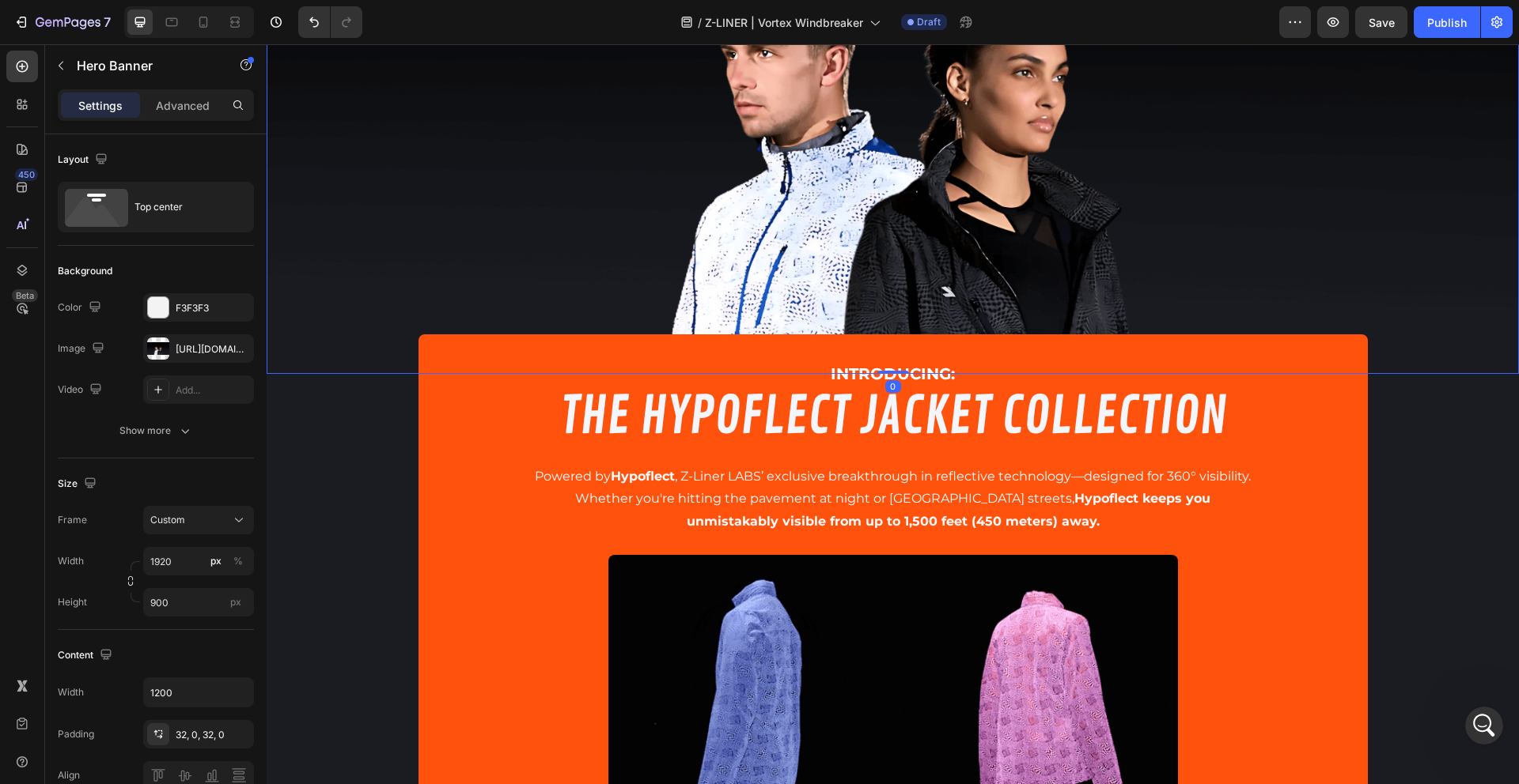
scroll to position [228, 0]
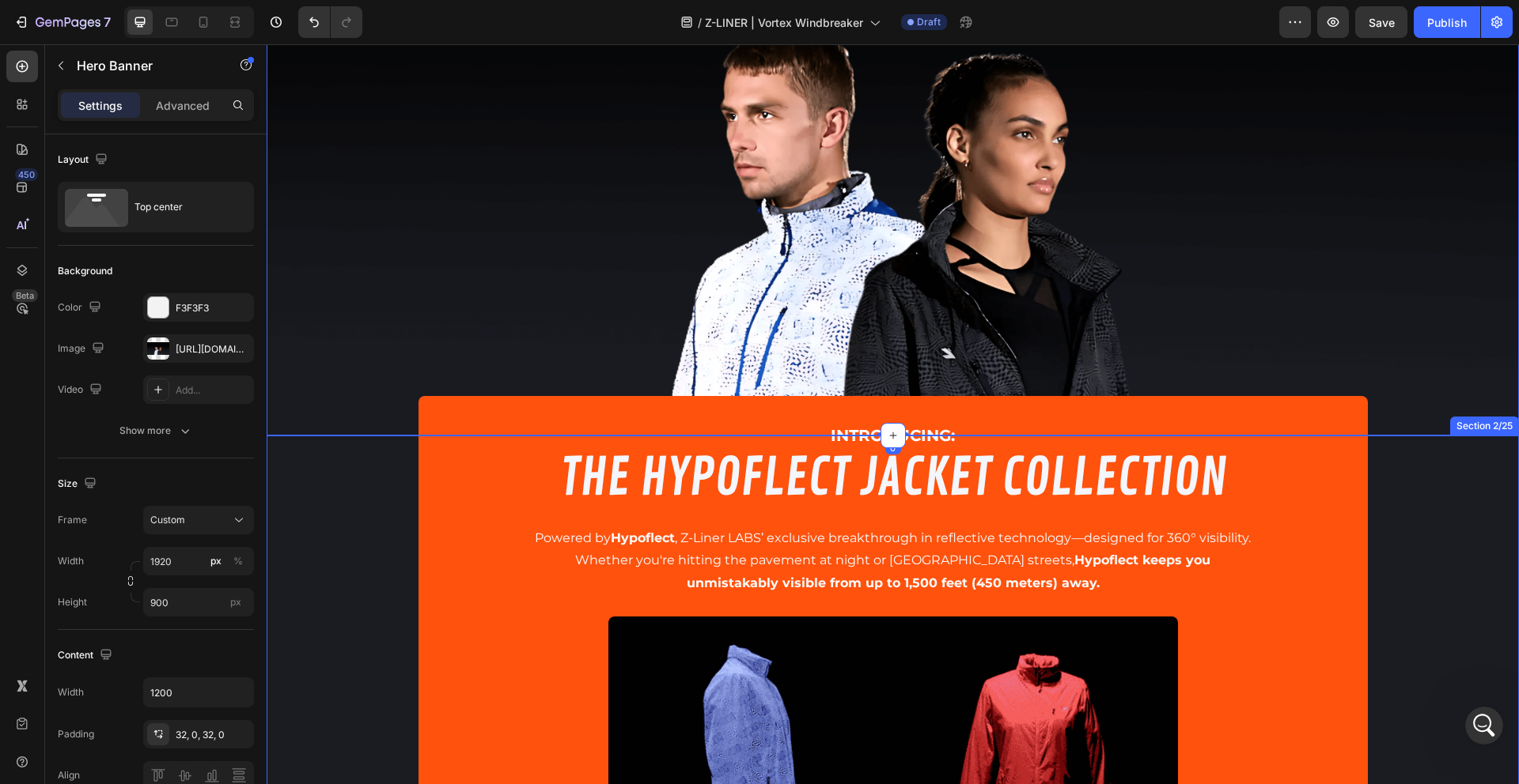
click at [283, 441] on div "INTRODUCING: Text Block THE HYPOFLECT JACKET COLLECTION Heading Powered by Hypo…" at bounding box center [892, 708] width 1252 height 545
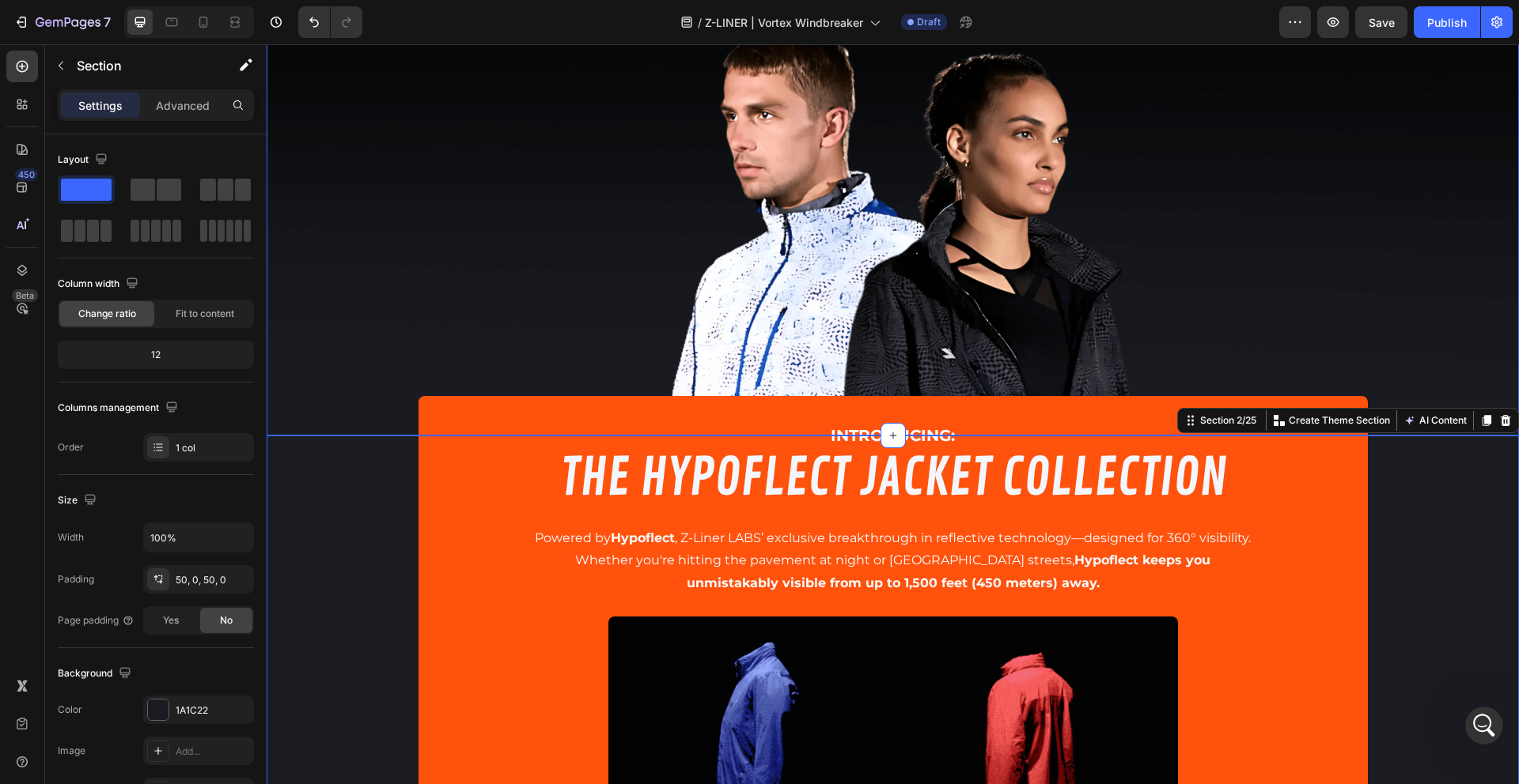
click at [296, 403] on div "Background Image" at bounding box center [892, 143] width 1252 height 587
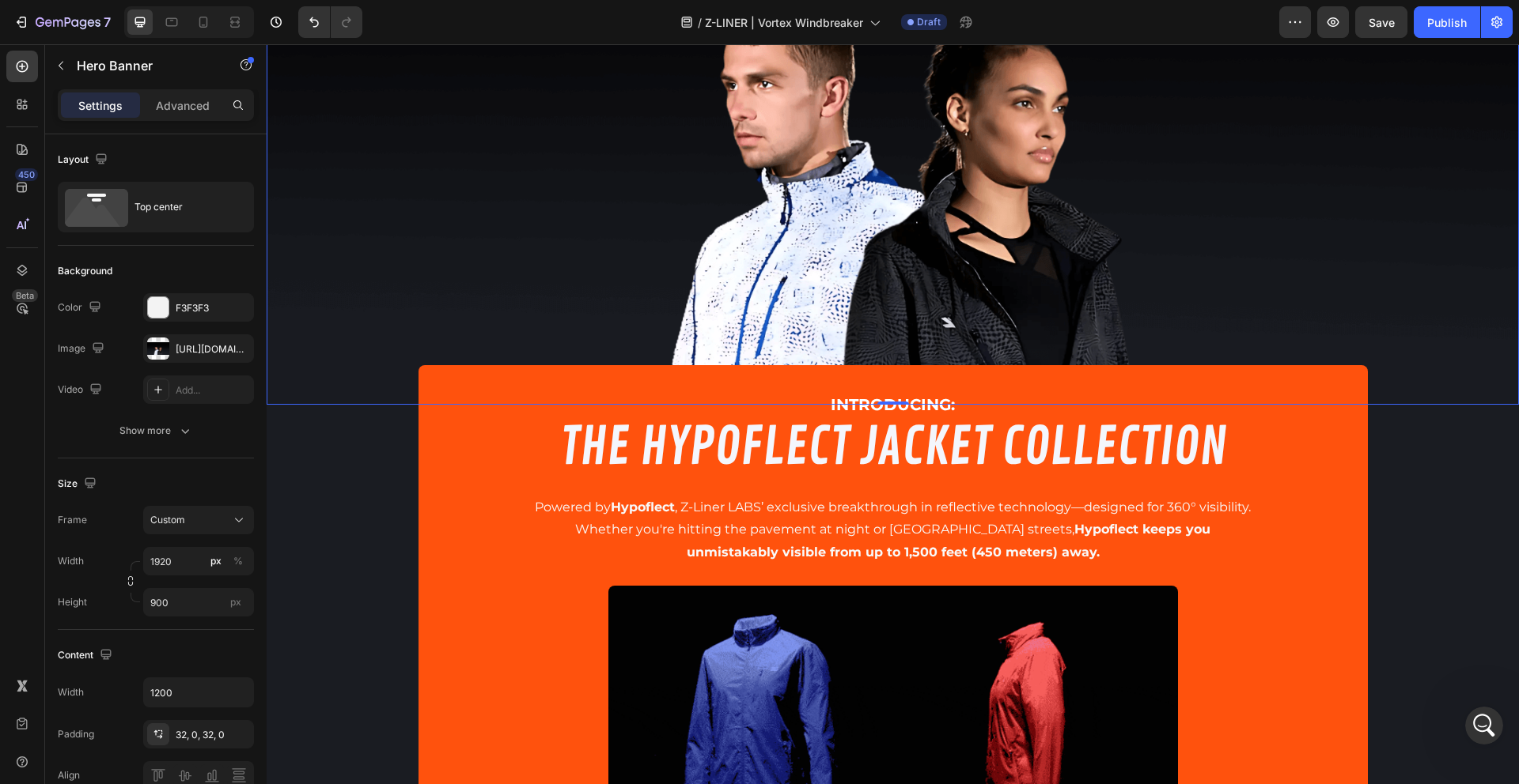
scroll to position [325, 0]
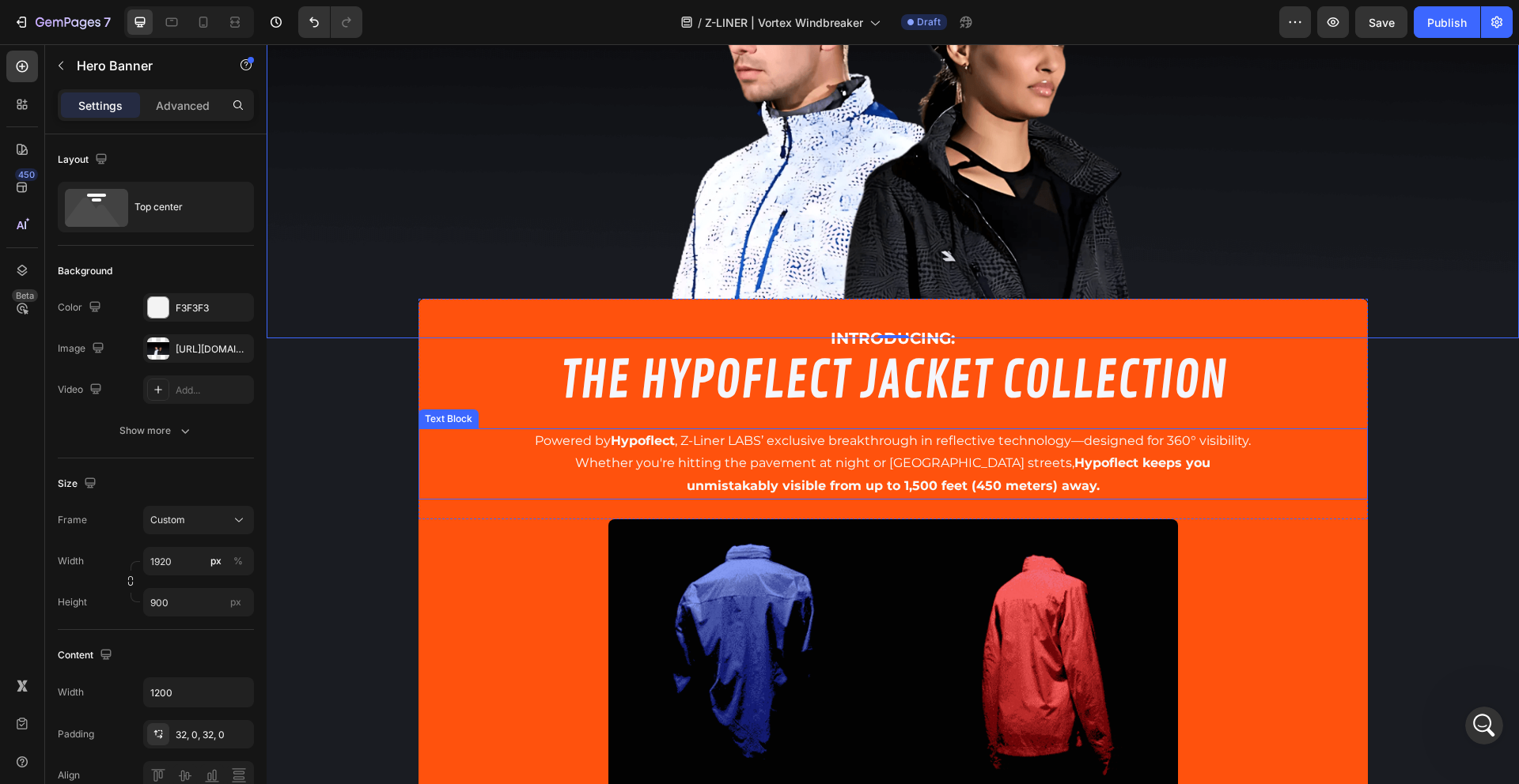
click at [727, 457] on span "Whether you're hitting the pavement at night or navigating city streets, Hypofl…" at bounding box center [893, 463] width 635 height 15
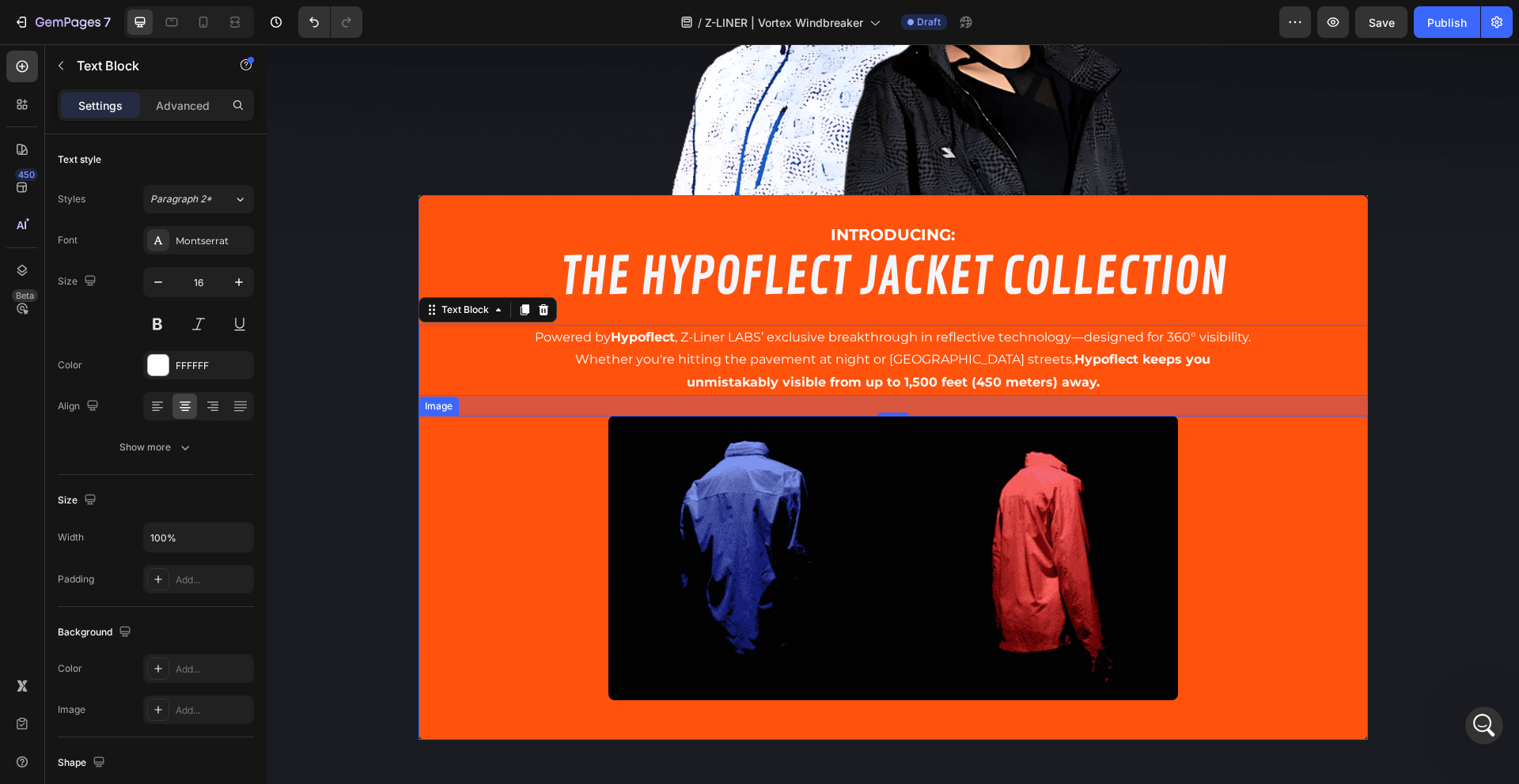
scroll to position [298, 0]
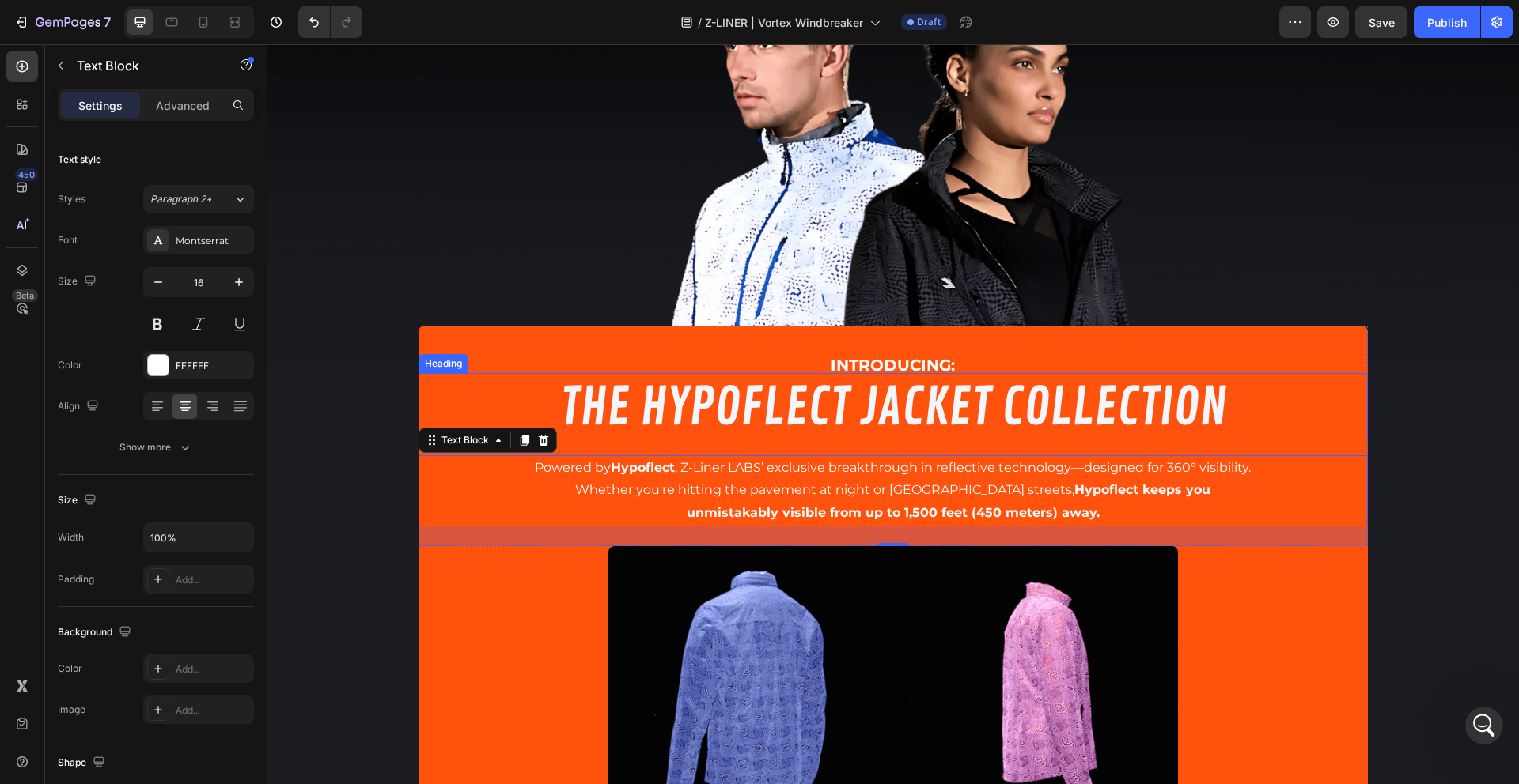
click at [779, 399] on h2 "THE HYPOFLECT JACKET COLLECTION" at bounding box center [893, 408] width 949 height 70
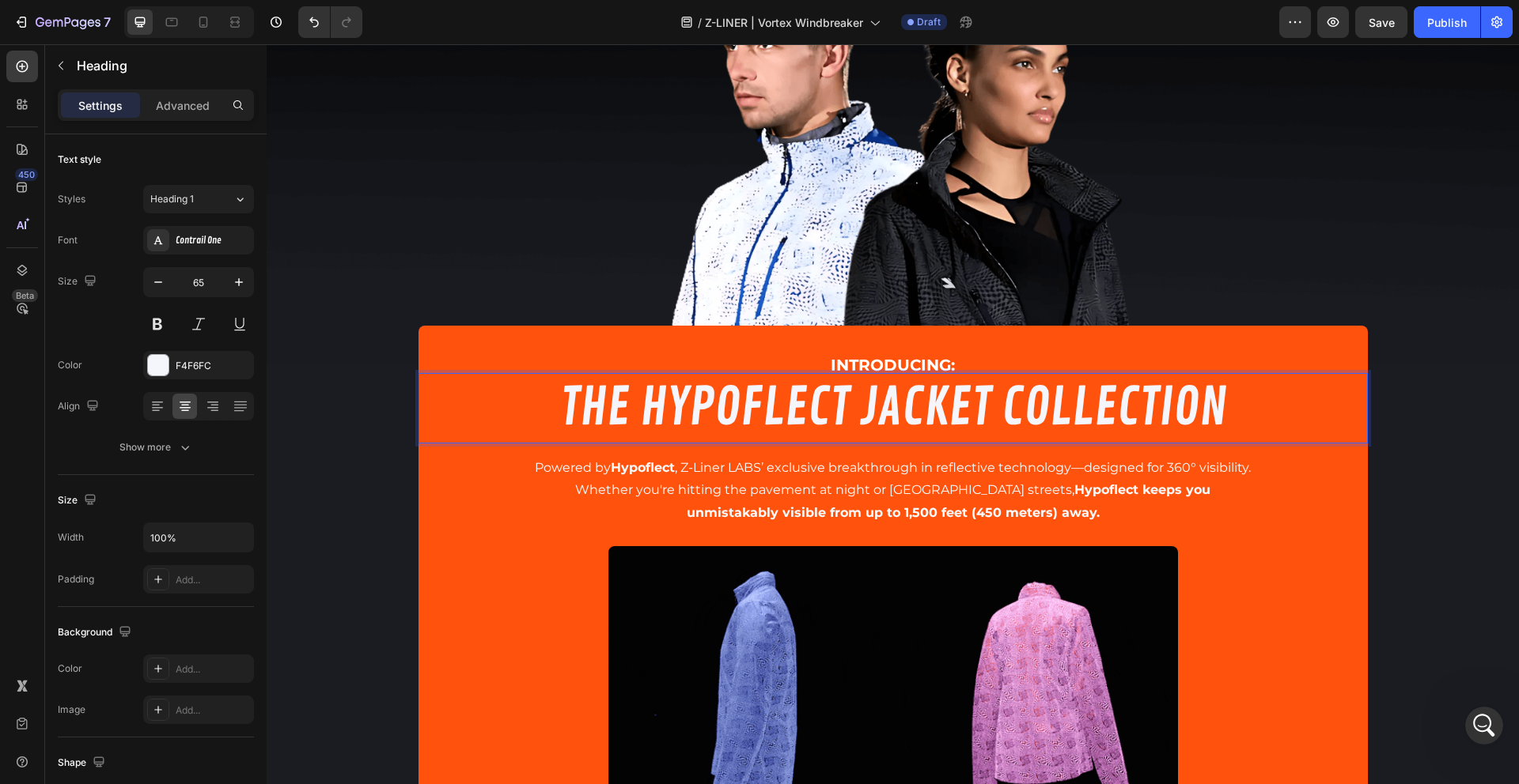
click at [779, 399] on h2 "THE HYPOFLECT JACKET COLLECTION" at bounding box center [893, 408] width 949 height 70
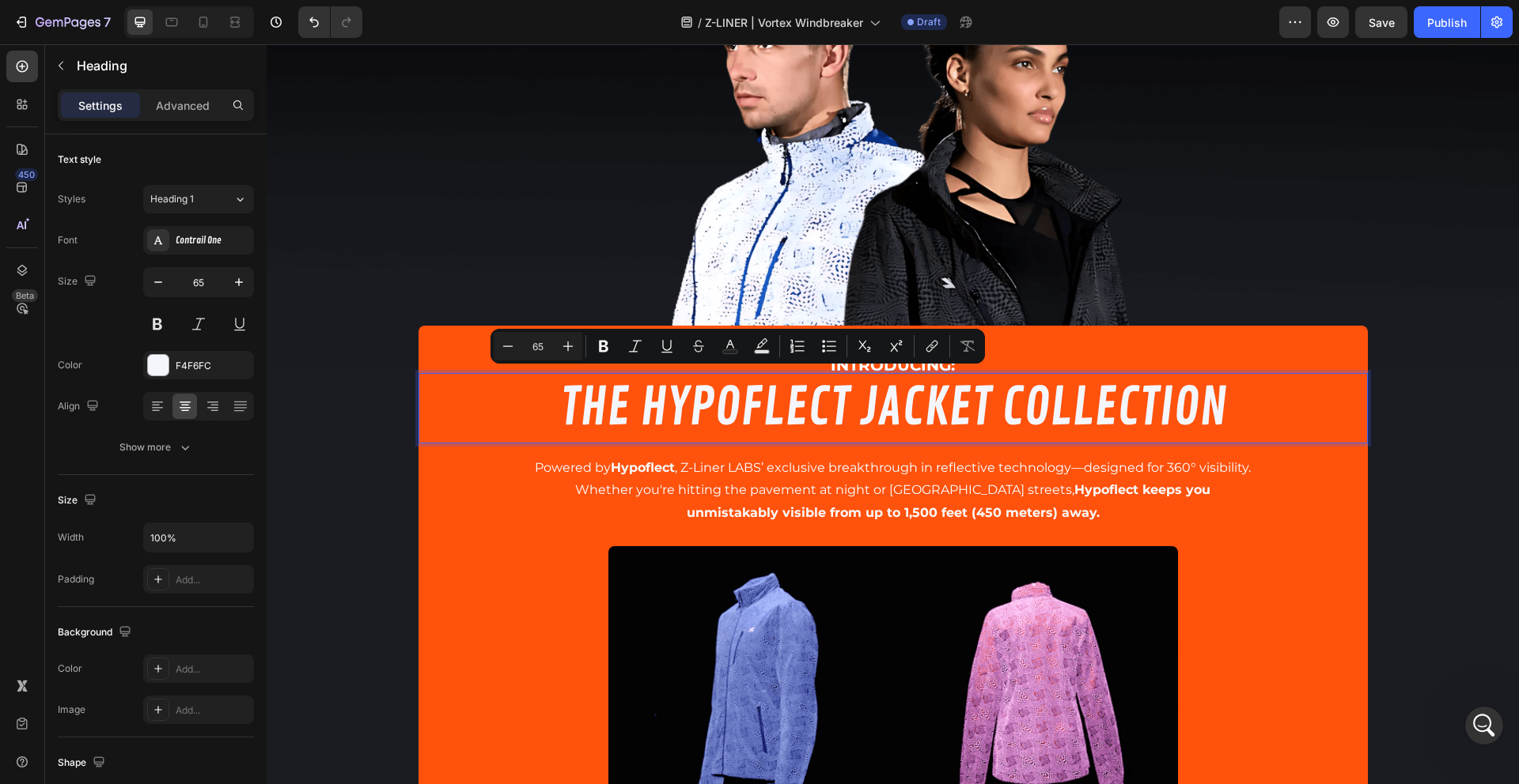
click at [845, 401] on p "THE HYPOFLECT JACKET COLLECTION" at bounding box center [893, 409] width 946 height 67
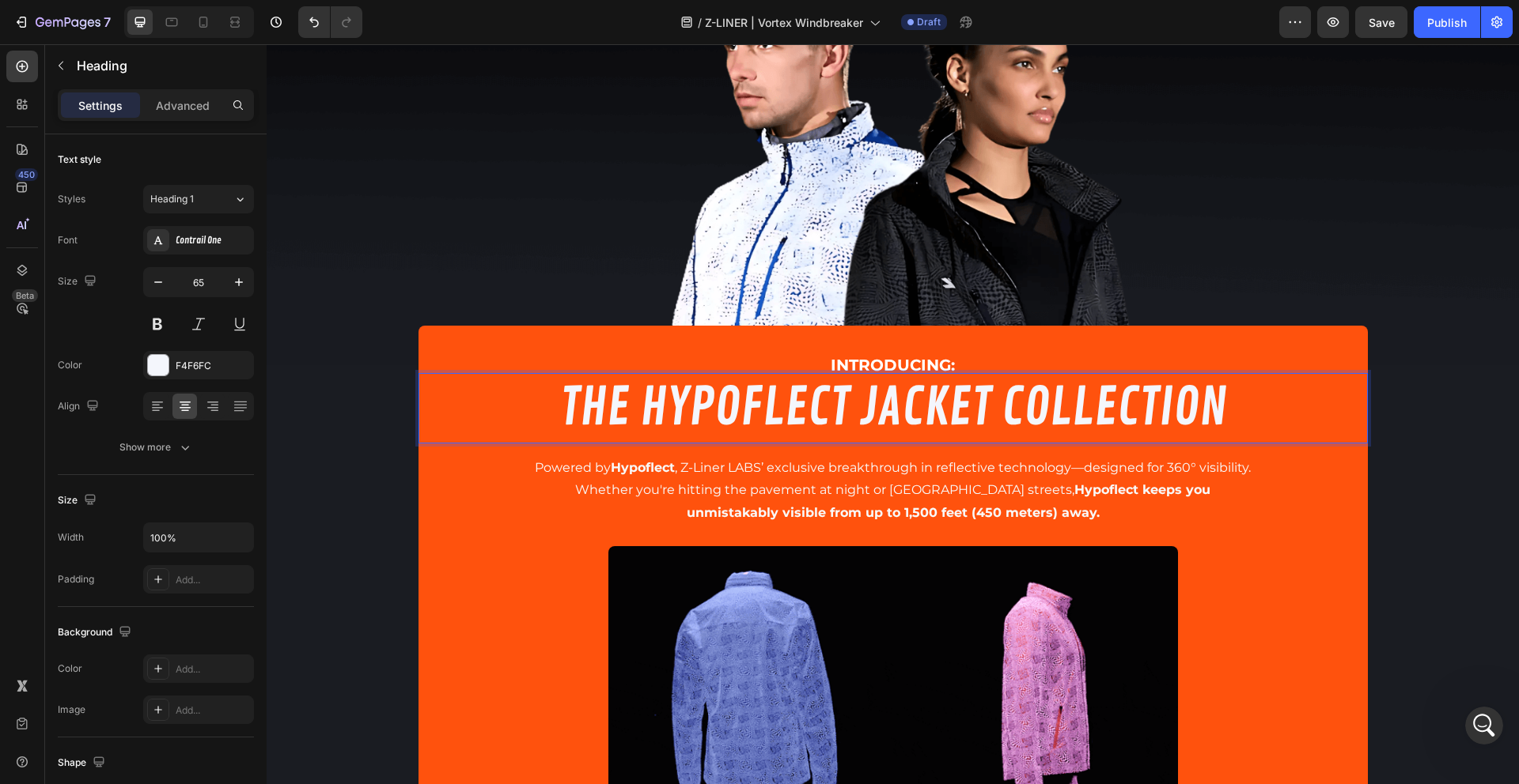
click at [862, 398] on p "THE HYPOFLECT JACKET COLLECTION" at bounding box center [893, 409] width 946 height 67
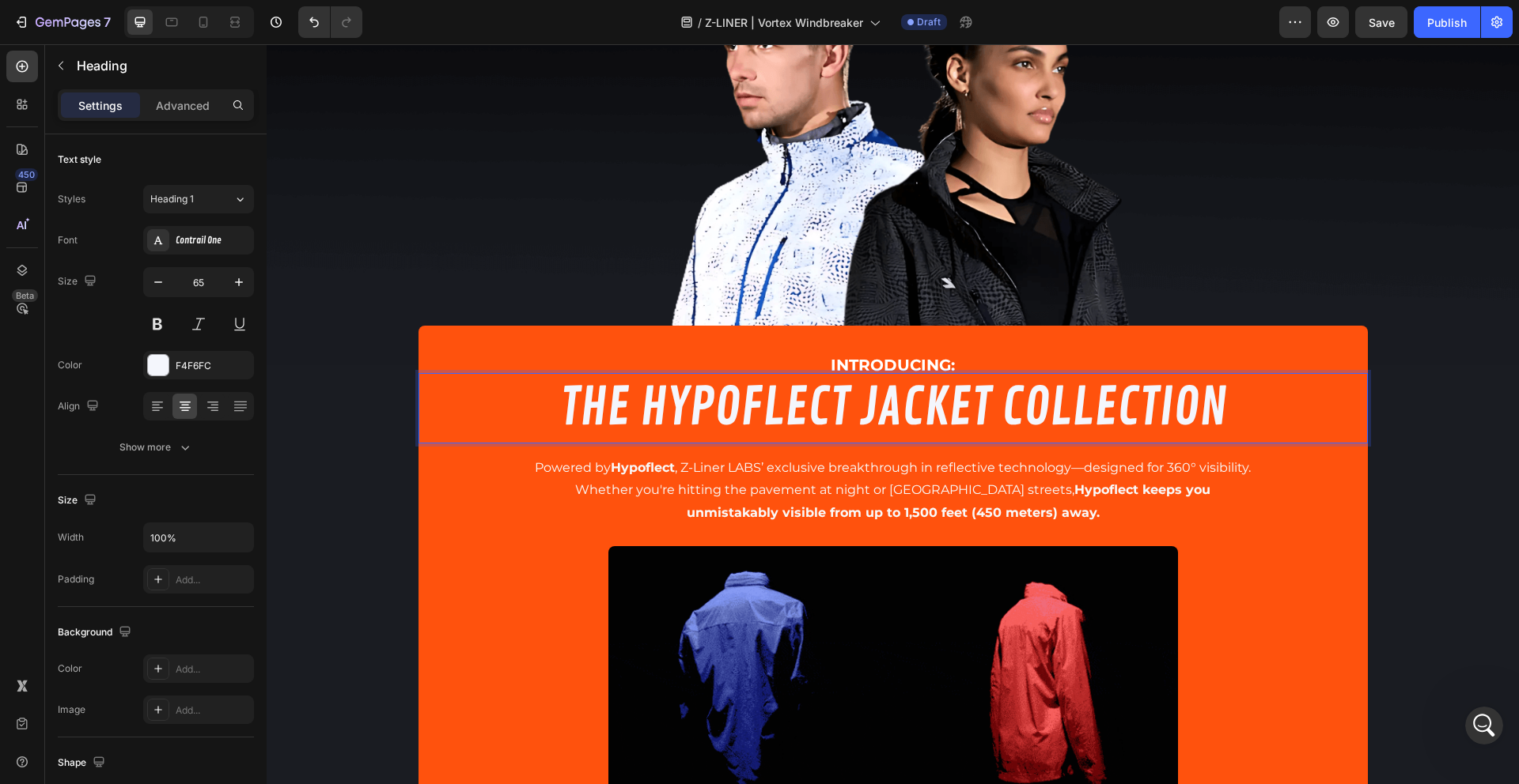
click at [693, 402] on p "THE HYPOFLECT JACKET COLLECTION" at bounding box center [893, 409] width 946 height 67
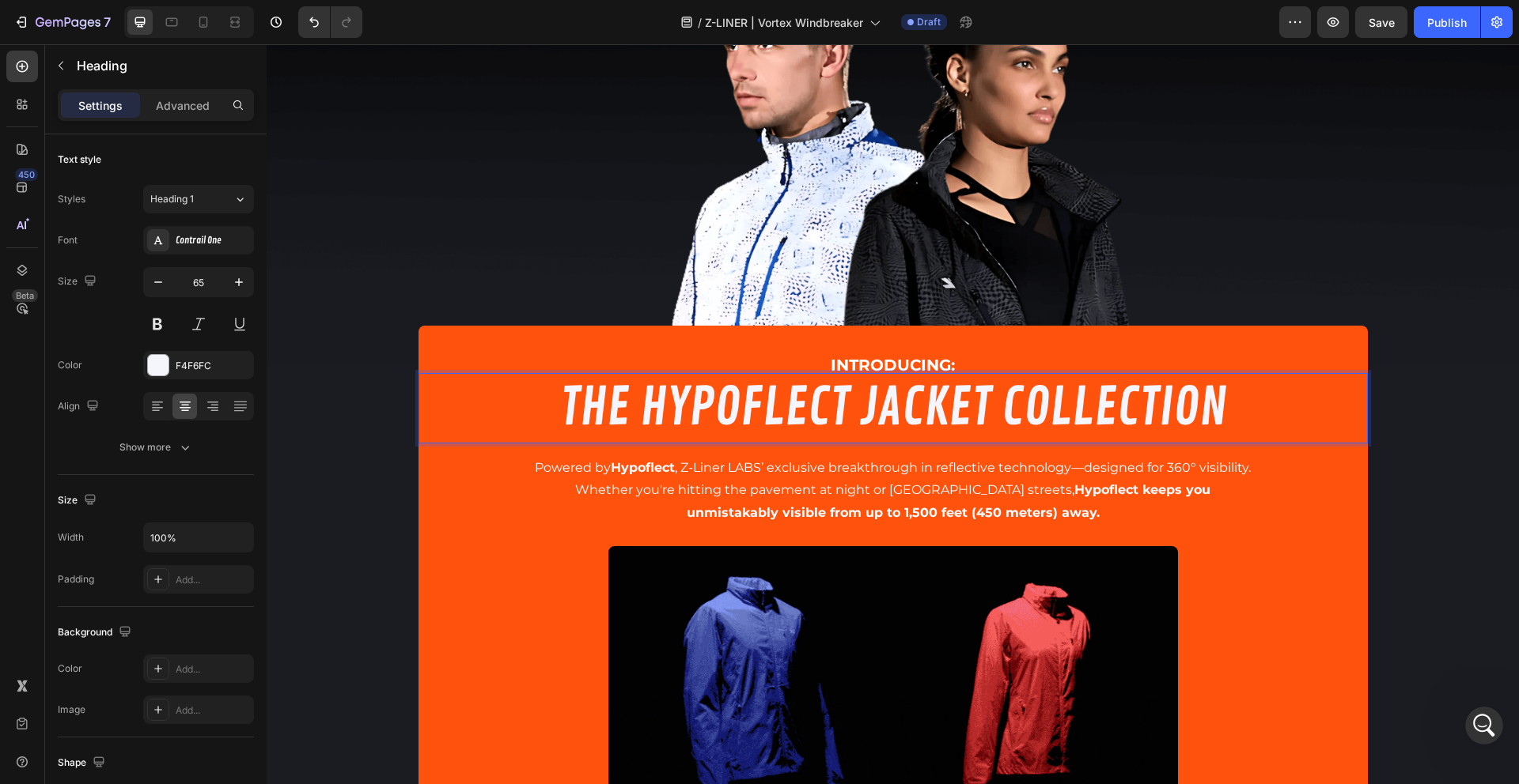
click at [693, 402] on p "THE HYPOFLECT JACKET COLLECTION" at bounding box center [893, 409] width 946 height 67
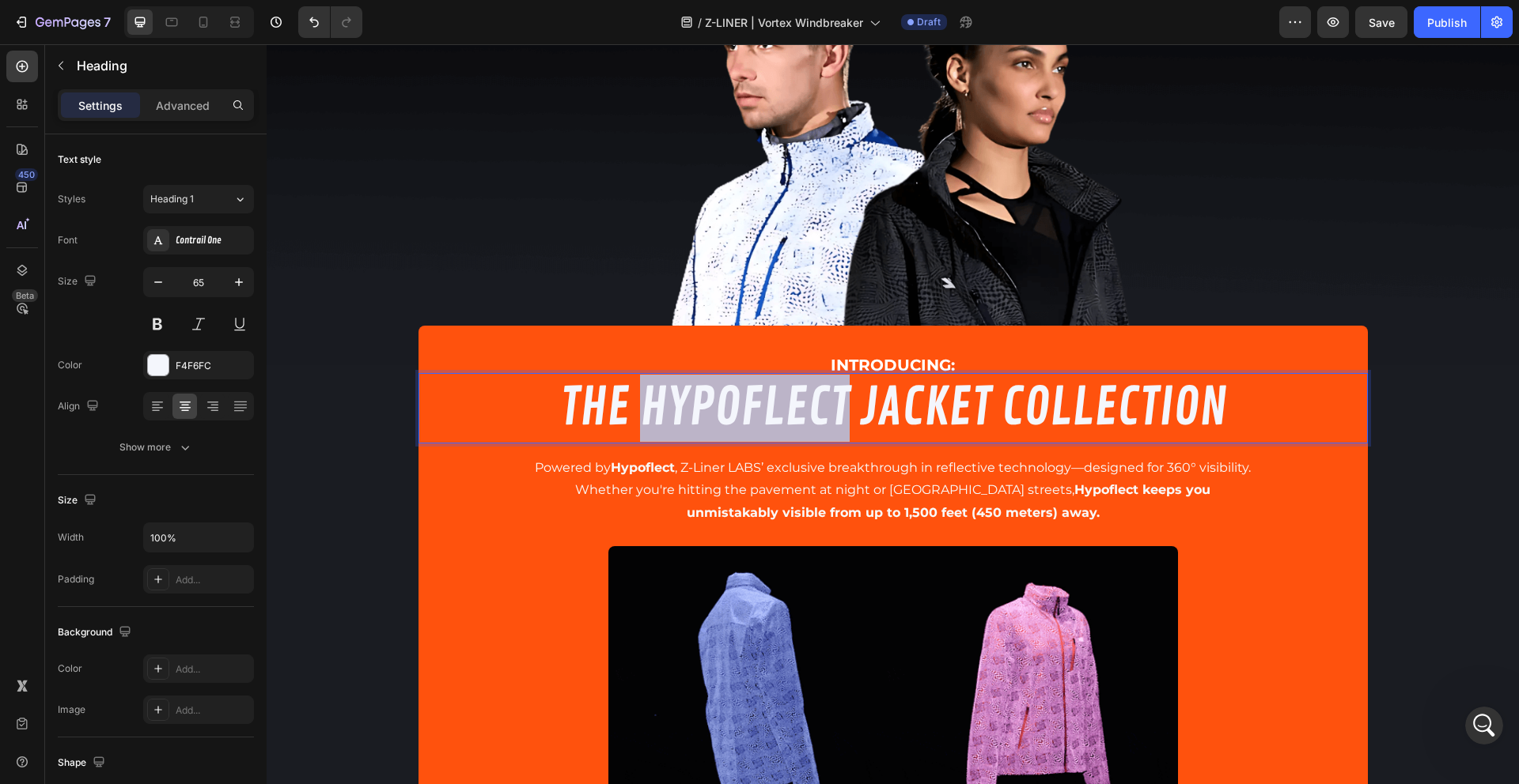
click at [693, 402] on p "THE HYPOFLECT JACKET COLLECTION" at bounding box center [893, 409] width 946 height 67
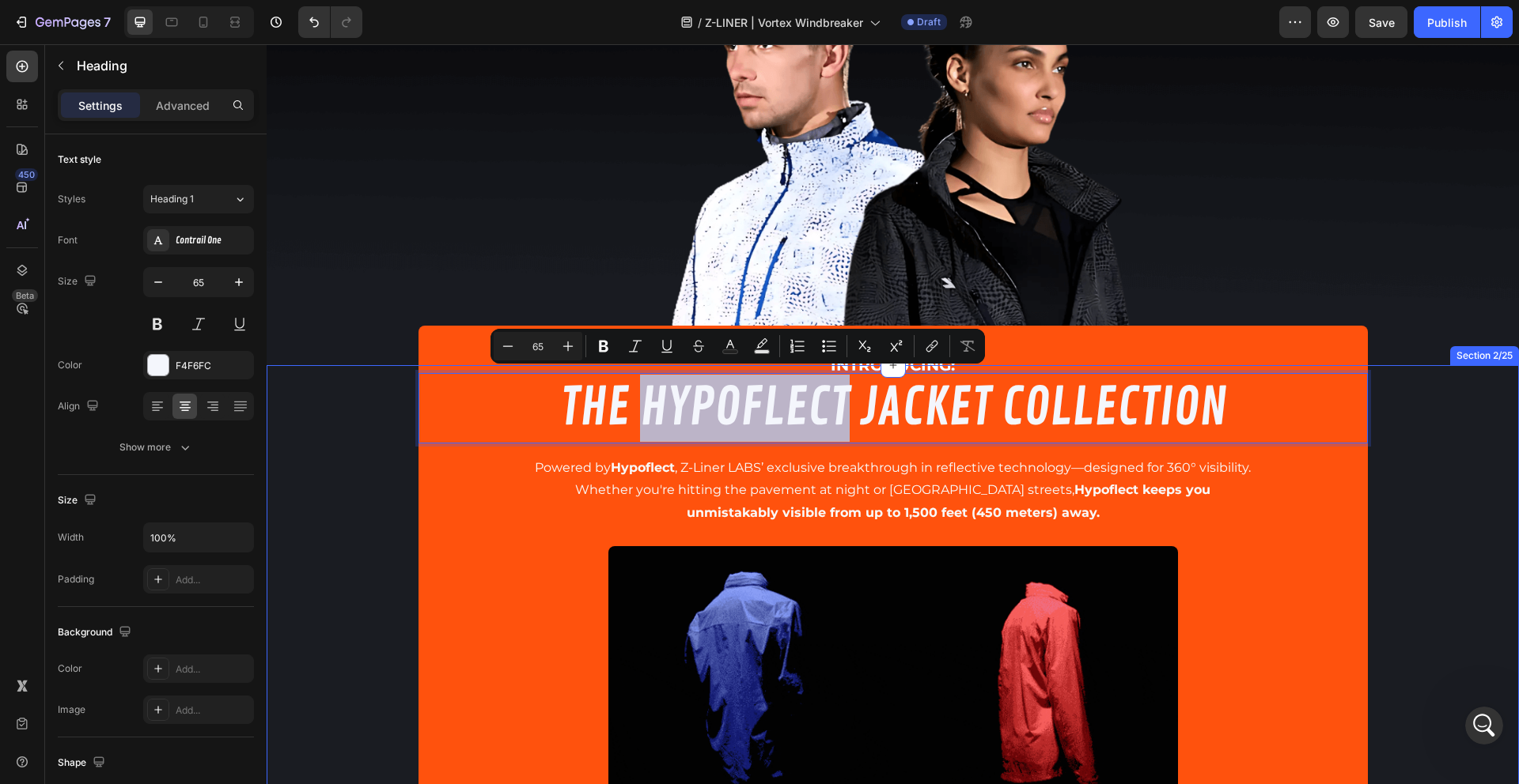
click at [319, 525] on div "INTRODUCING: Text Block THE HYPOFLECT JACKET COLLECTION Heading 15 Powered by H…" at bounding box center [892, 638] width 1252 height 466
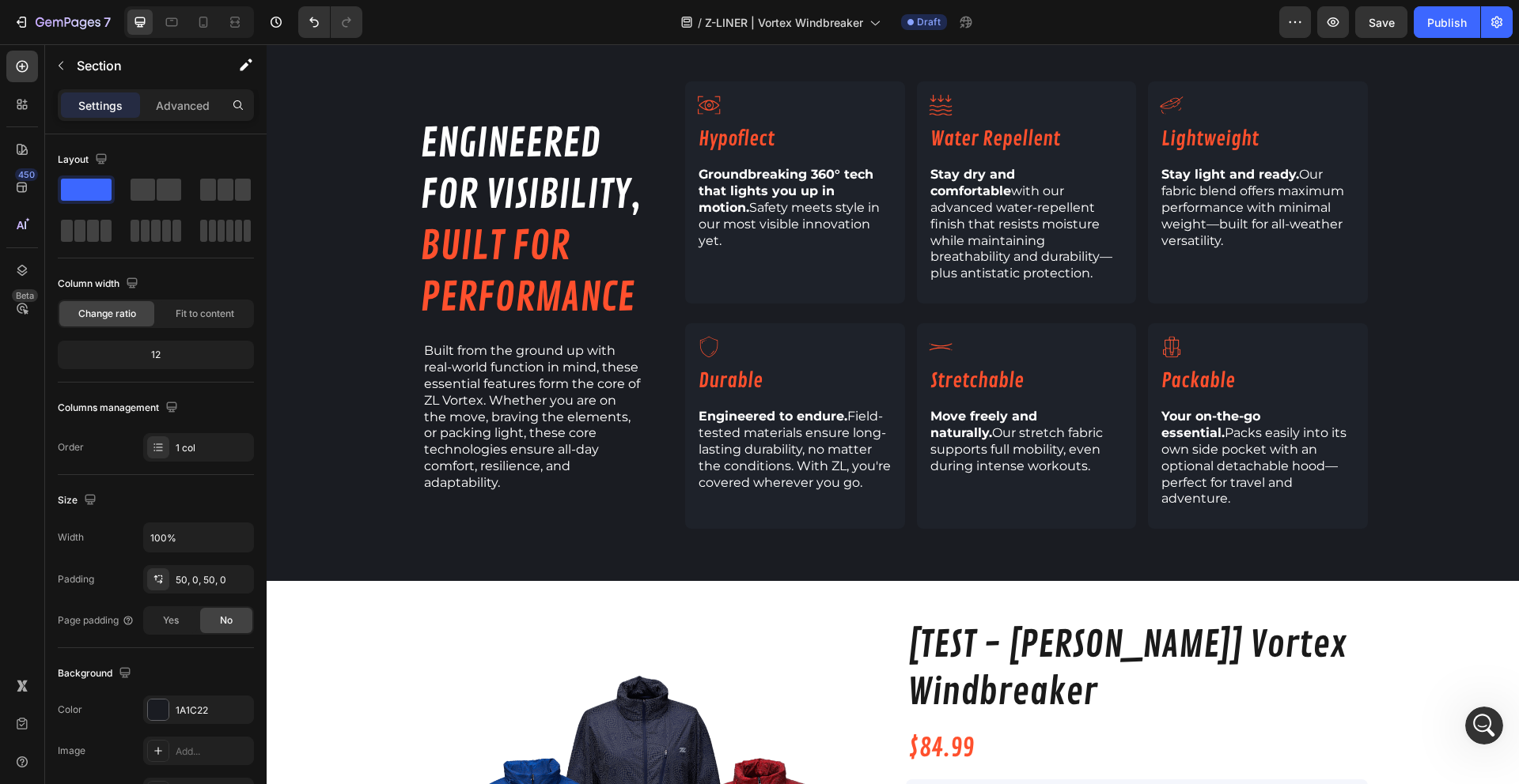
scroll to position [1164, 0]
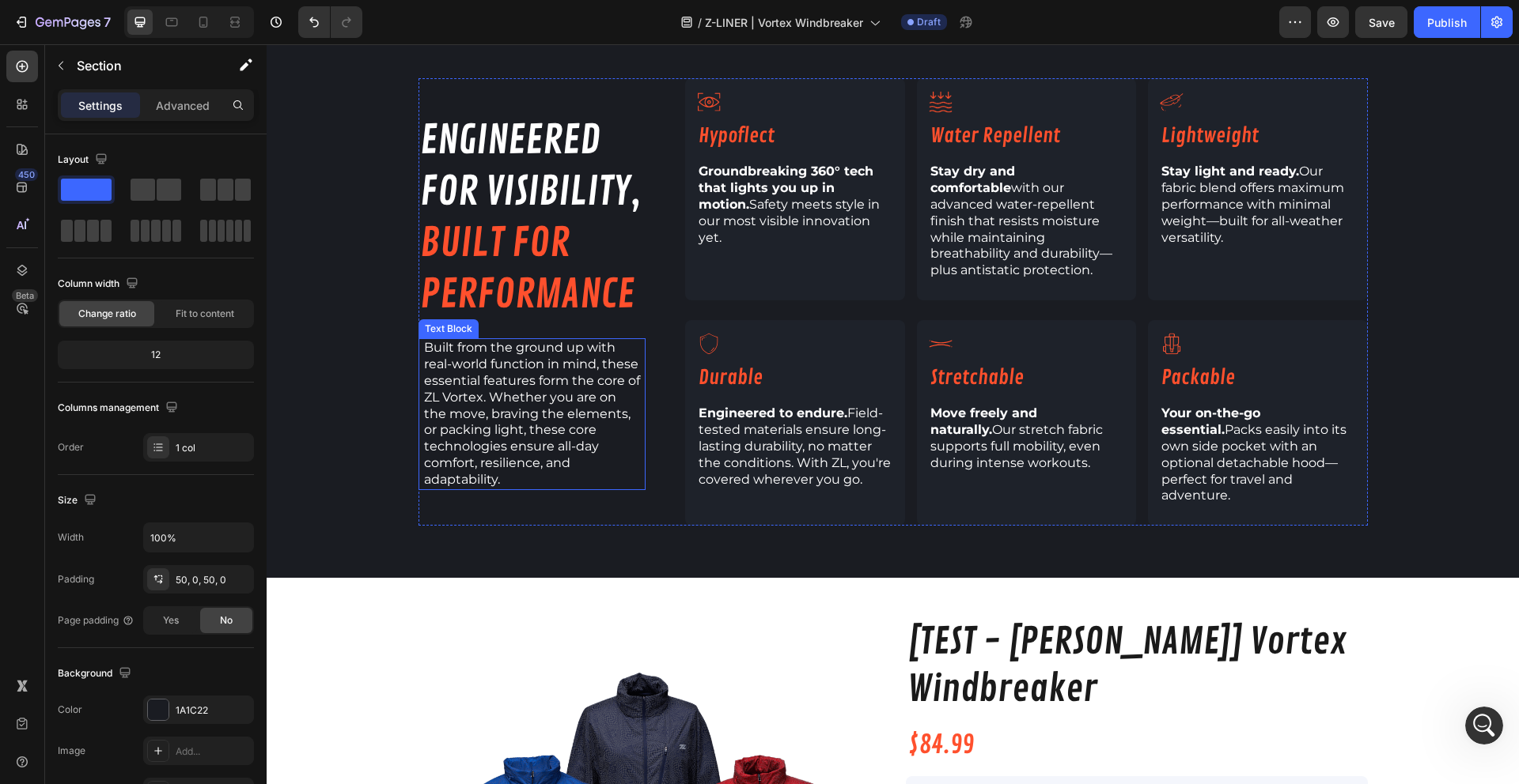
click at [601, 377] on span "Built from the ground up with real-world function in mind, these essential feat…" at bounding box center [531, 412] width 216 height 146
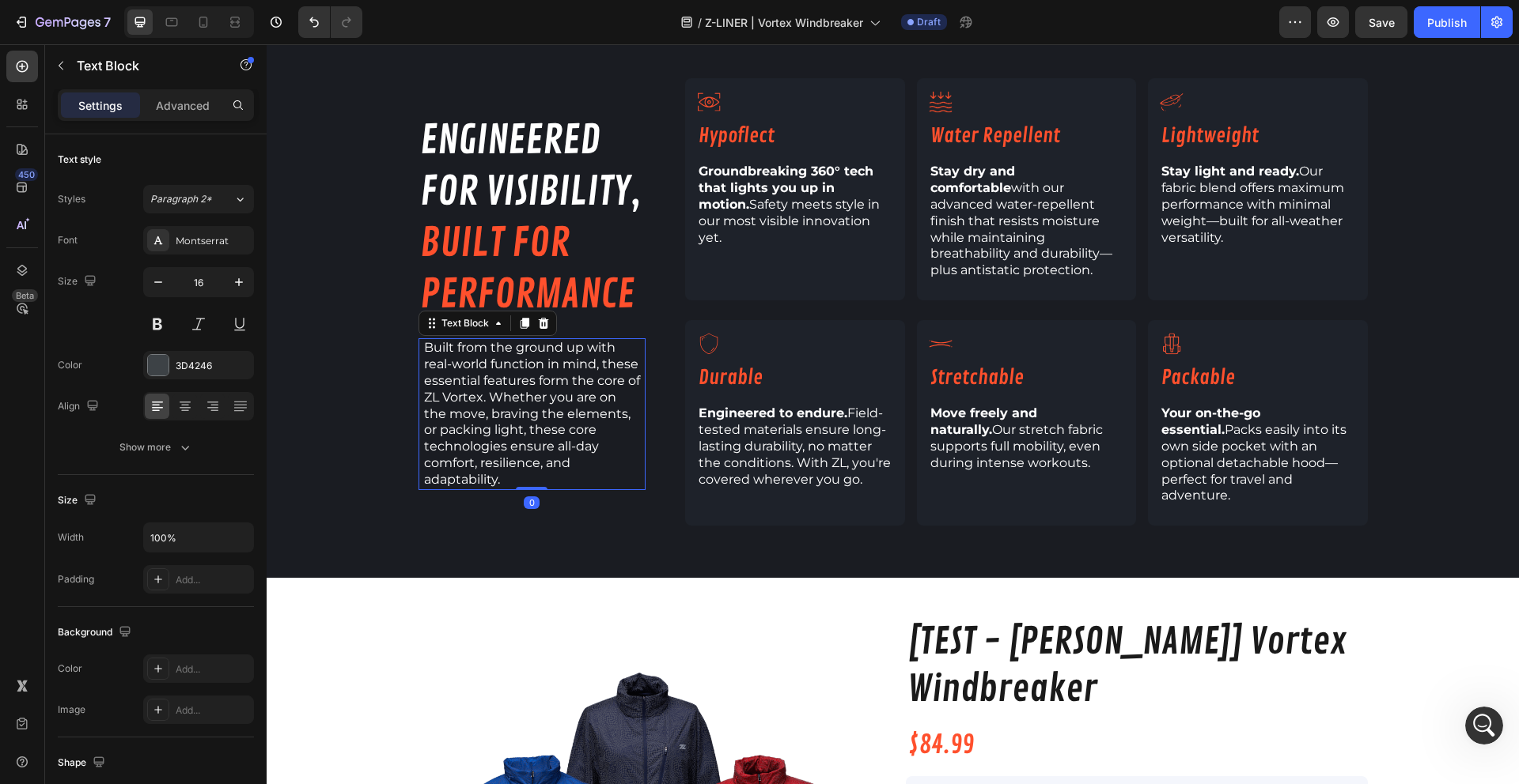
click at [453, 375] on span "Built from the ground up with real-world function in mind, these essential feat…" at bounding box center [531, 412] width 216 height 146
click at [453, 376] on span "Built from the ground up with real-world function in mind, these essential feat…" at bounding box center [531, 412] width 216 height 146
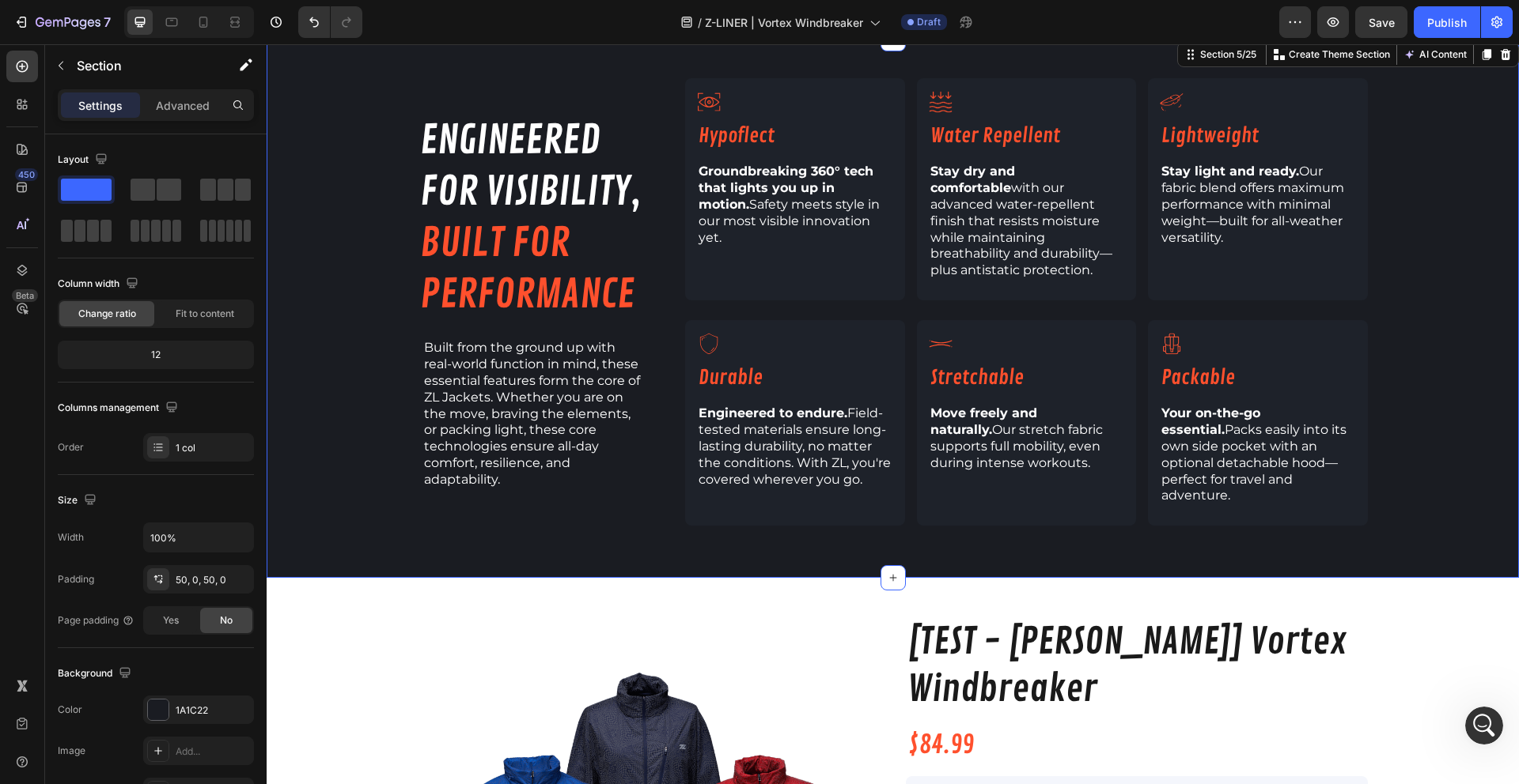
click at [448, 498] on div "engineered for visibility, built for performance Heading Built from the ground …" at bounding box center [892, 308] width 1252 height 460
click at [176, 30] on div at bounding box center [171, 22] width 26 height 26
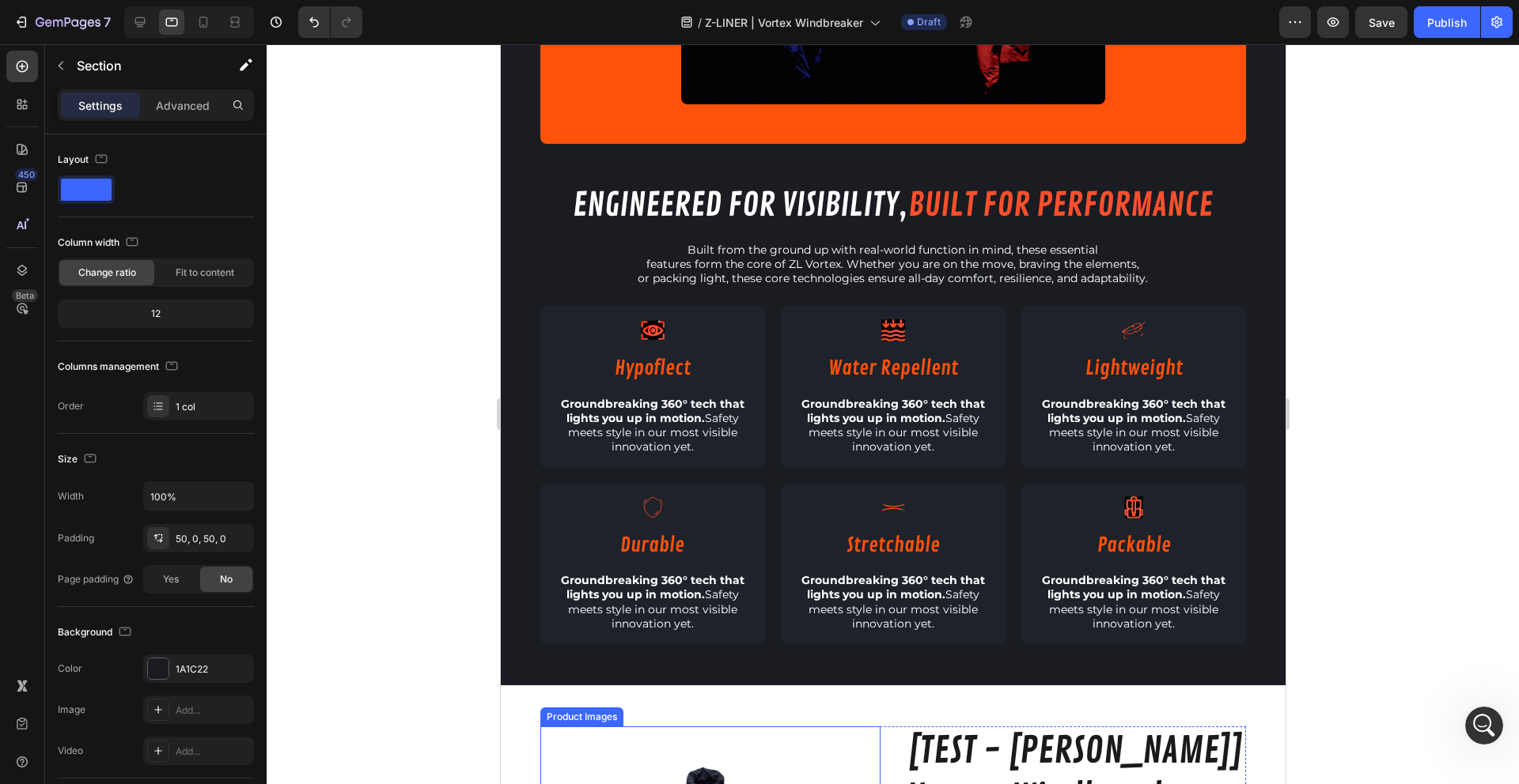
scroll to position [146, 0]
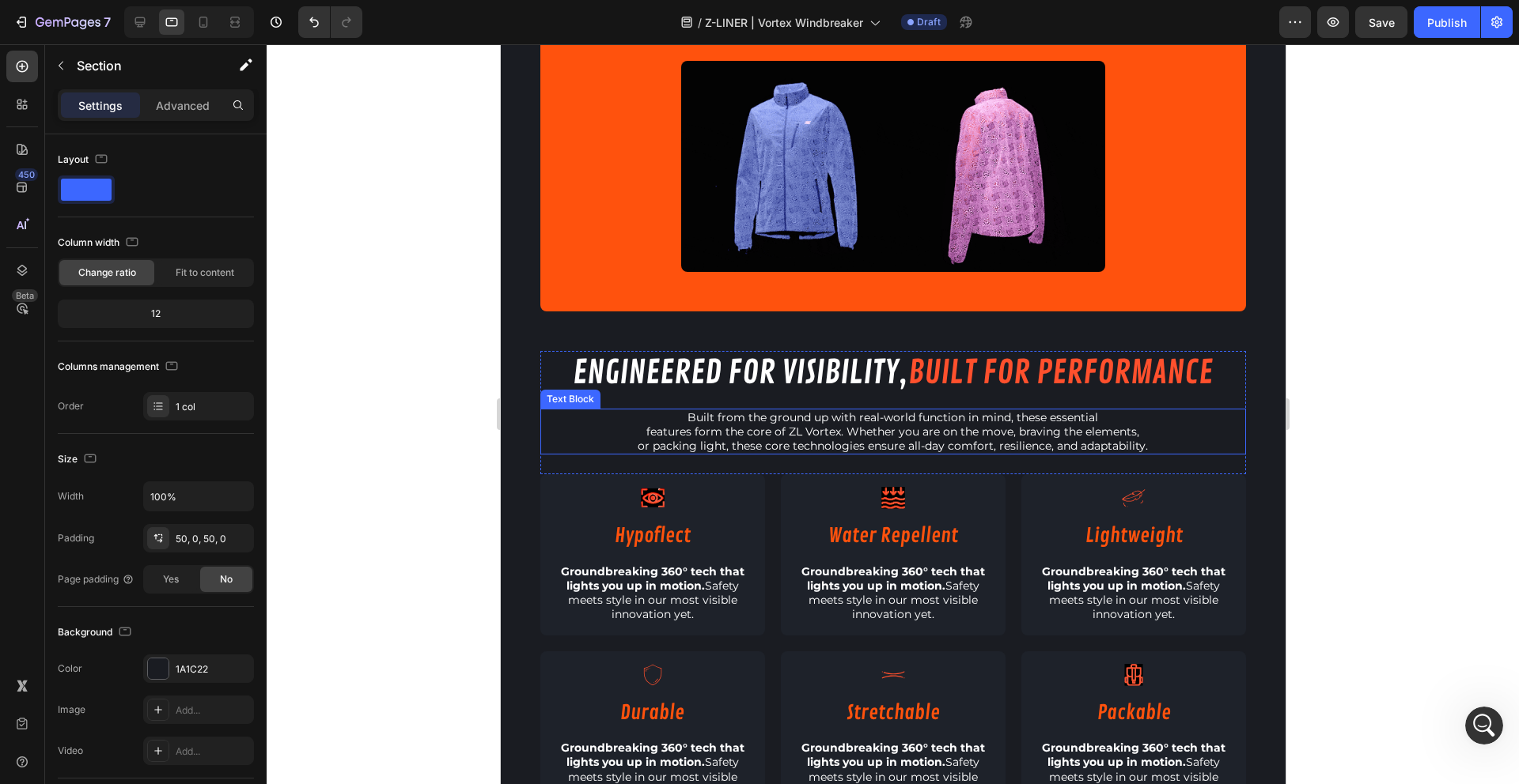
click at [822, 439] on span "features form the core of ZL Vortex. Whether you are on the move, braving the e…" at bounding box center [892, 432] width 492 height 14
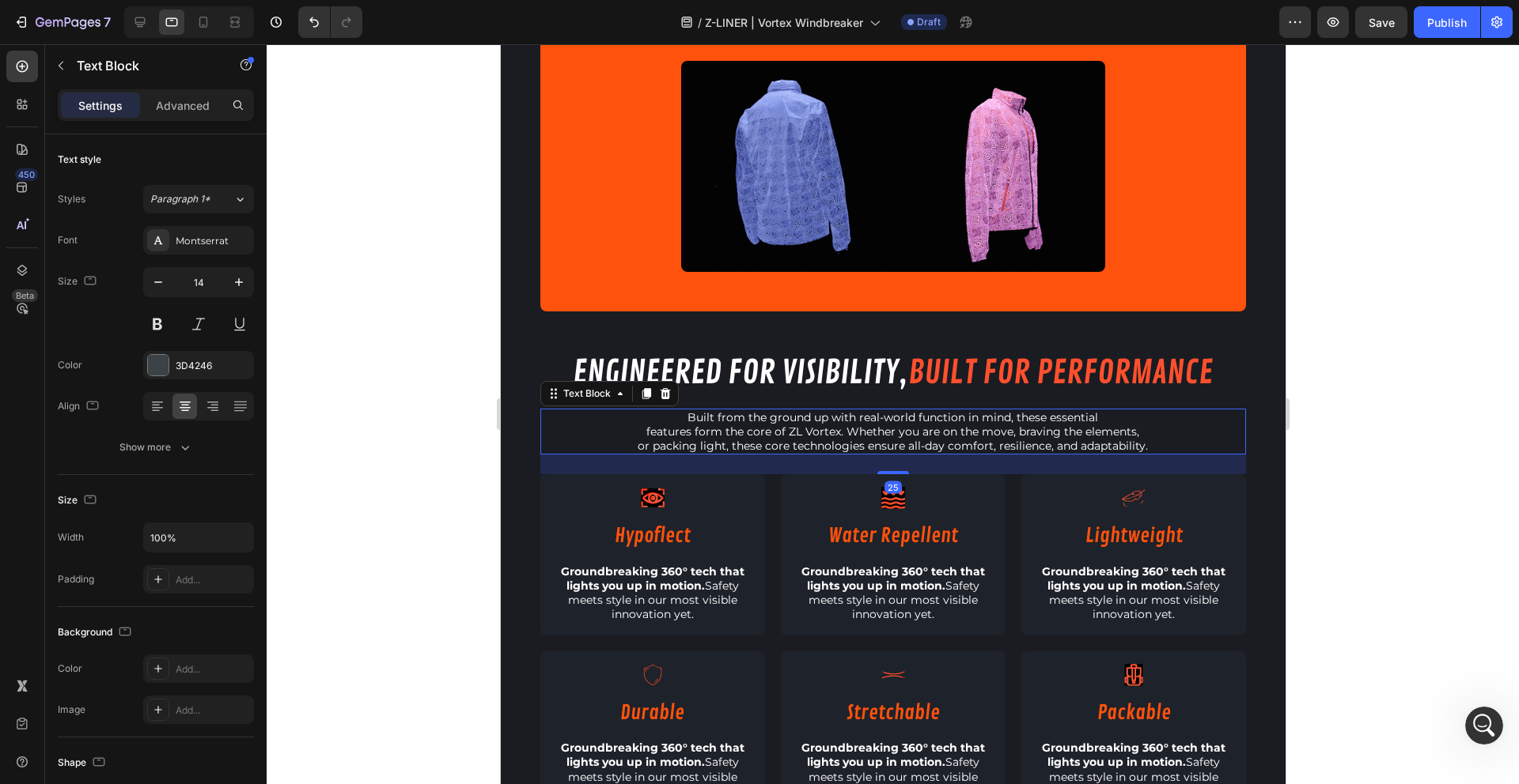
click at [822, 439] on span "features form the core of ZL Vortex. Whether you are on the move, braving the e…" at bounding box center [892, 432] width 492 height 14
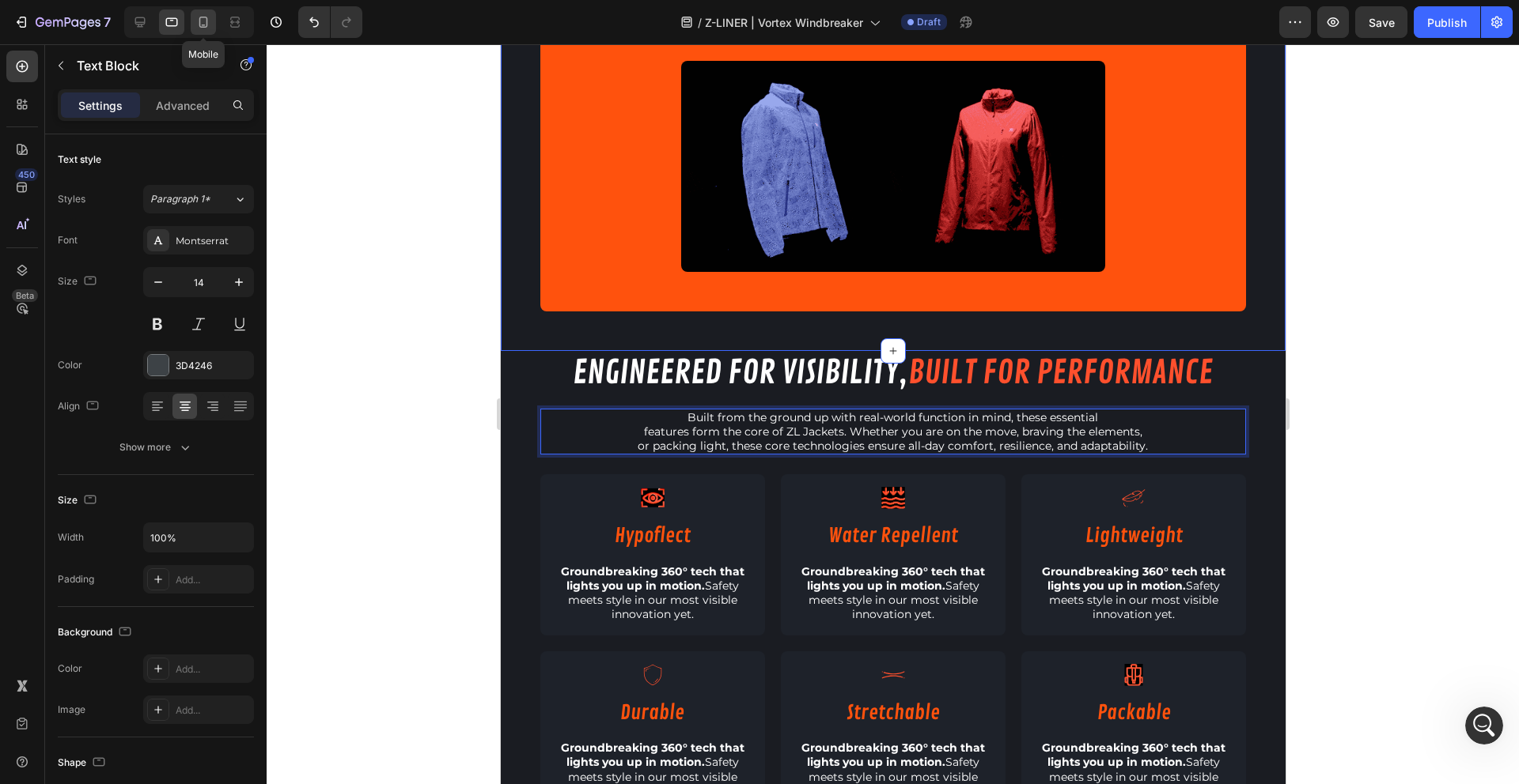
click at [201, 26] on icon at bounding box center [203, 22] width 16 height 16
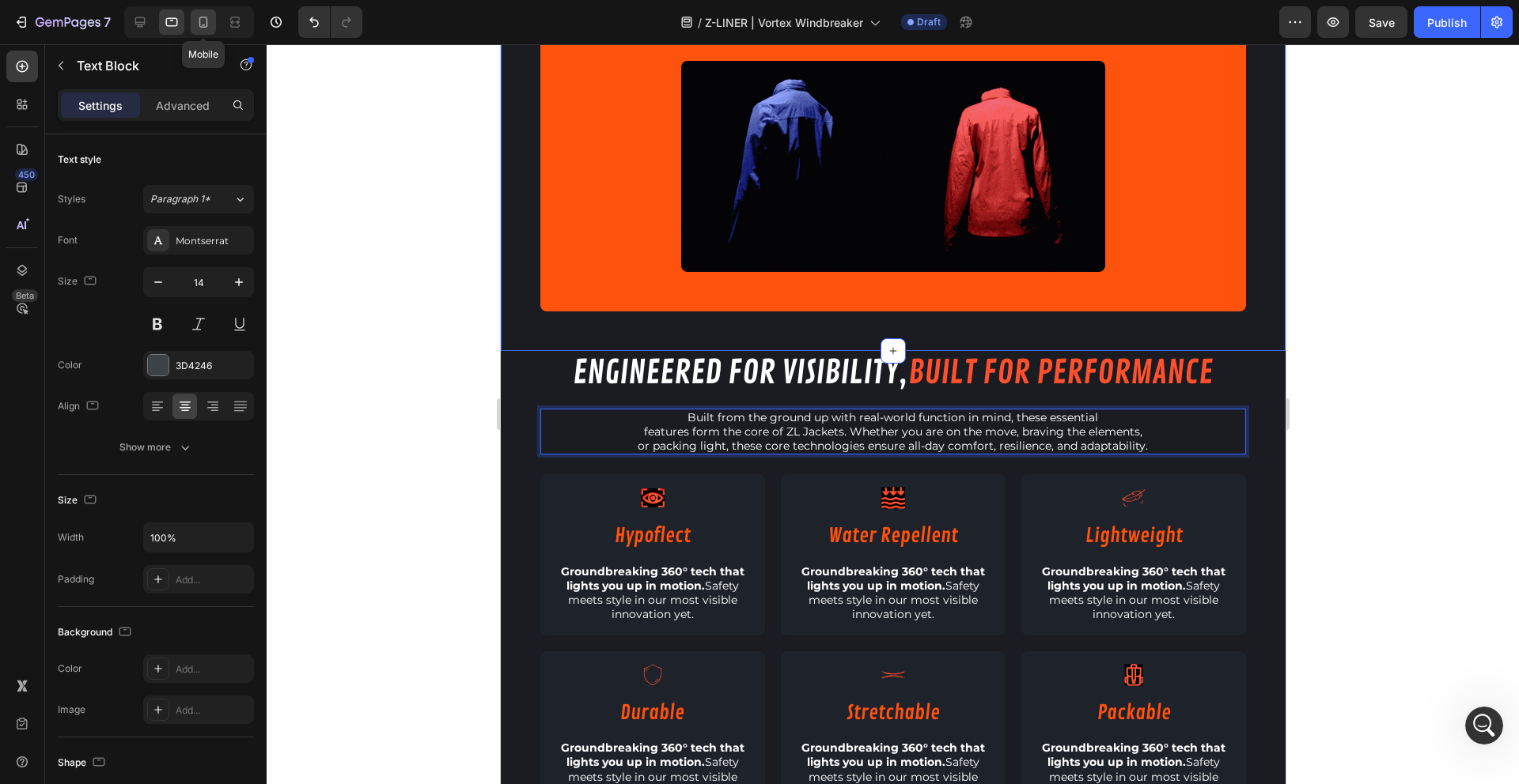
type input "17"
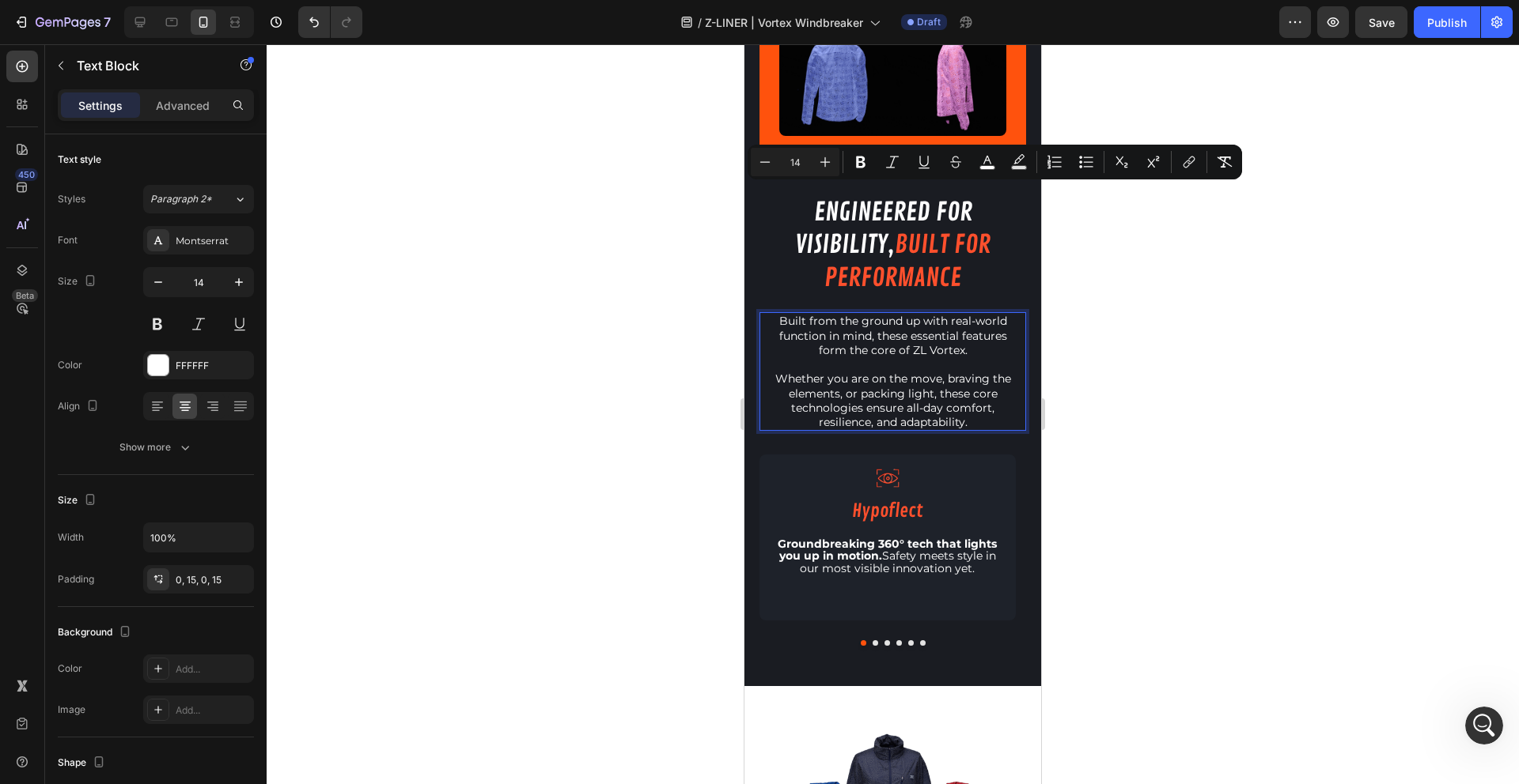
click at [938, 372] on span "Whether you are on the move, braving the elements, or packing light, these core…" at bounding box center [893, 400] width 236 height 58
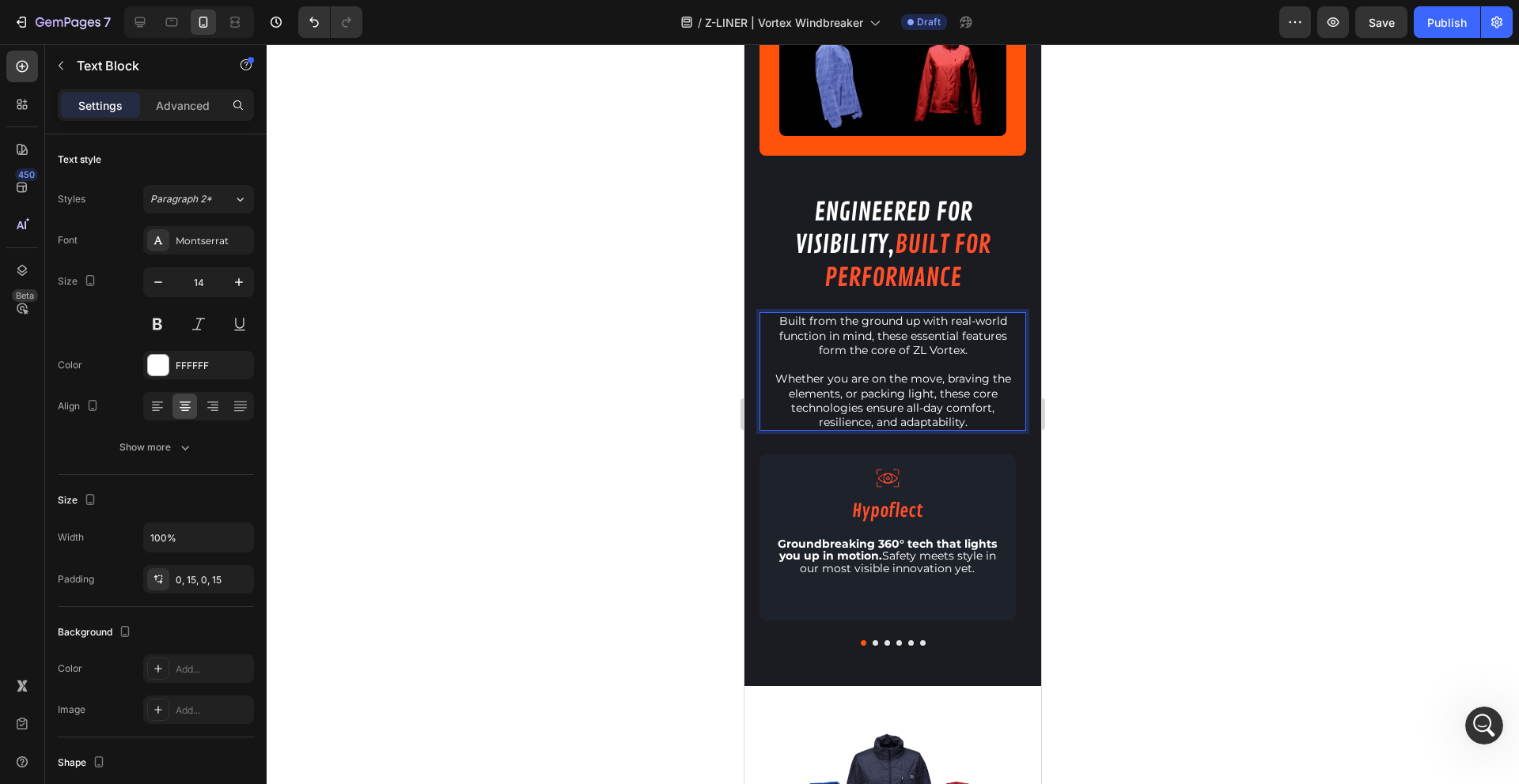
click at [923, 314] on span "Built from the ground up with real-world function in mind, these essential feat…" at bounding box center [893, 335] width 228 height 43
click at [934, 314] on span "Built from the ground up with real-world function in mind, these essential feat…" at bounding box center [893, 335] width 228 height 43
click at [1382, 256] on div at bounding box center [892, 414] width 1252 height 741
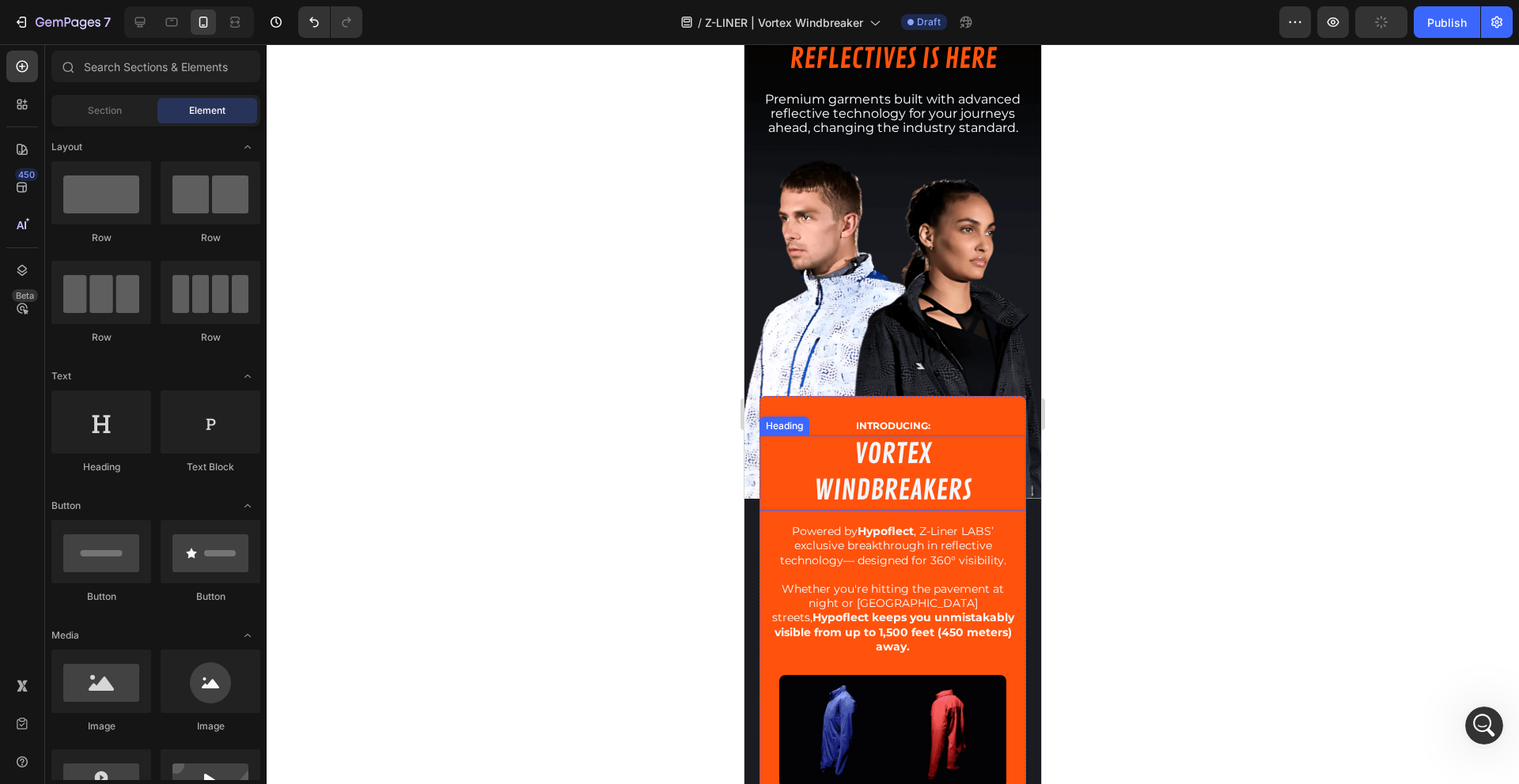
scroll to position [108, 0]
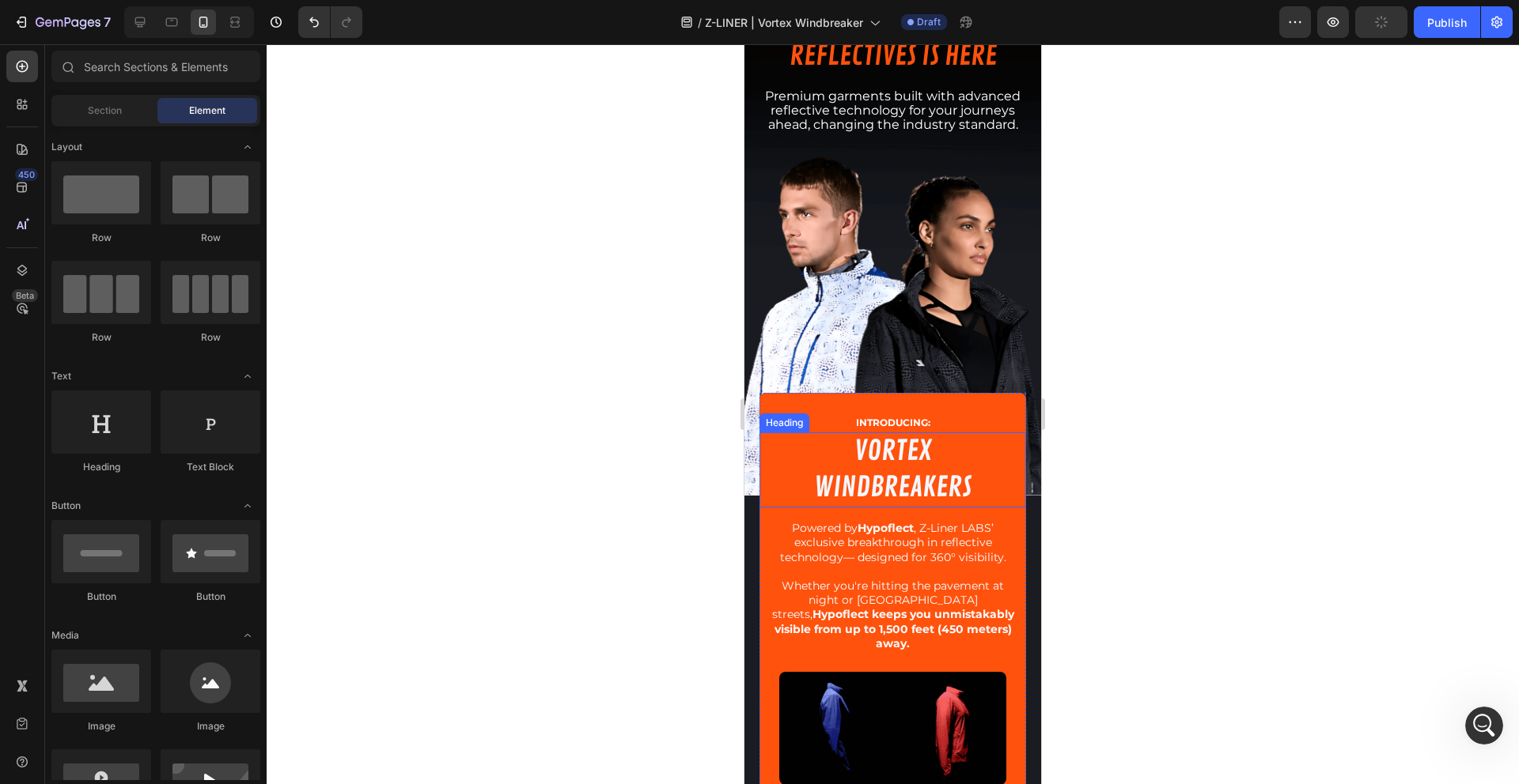
click at [905, 437] on h2 "VORTEX WINDBREAKERS" at bounding box center [893, 470] width 267 height 75
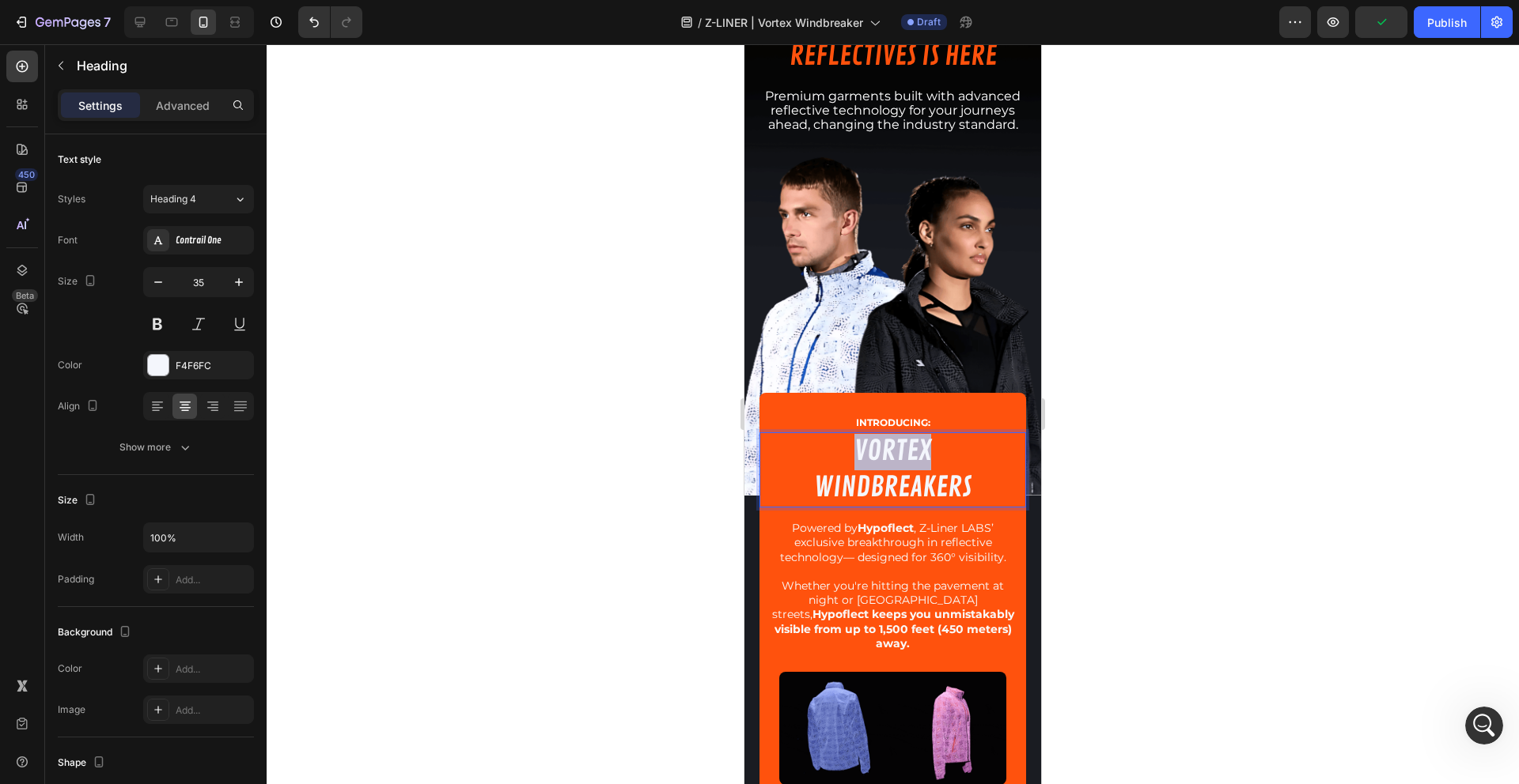
click at [905, 437] on h2 "VORTEX WINDBREAKERS" at bounding box center [893, 470] width 267 height 75
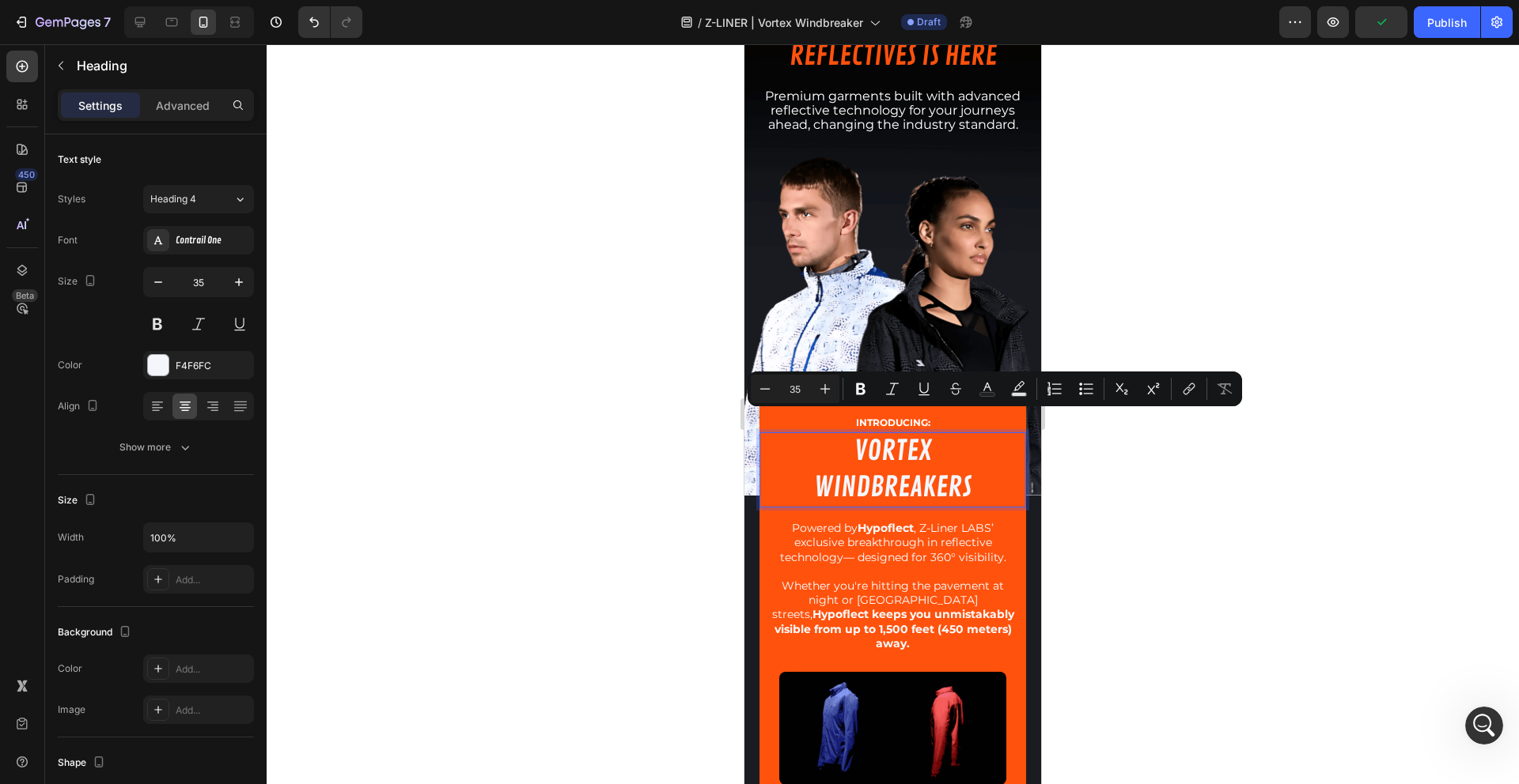
click at [944, 461] on p "VORTEX WINDBREAKERS" at bounding box center [893, 469] width 264 height 72
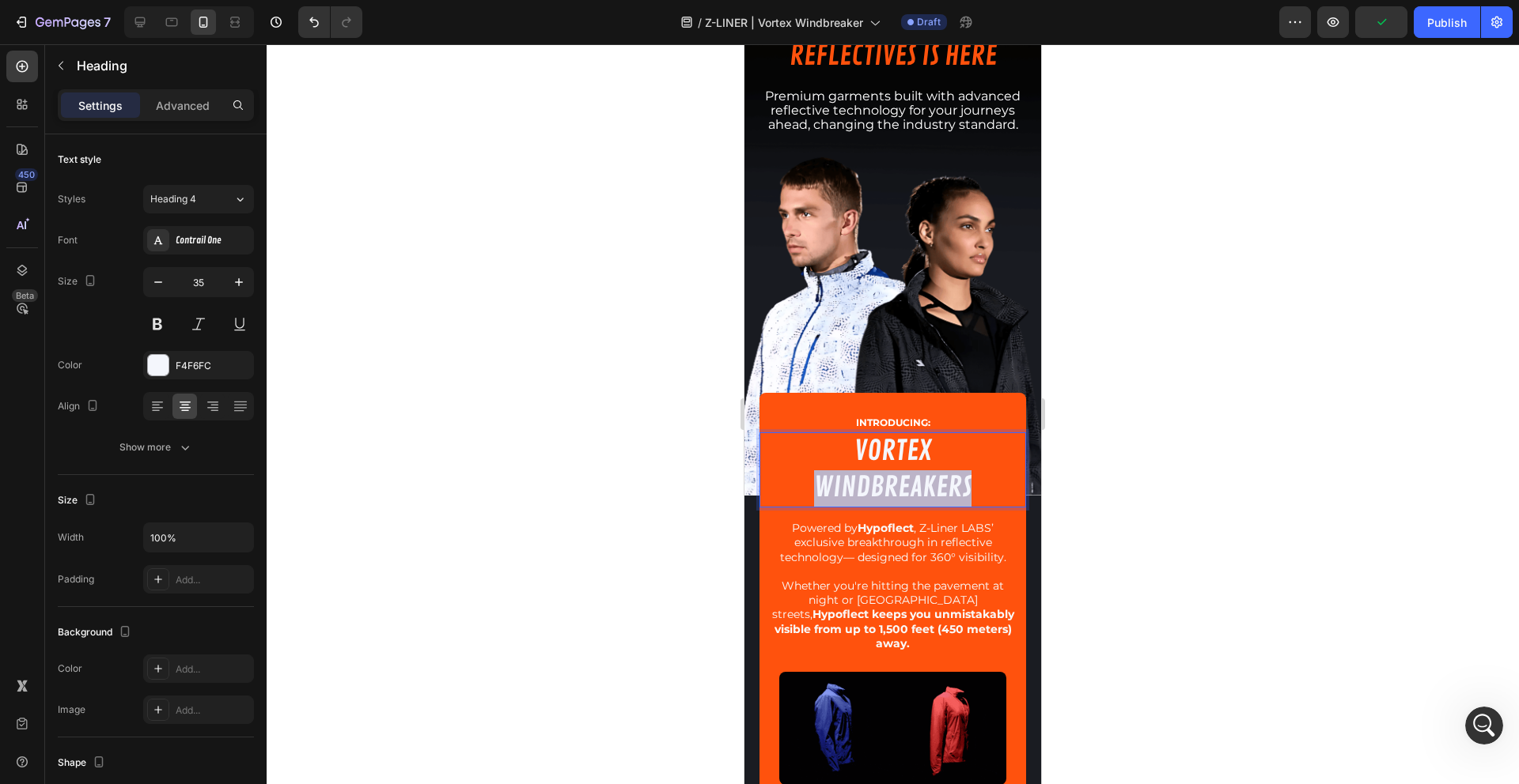
click at [944, 461] on p "VORTEX WINDBREAKERS" at bounding box center [893, 469] width 264 height 72
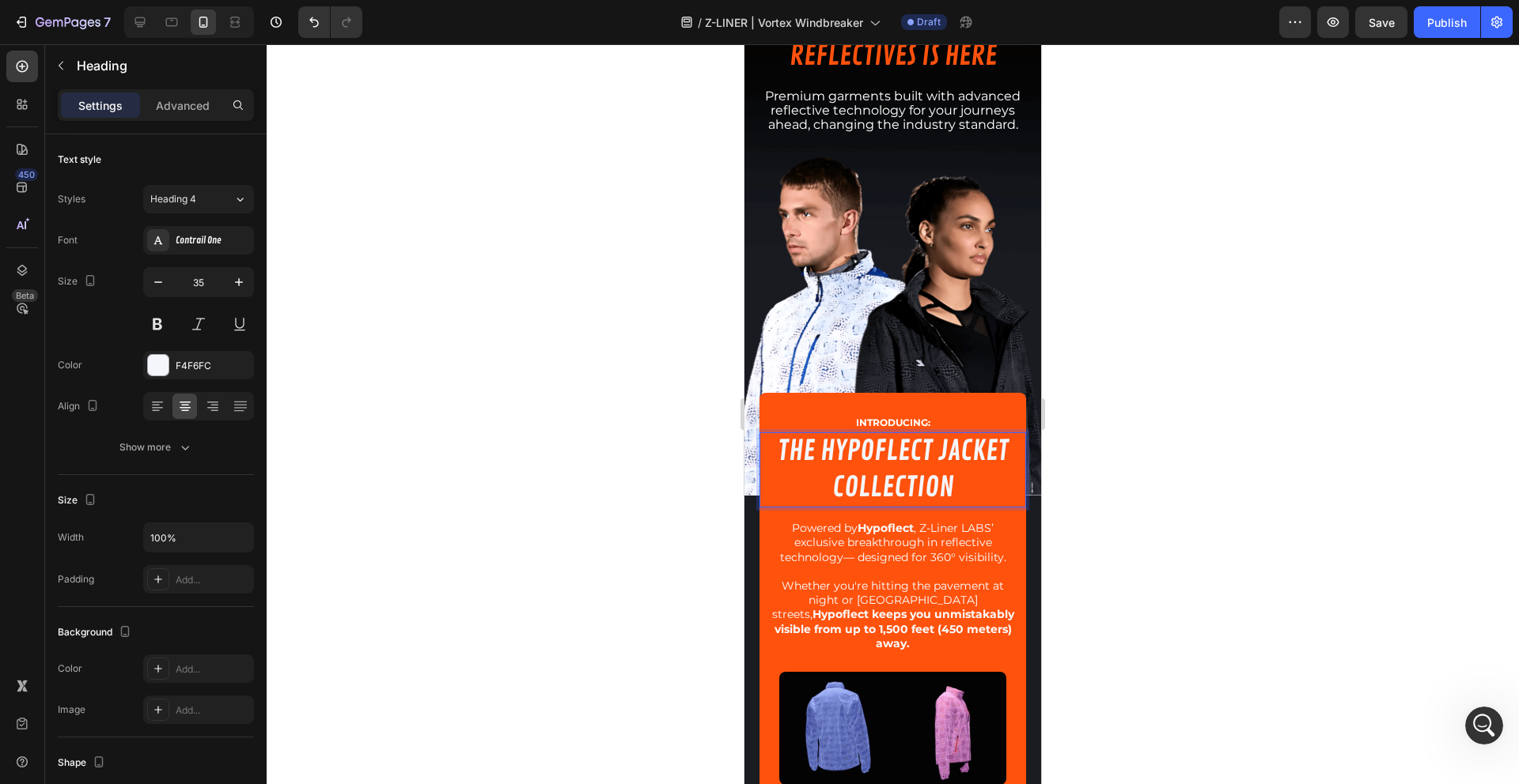
click at [1259, 471] on div at bounding box center [892, 414] width 1252 height 741
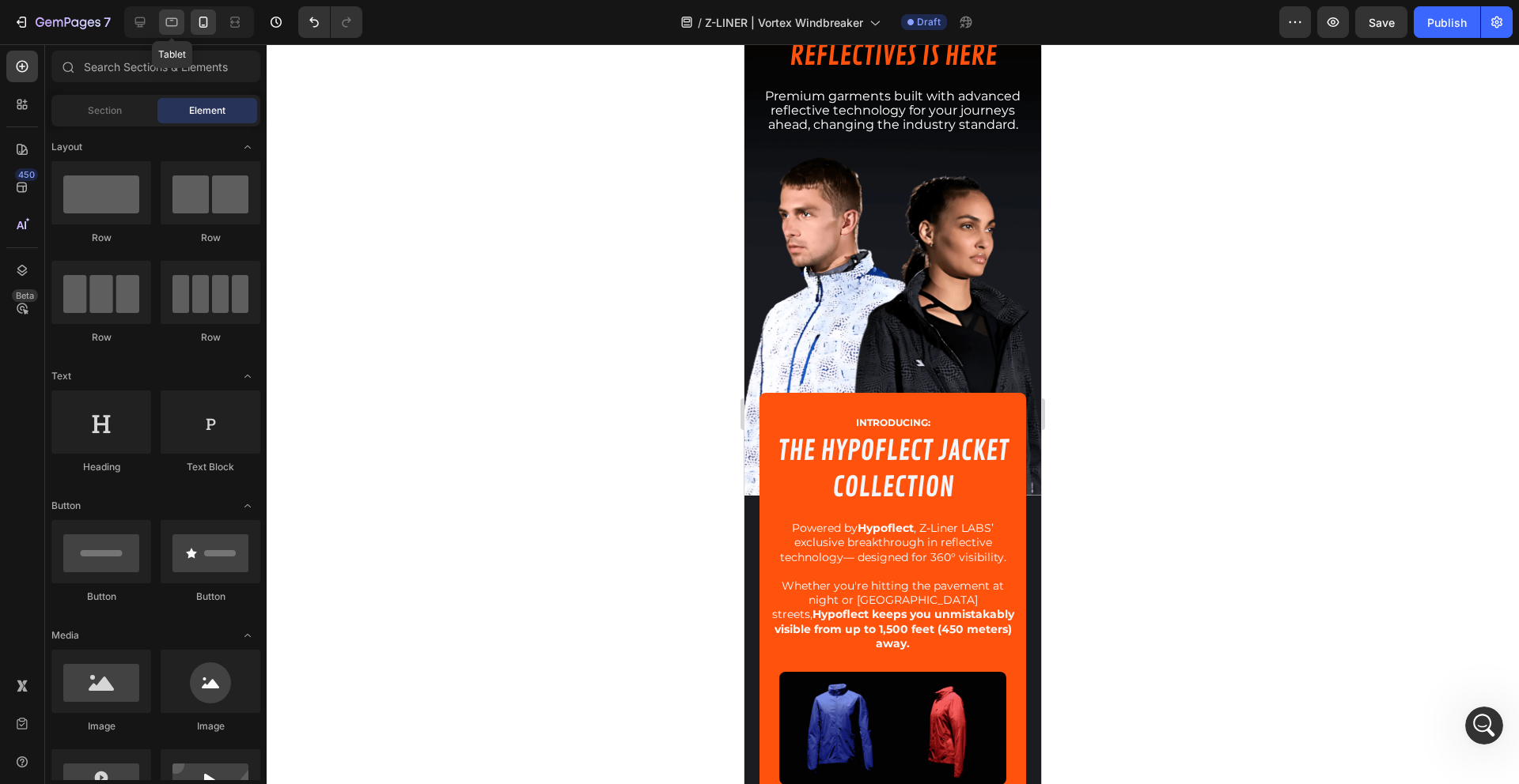
click at [177, 23] on icon at bounding box center [171, 23] width 12 height 9
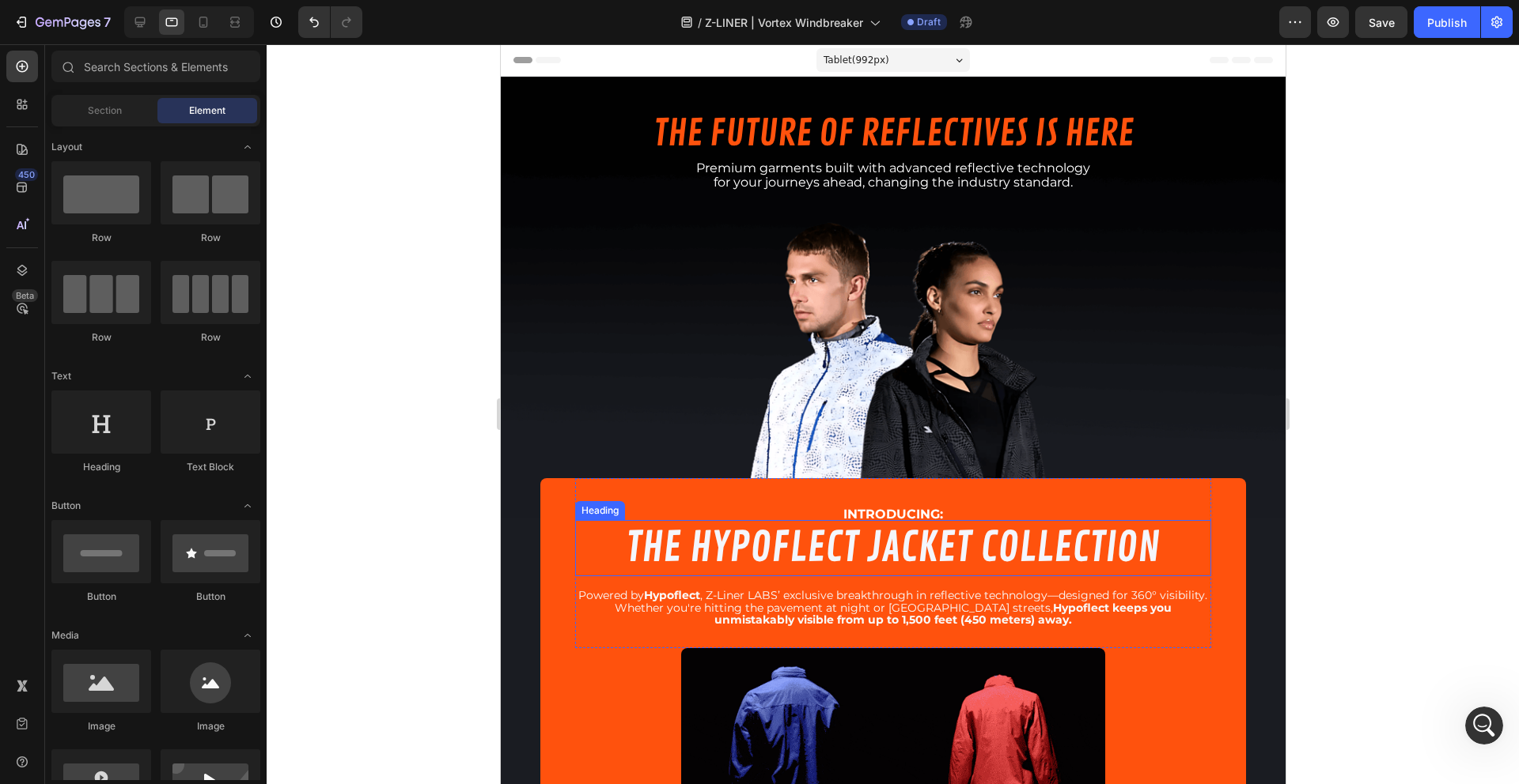
click at [1062, 537] on h2 "THE HYPOFLECT JACKET COLLECTION" at bounding box center [892, 549] width 636 height 57
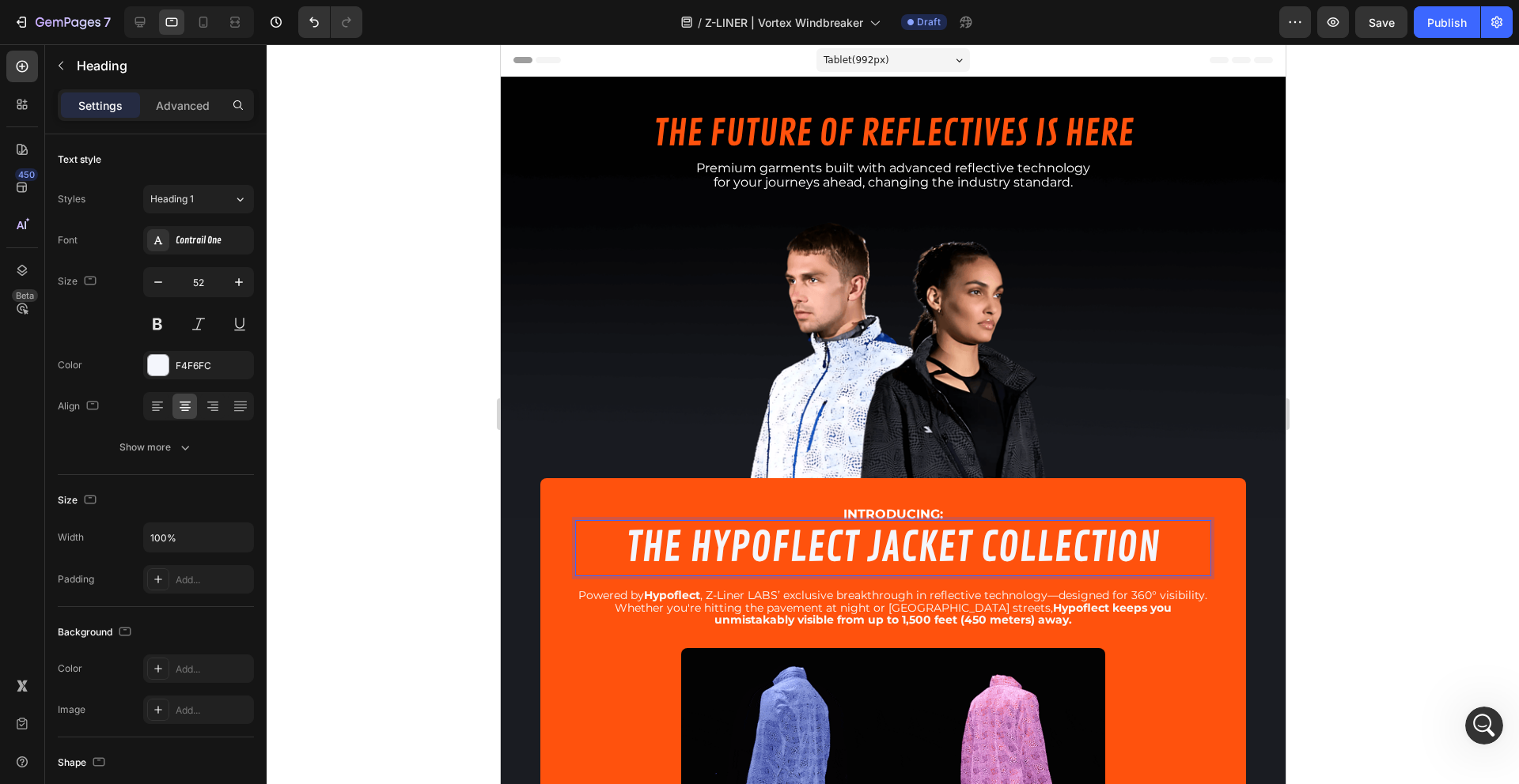
click at [1062, 537] on h2 "THE HYPOFLECT JACKET COLLECTION" at bounding box center [892, 549] width 636 height 57
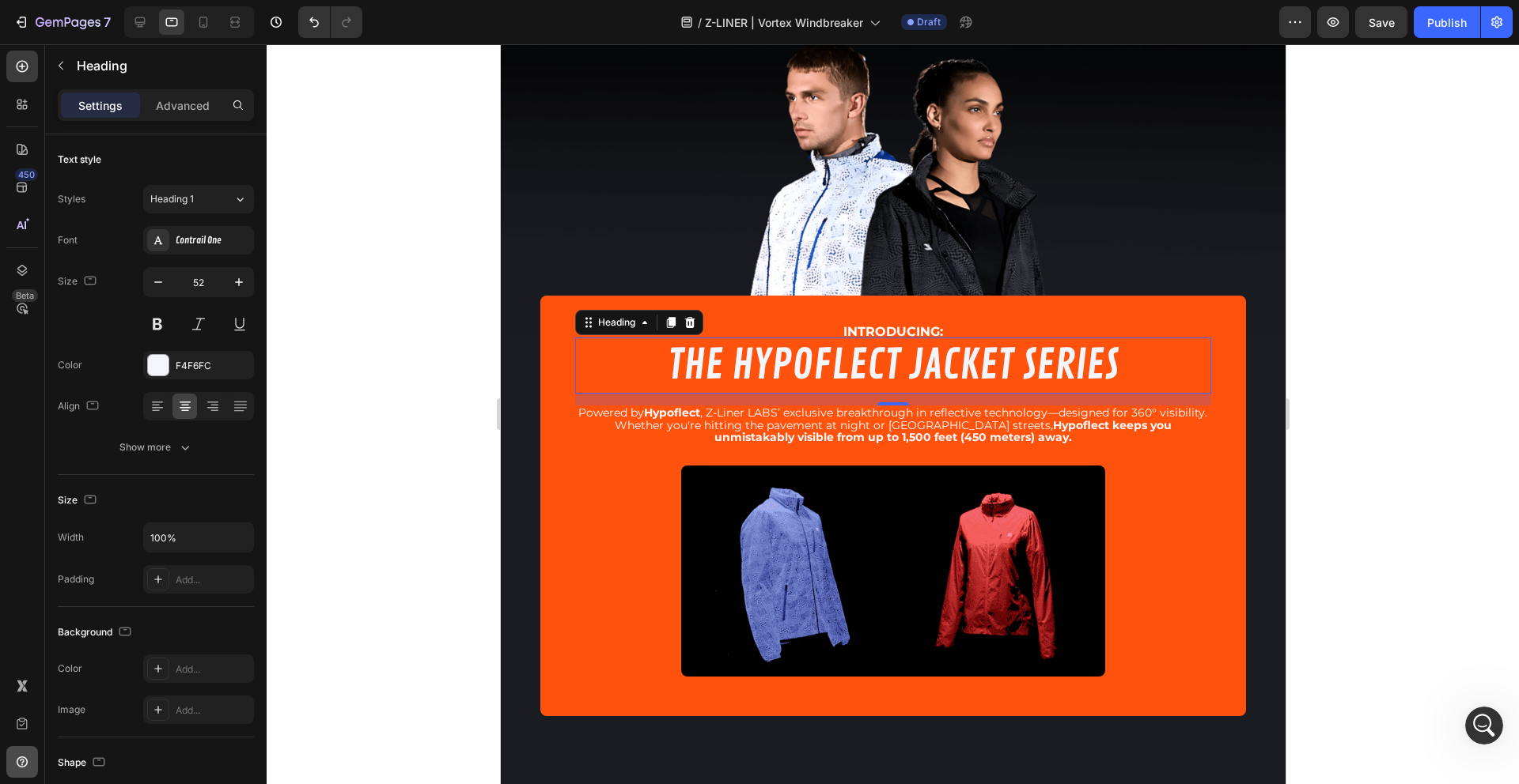
scroll to position [491, 0]
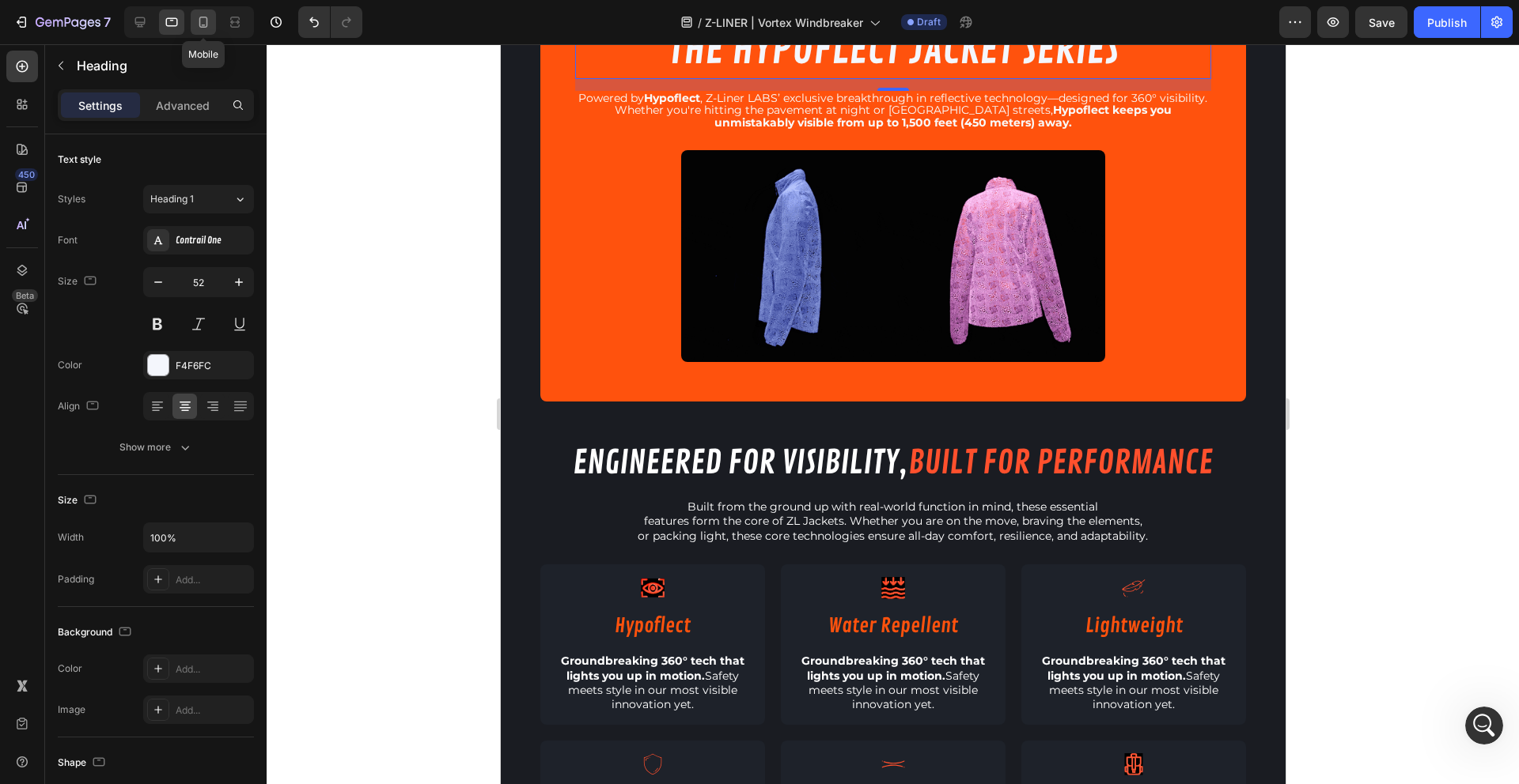
click at [207, 26] on icon at bounding box center [203, 22] width 16 height 16
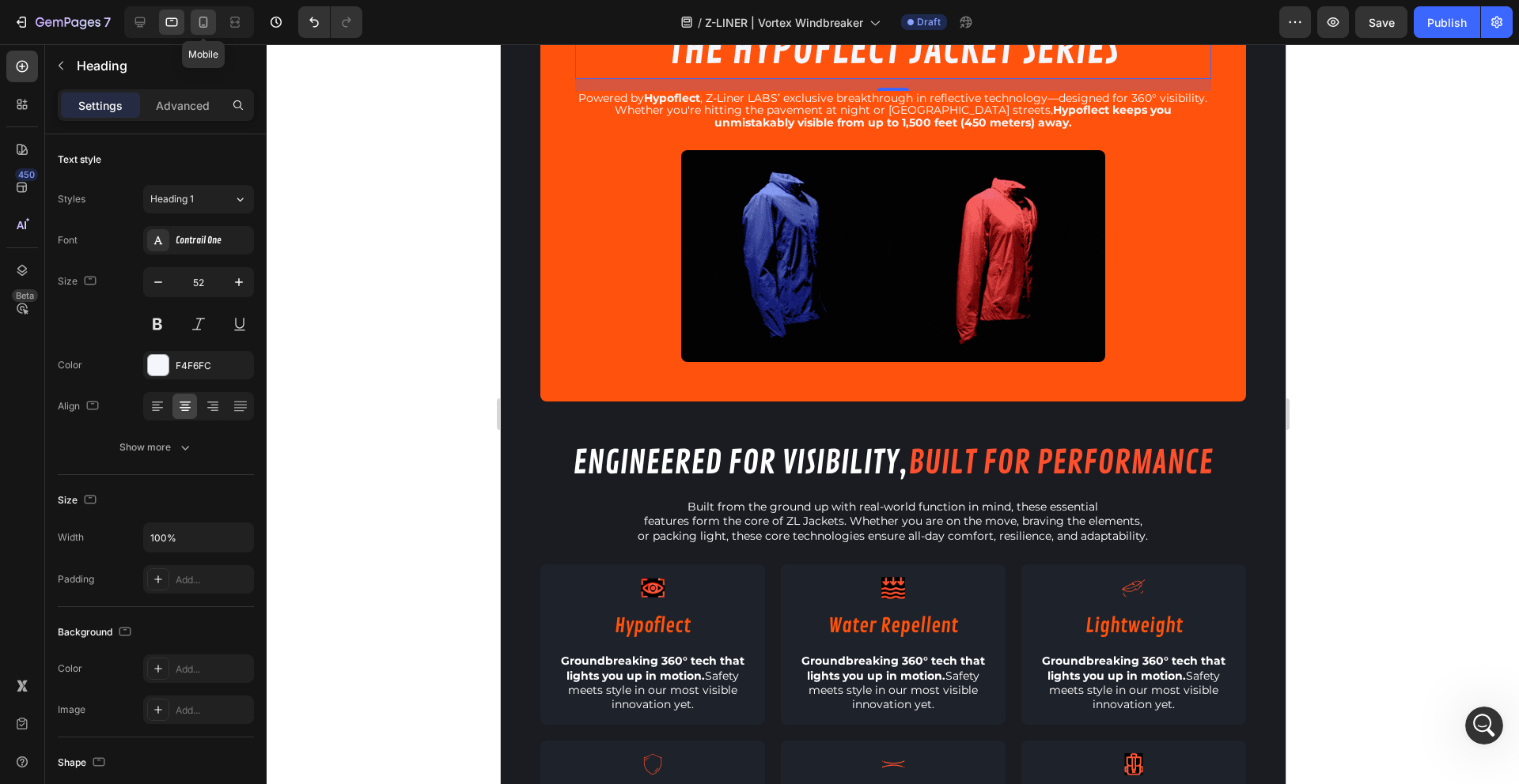
type input "46"
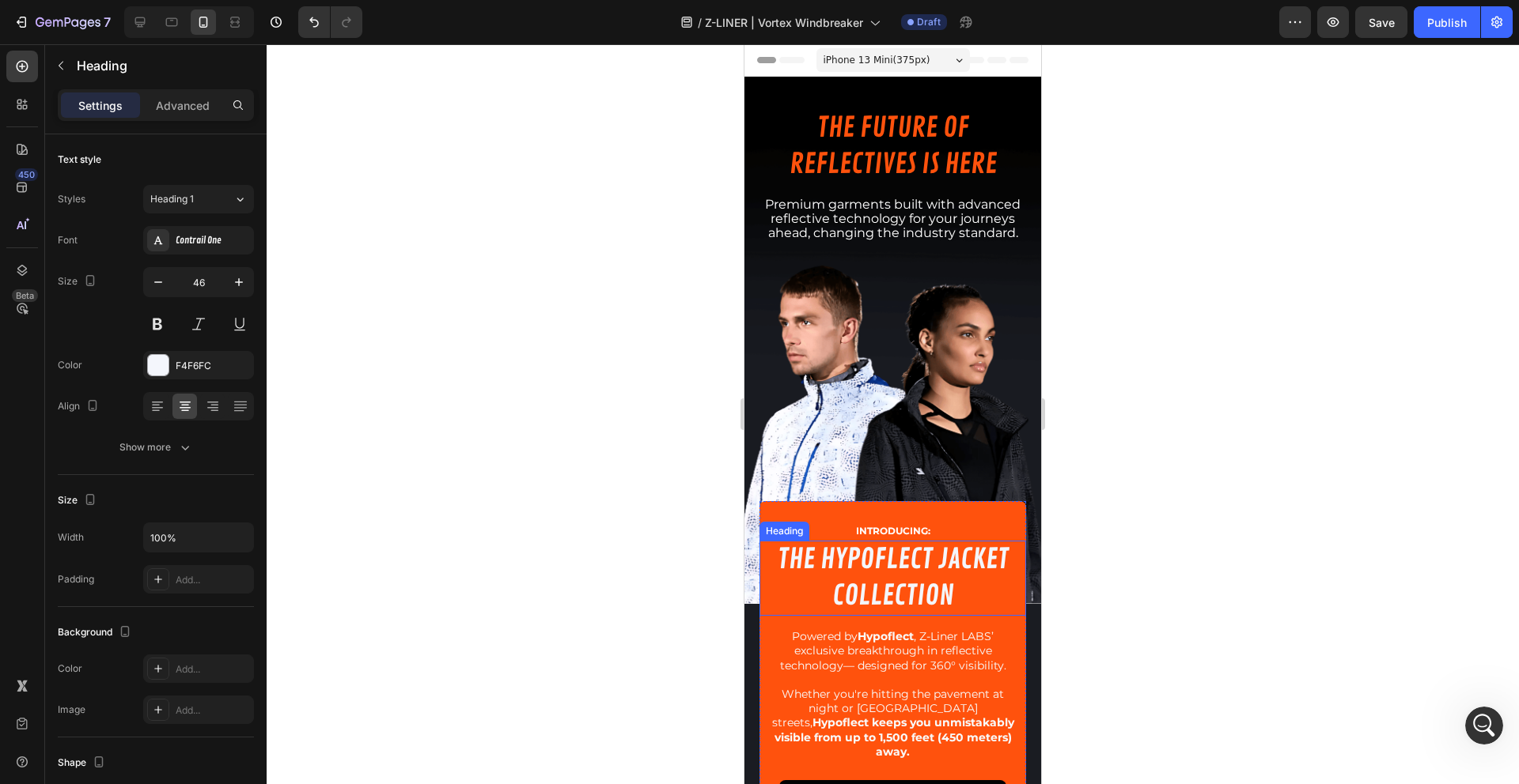
click at [931, 577] on h2 "THE HYPOFLECT JACKET COLLECTION" at bounding box center [893, 578] width 267 height 75
click at [927, 573] on h2 "THE HYPOFLECT JACKET COLLECTION" at bounding box center [893, 578] width 267 height 75
click at [927, 573] on p "THE HYPOFLECT JACKET COLLECTION" at bounding box center [893, 578] width 264 height 72
click at [929, 543] on p "THE HYPOFLECT JACKET SERIES" at bounding box center [893, 578] width 264 height 72
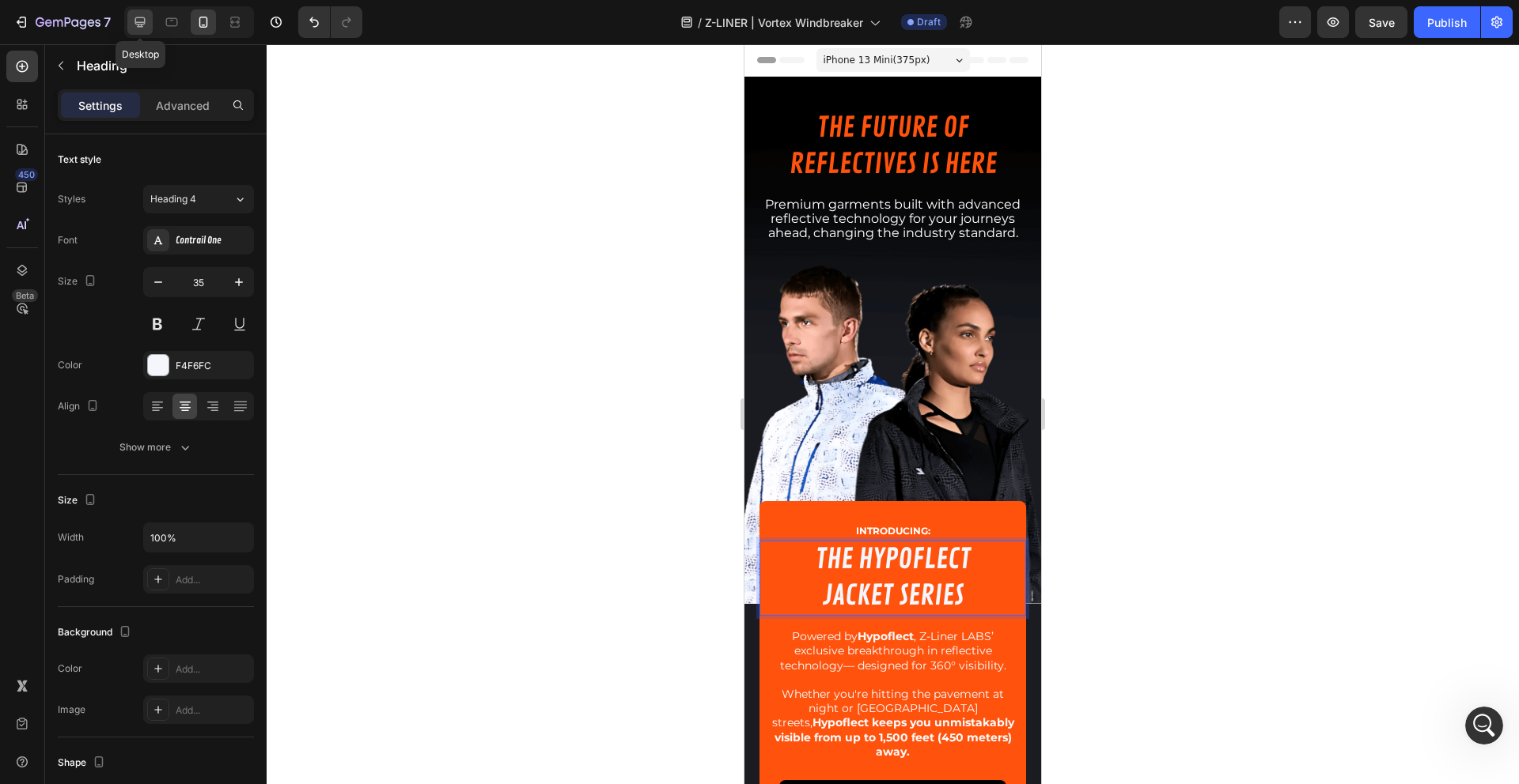
click at [136, 20] on icon at bounding box center [140, 22] width 16 height 16
type input "32"
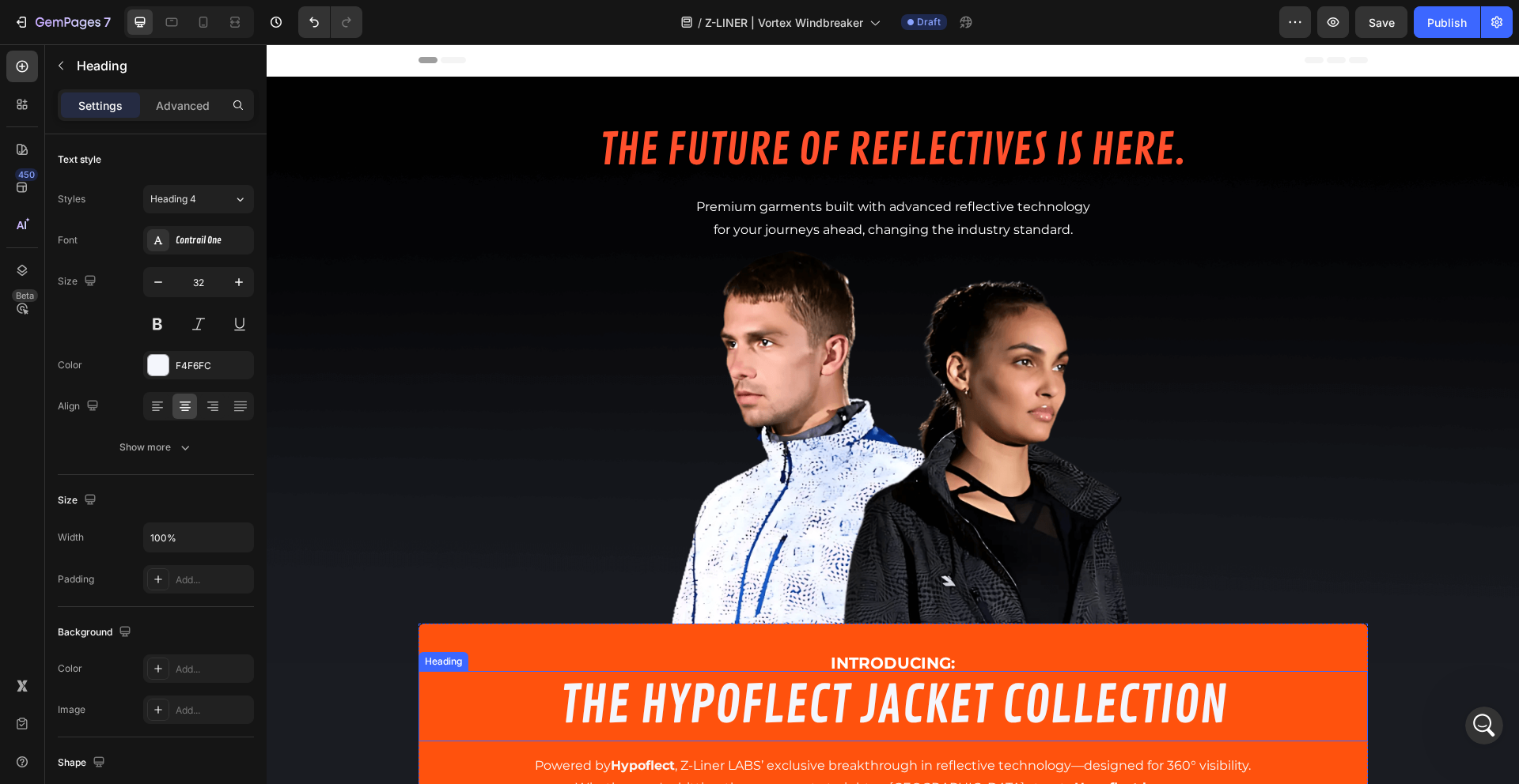
click at [1117, 700] on h2 "THE HYPOFLECT JACKET COLLECTION" at bounding box center [893, 706] width 949 height 70
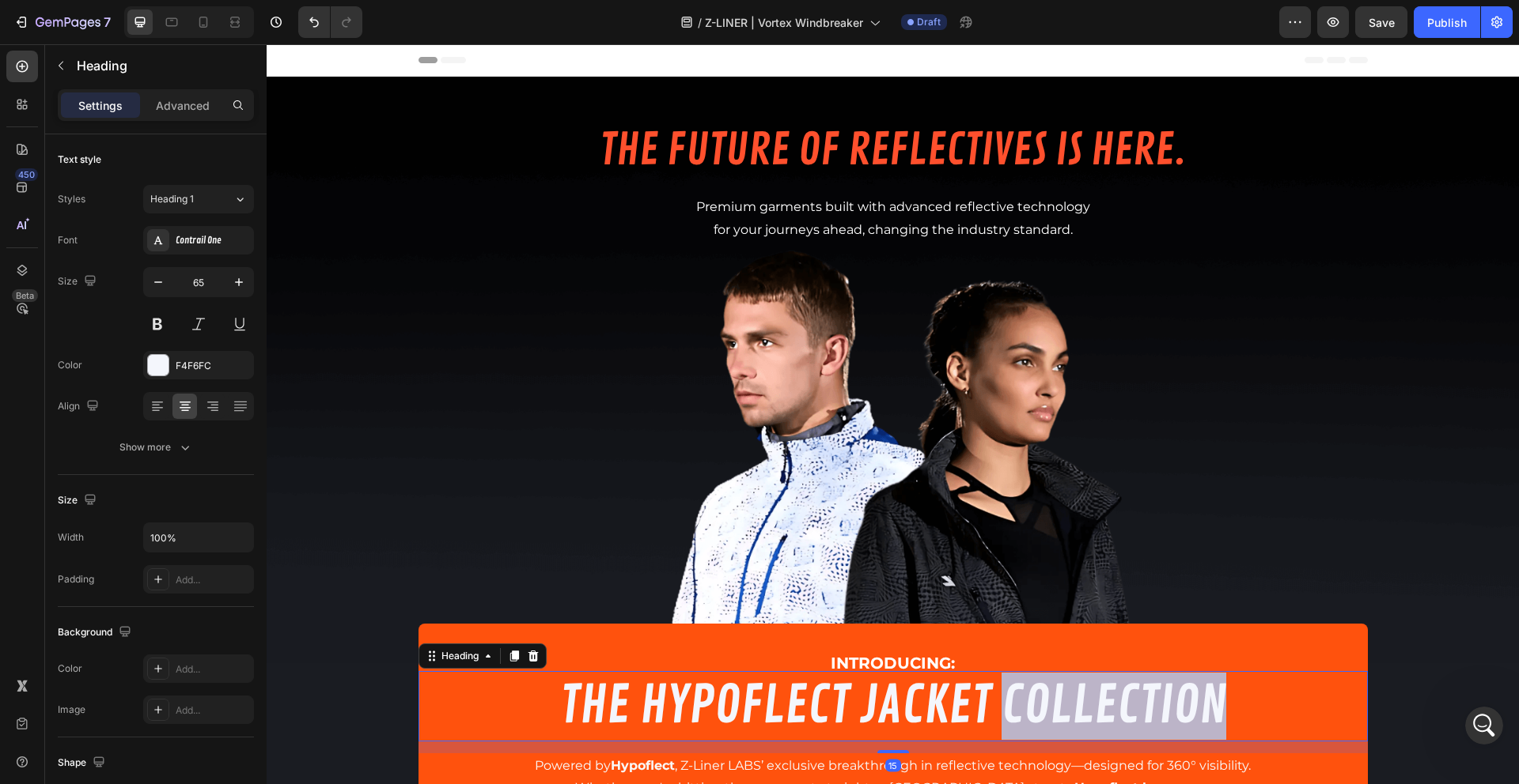
click at [1117, 700] on h2 "THE HYPOFLECT JACKET COLLECTION" at bounding box center [893, 706] width 949 height 70
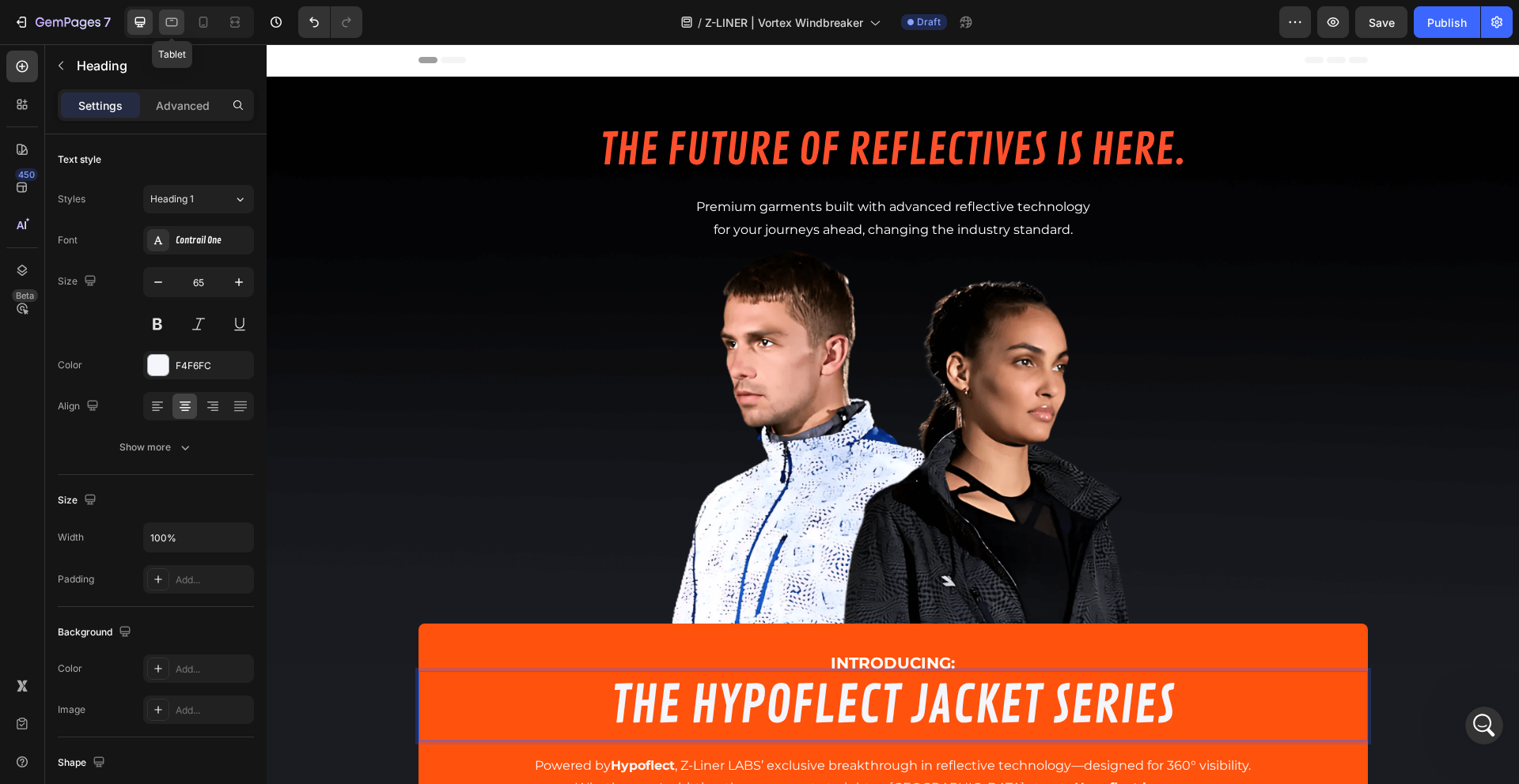
click at [173, 26] on icon at bounding box center [172, 22] width 16 height 16
type input "52"
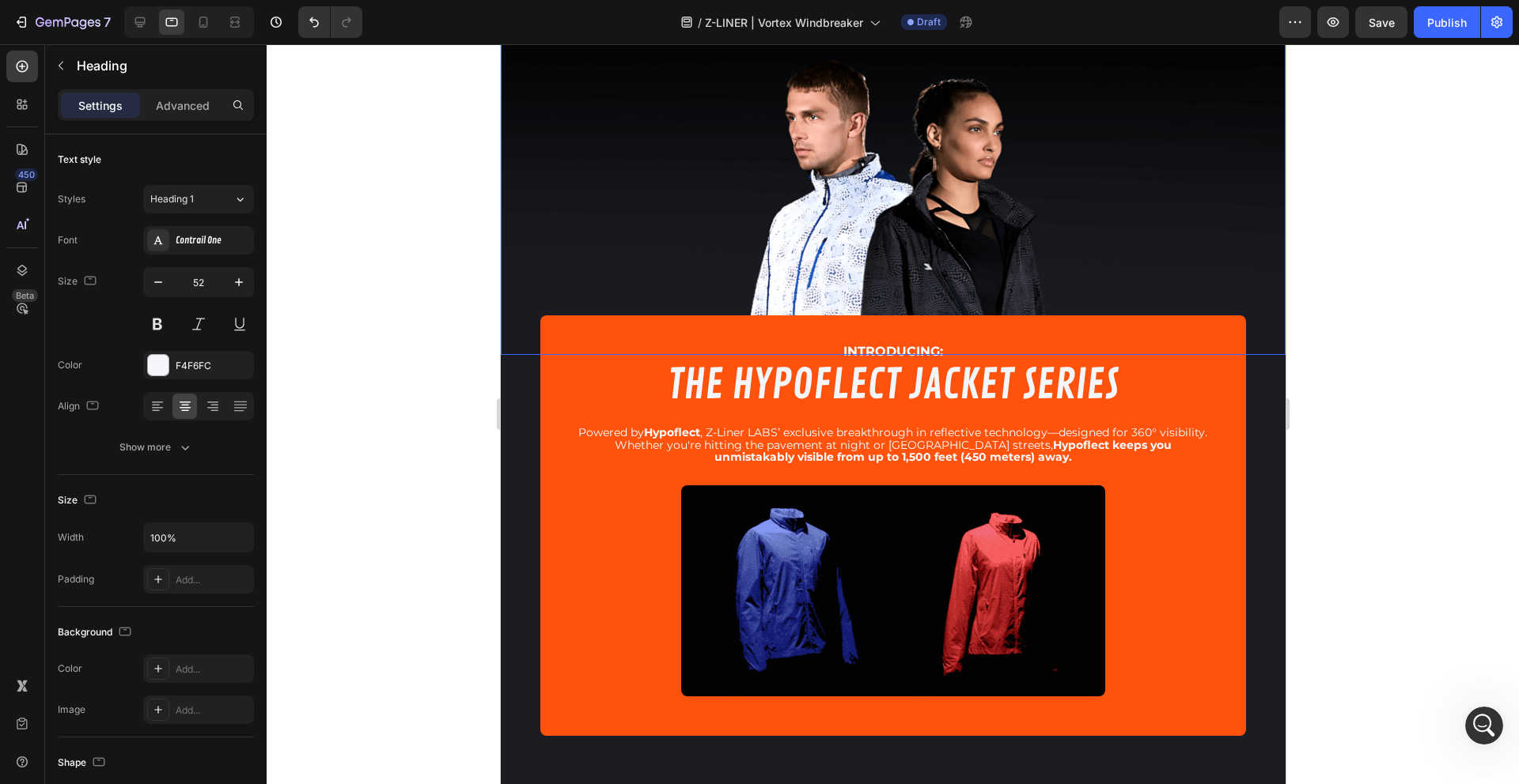
scroll to position [259, 0]
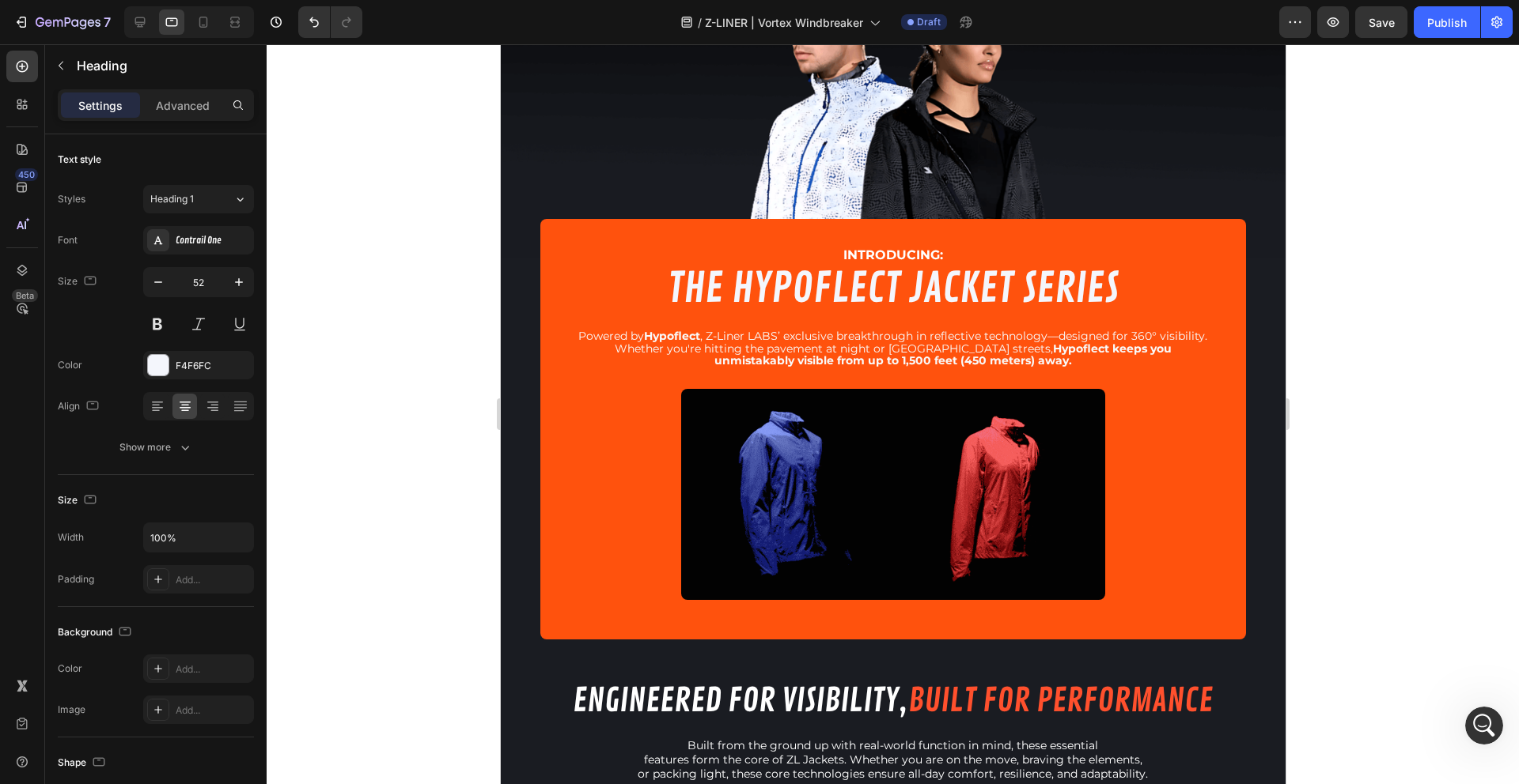
click at [445, 405] on div at bounding box center [892, 414] width 1252 height 741
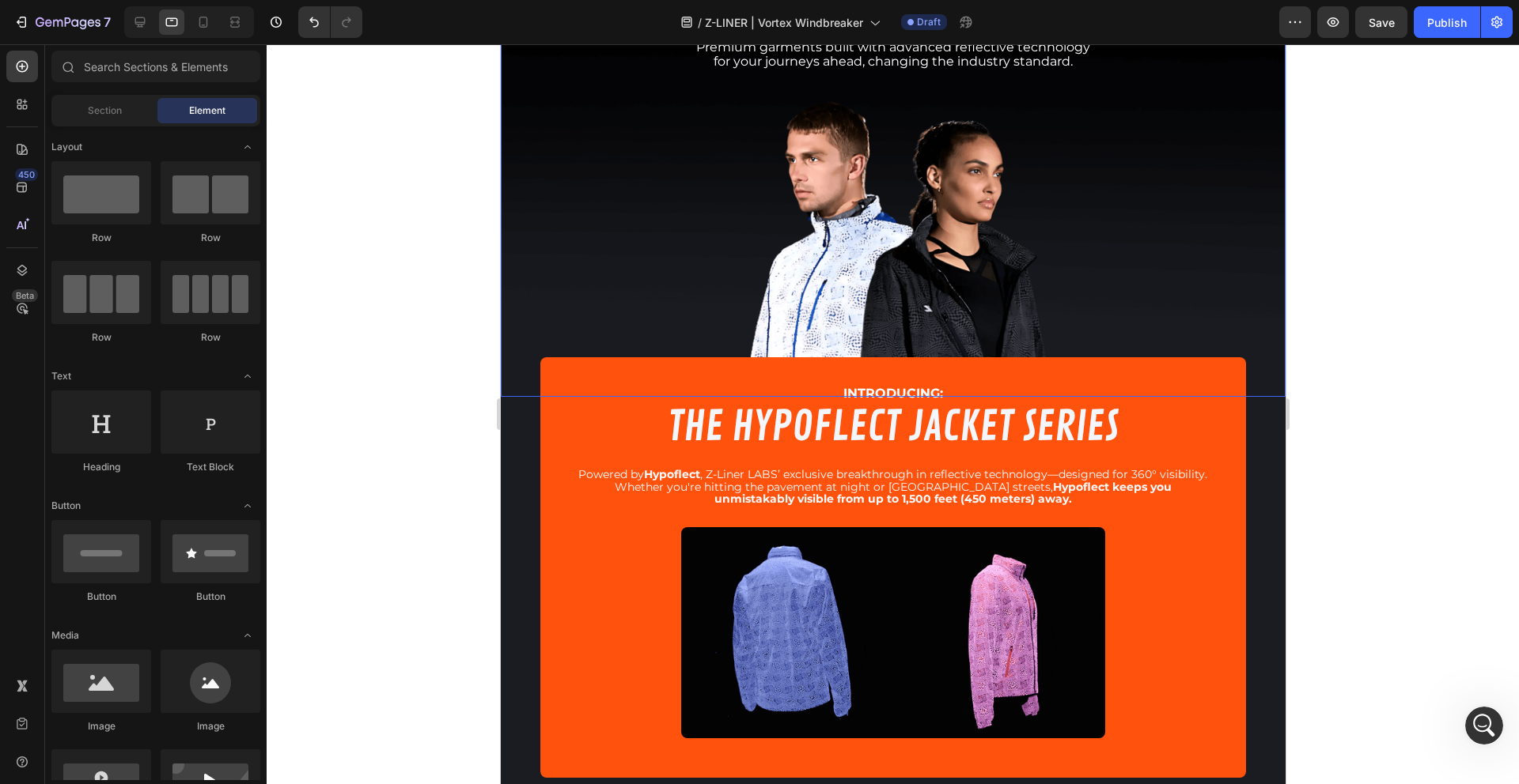
scroll to position [0, 0]
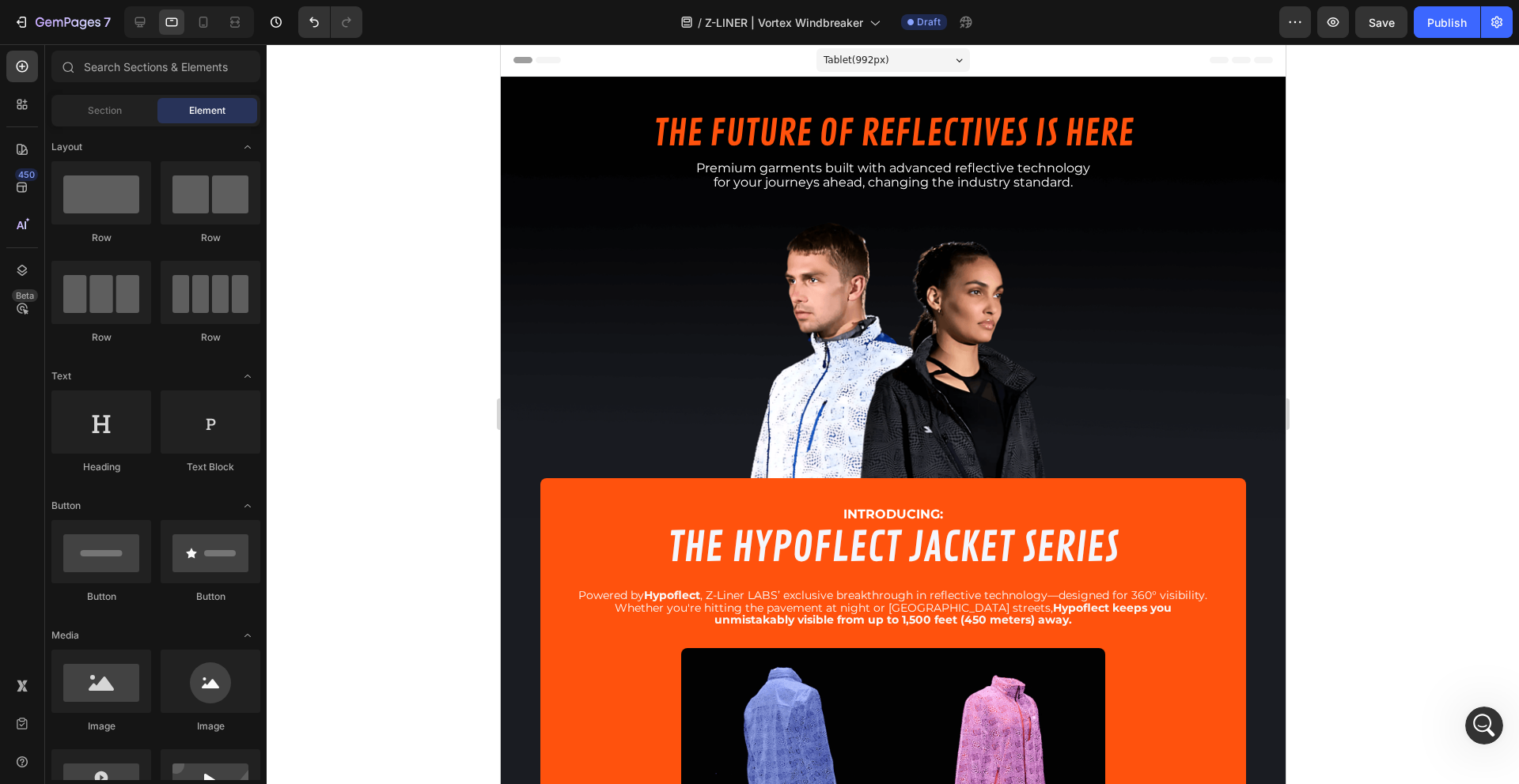
click at [428, 363] on div at bounding box center [892, 414] width 1252 height 741
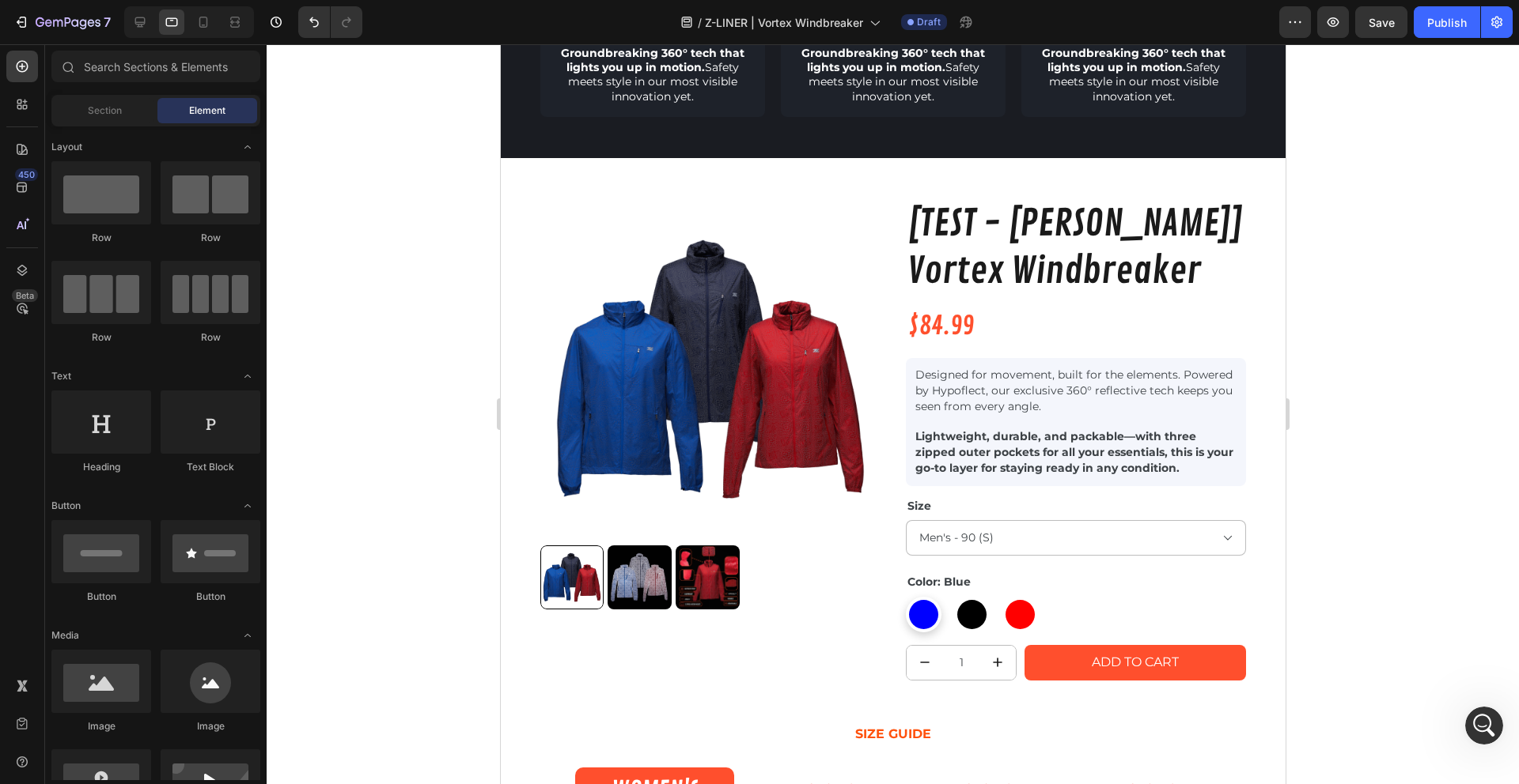
scroll to position [1284, 0]
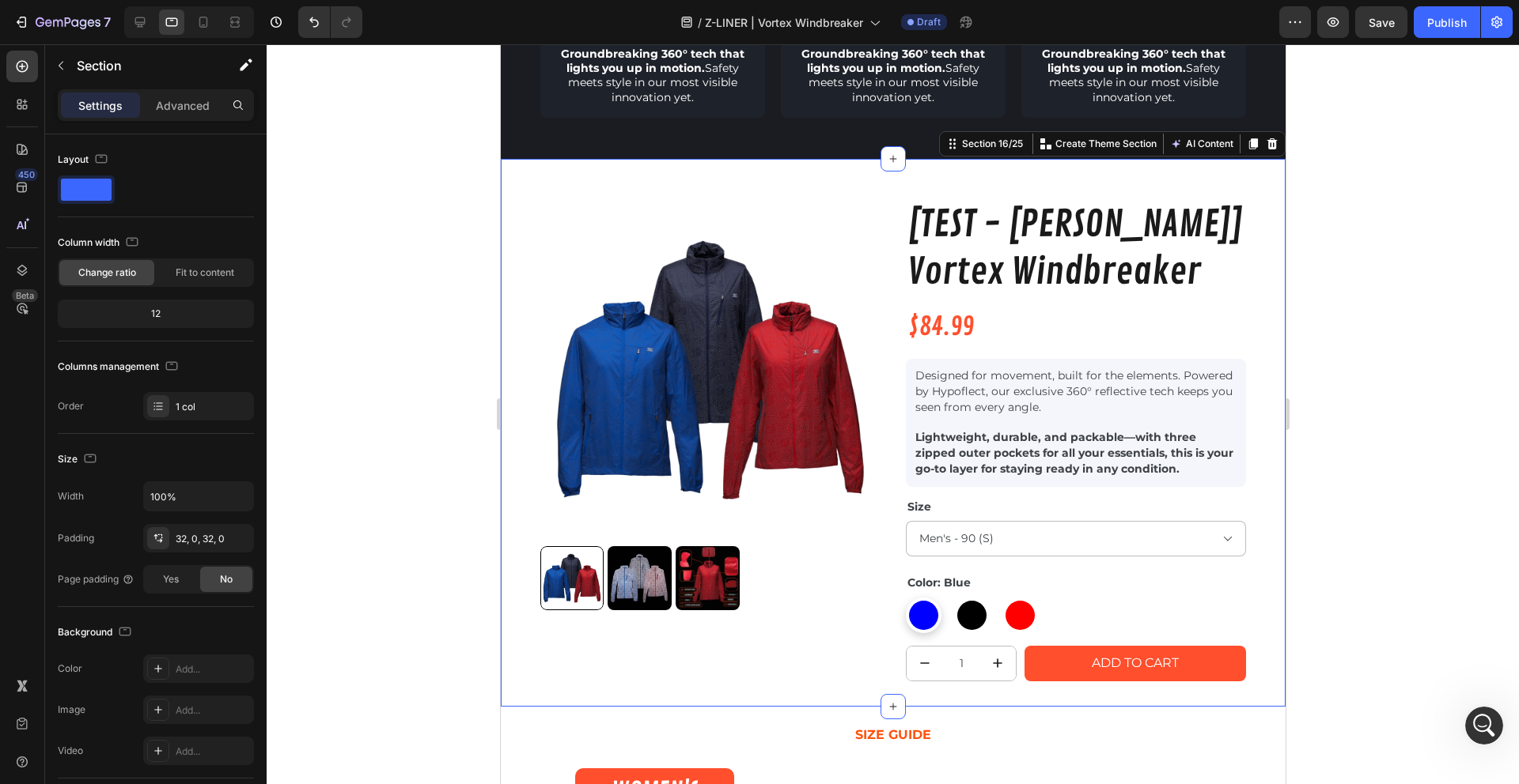
click at [509, 179] on div "Product Images [TEST - [PERSON_NAME]] Vortex Windbreaker Product Title $84.99 P…" at bounding box center [892, 433] width 784 height 548
click at [130, 25] on div at bounding box center [140, 22] width 26 height 26
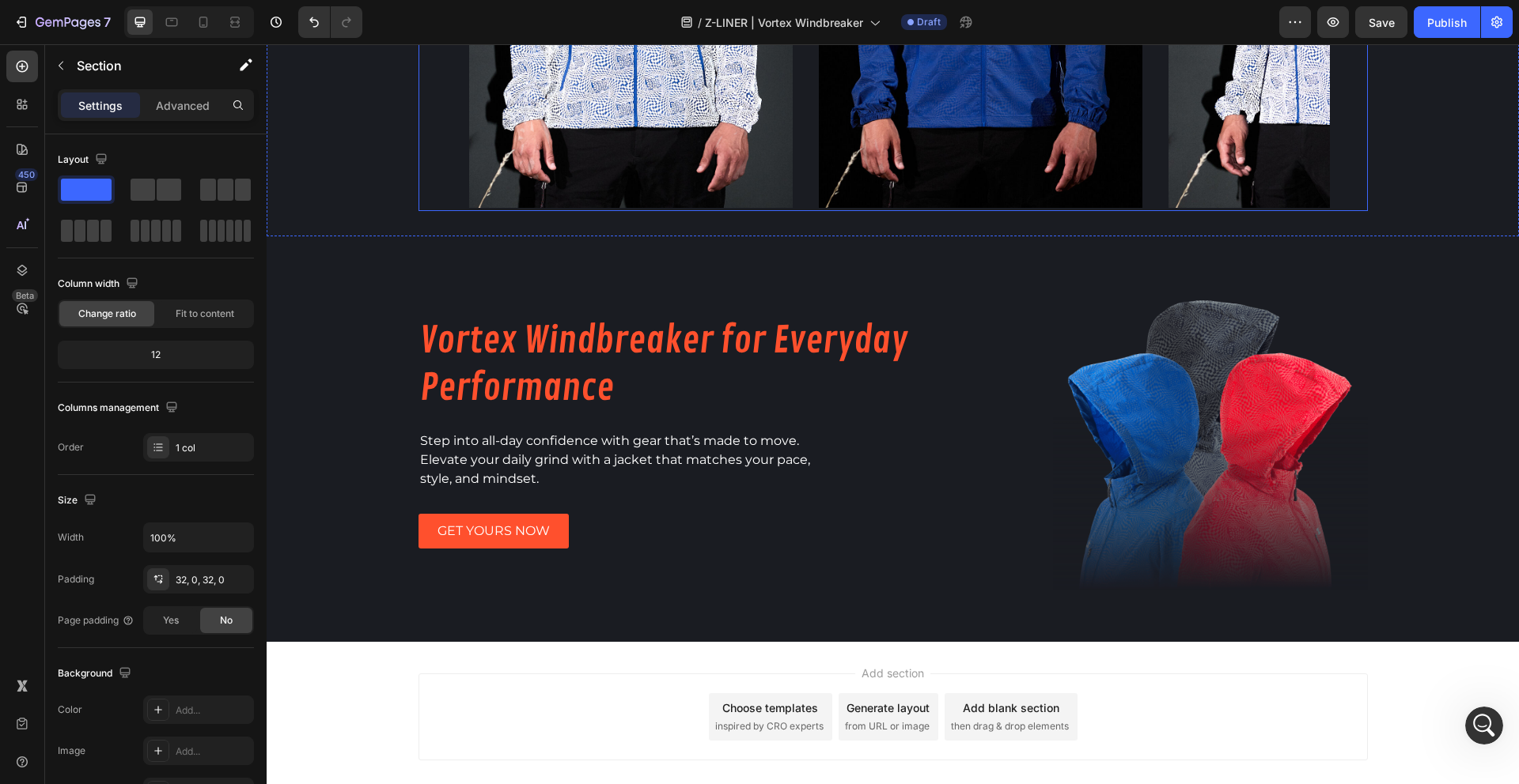
scroll to position [2698, 0]
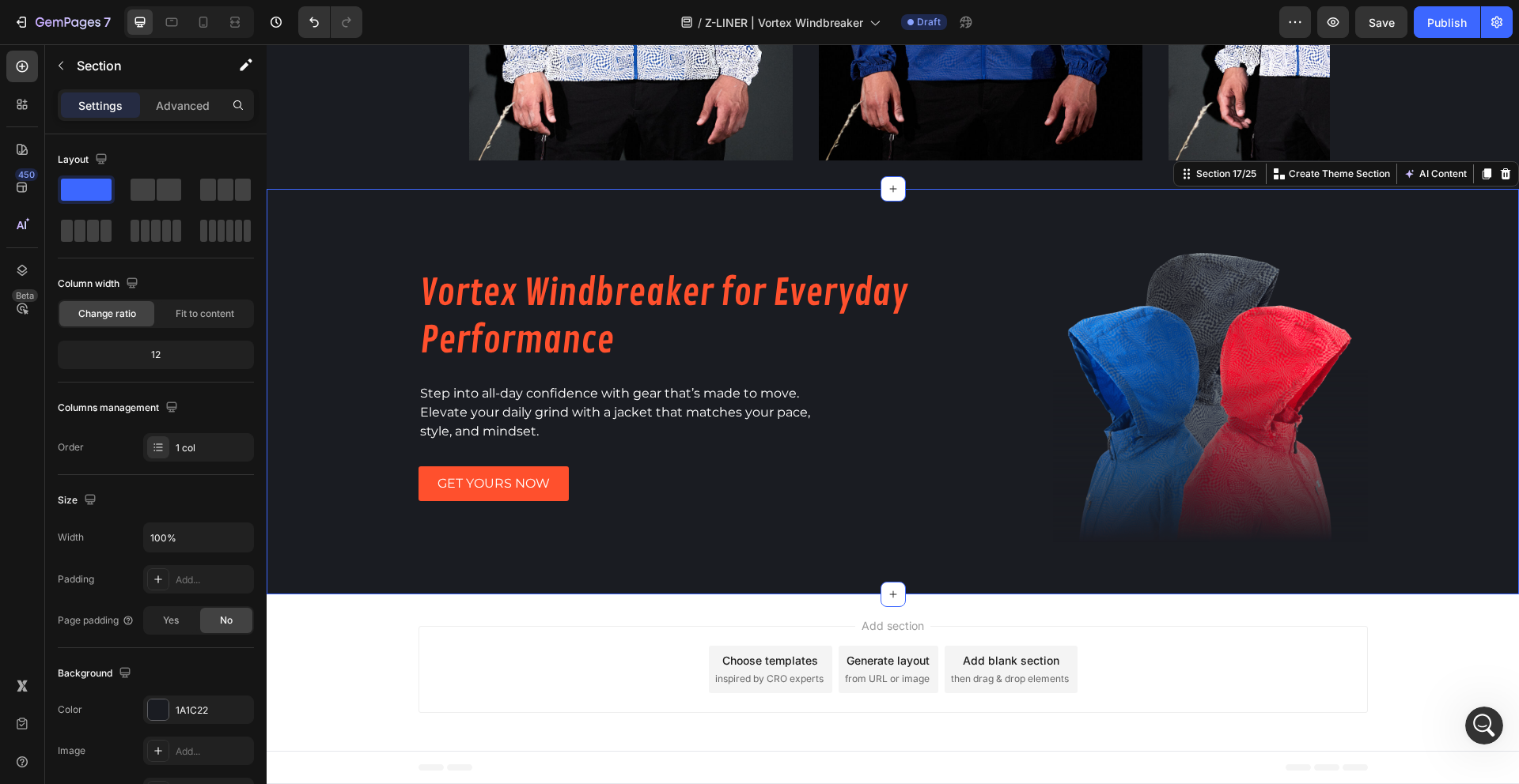
click at [355, 326] on div "Product Images [TEST - [PERSON_NAME]] Vortex Windbreaker Product Title $84.99 P…" at bounding box center [892, 391] width 1252 height 405
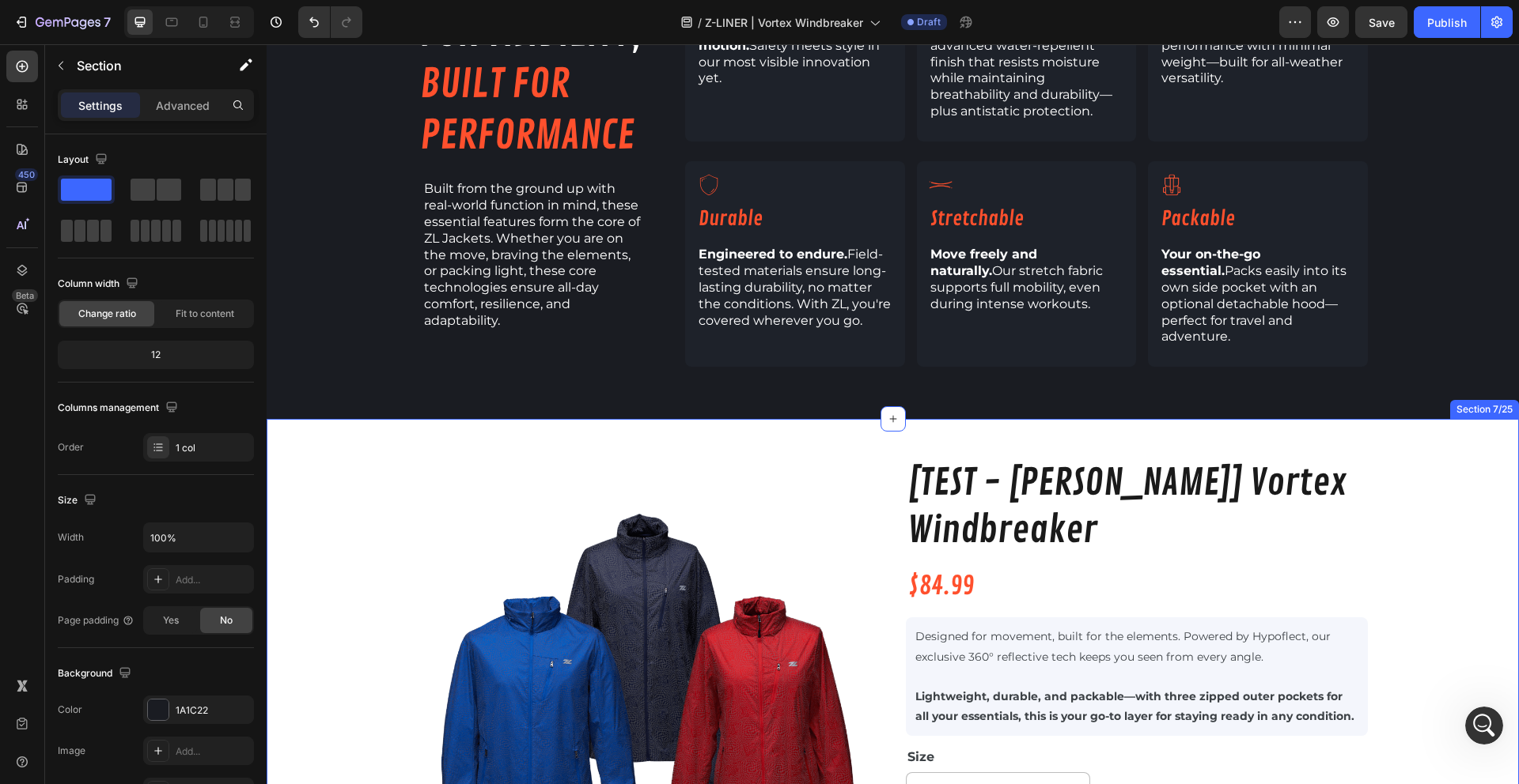
scroll to position [703, 0]
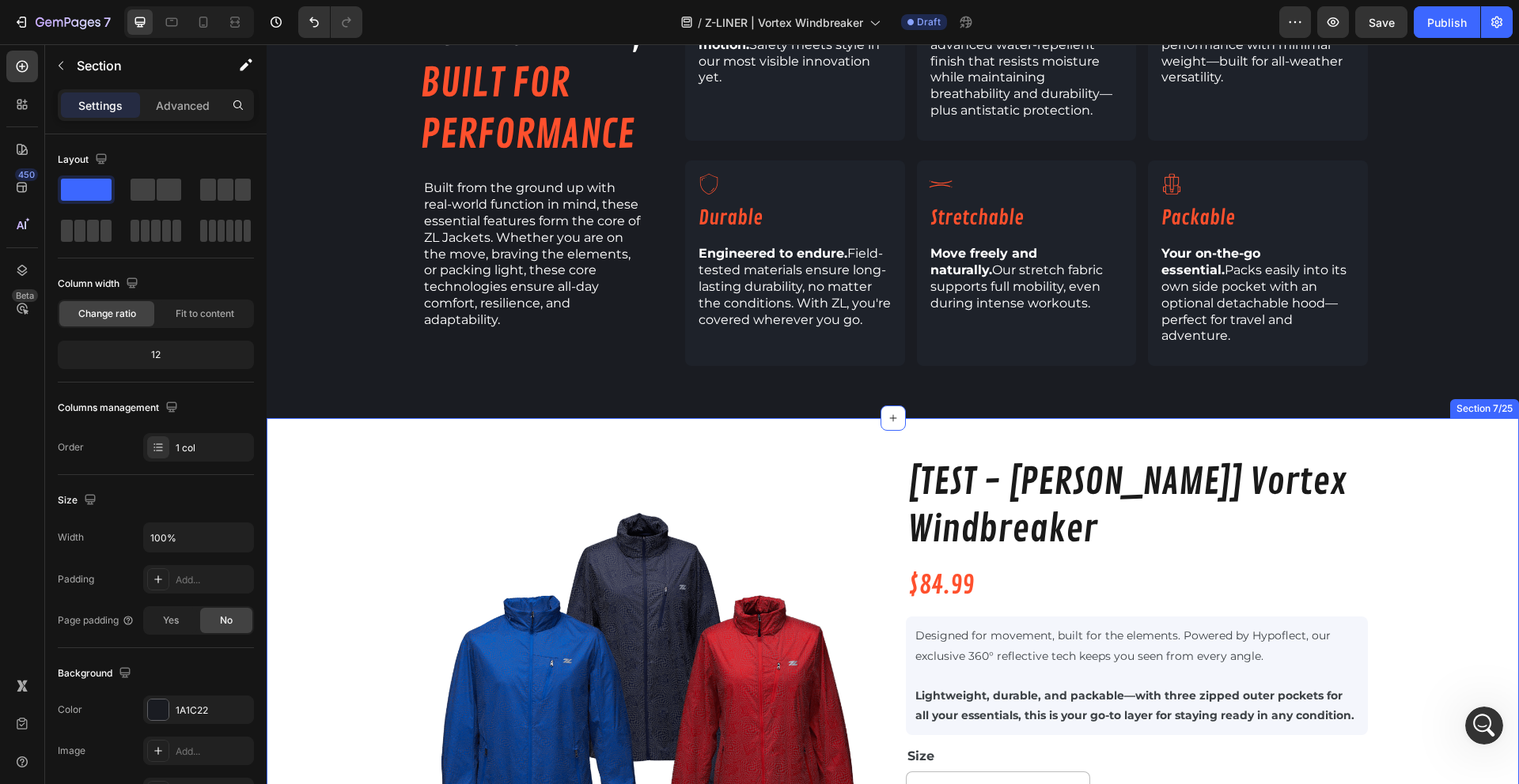
click at [291, 458] on div "Product Images [TEST - [PERSON_NAME]] Vortex Windbreaker Product Title $84.99 P…" at bounding box center [892, 749] width 1252 height 583
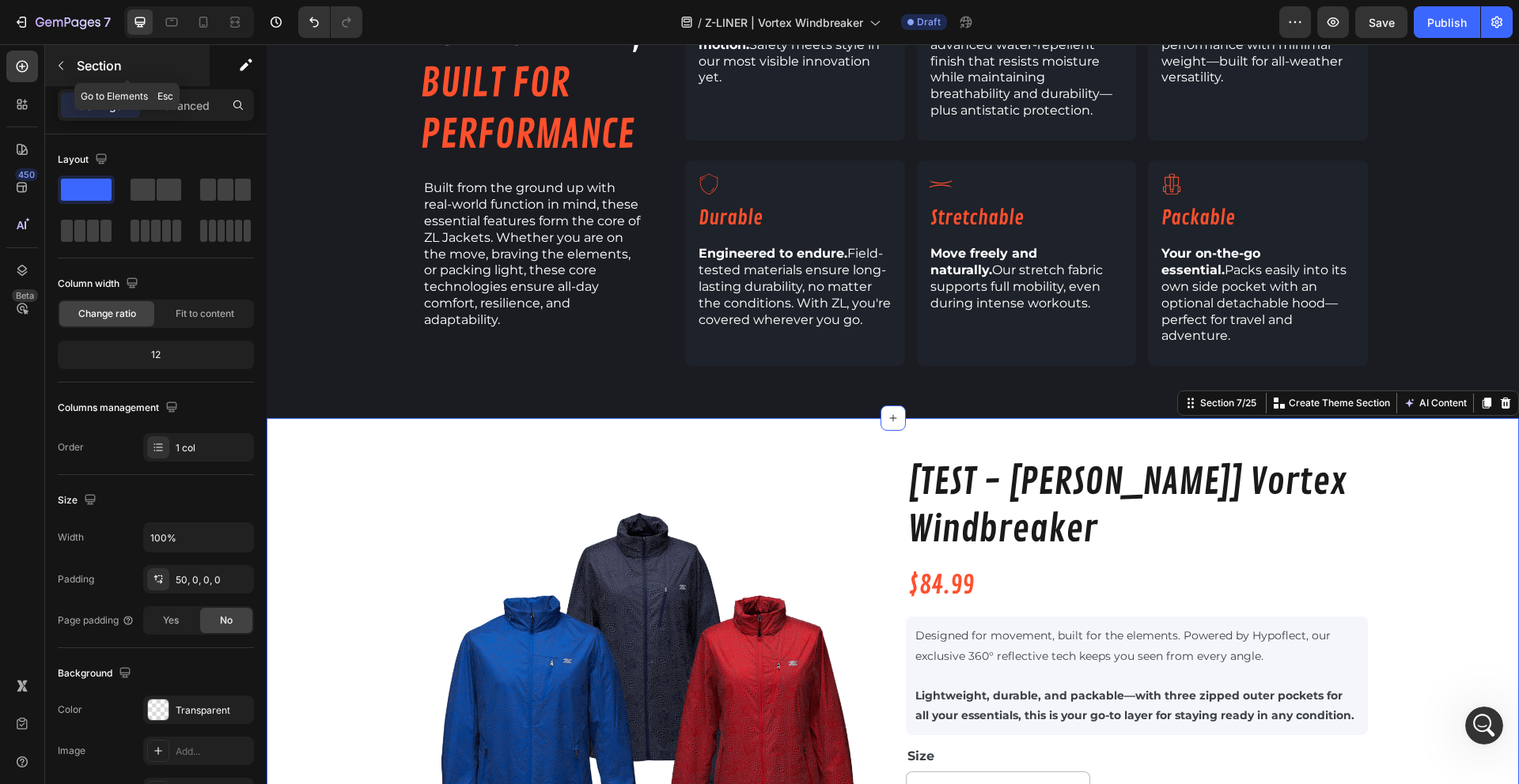
click at [76, 68] on p "Section" at bounding box center [141, 65] width 130 height 19
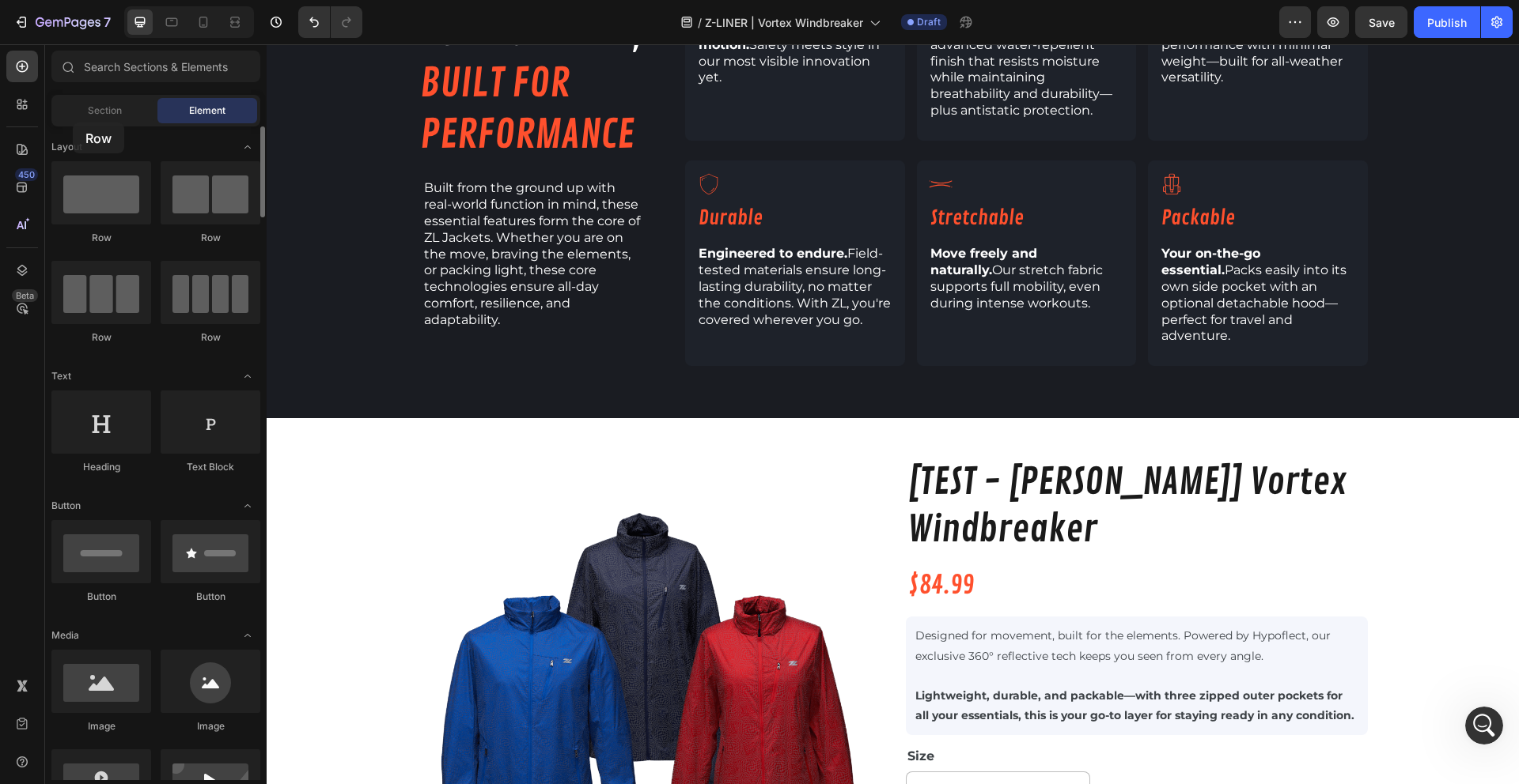
drag, startPoint x: 104, startPoint y: 195, endPoint x: 71, endPoint y: 128, distance: 74.7
click at [72, 124] on div "Sections(18) Elements(83) Section Element Hero Section Product Detail Brands Tr…" at bounding box center [156, 415] width 222 height 730
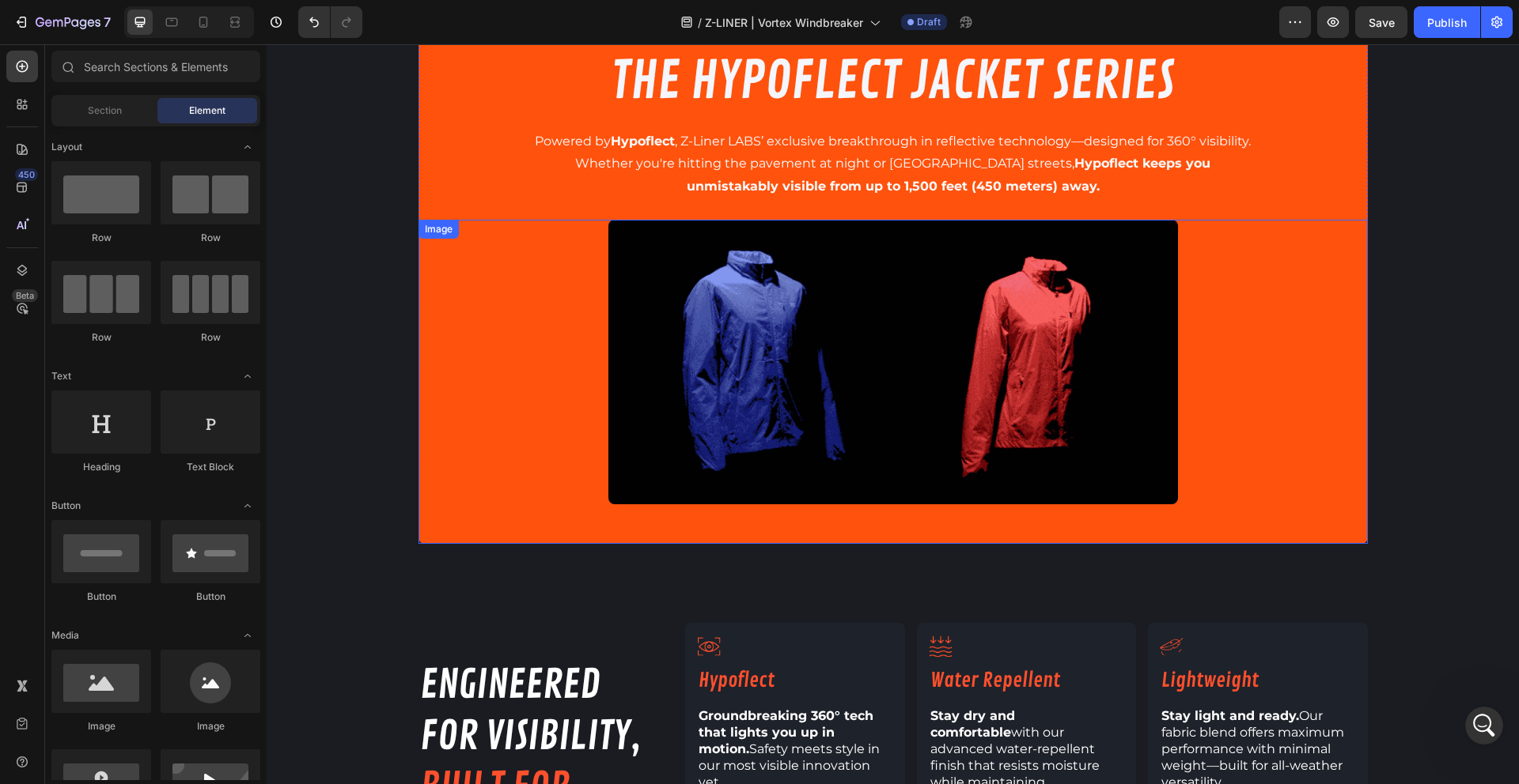
scroll to position [0, 0]
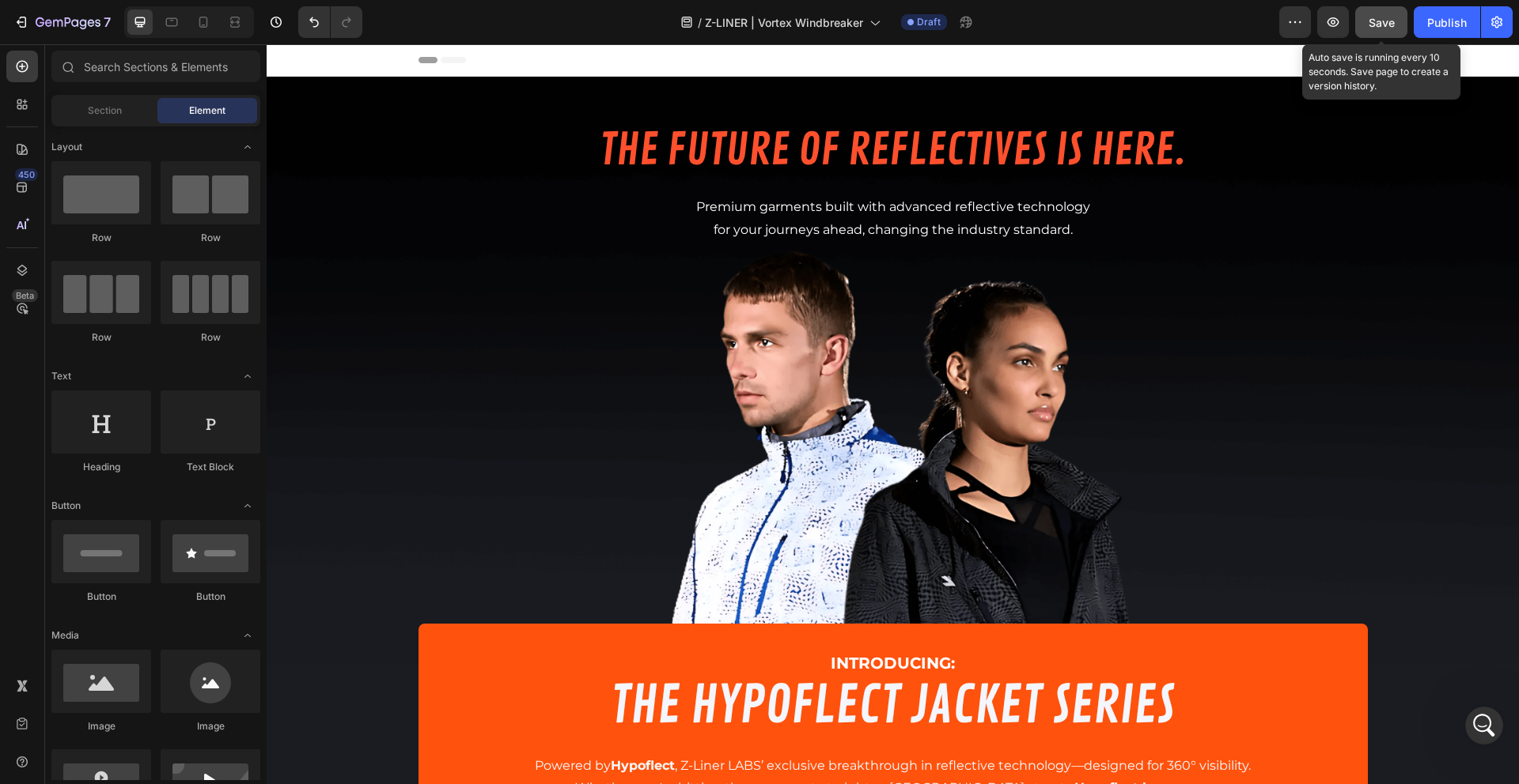
click at [1373, 14] on div "Save" at bounding box center [1381, 22] width 26 height 17
